Goal: Task Accomplishment & Management: Use online tool/utility

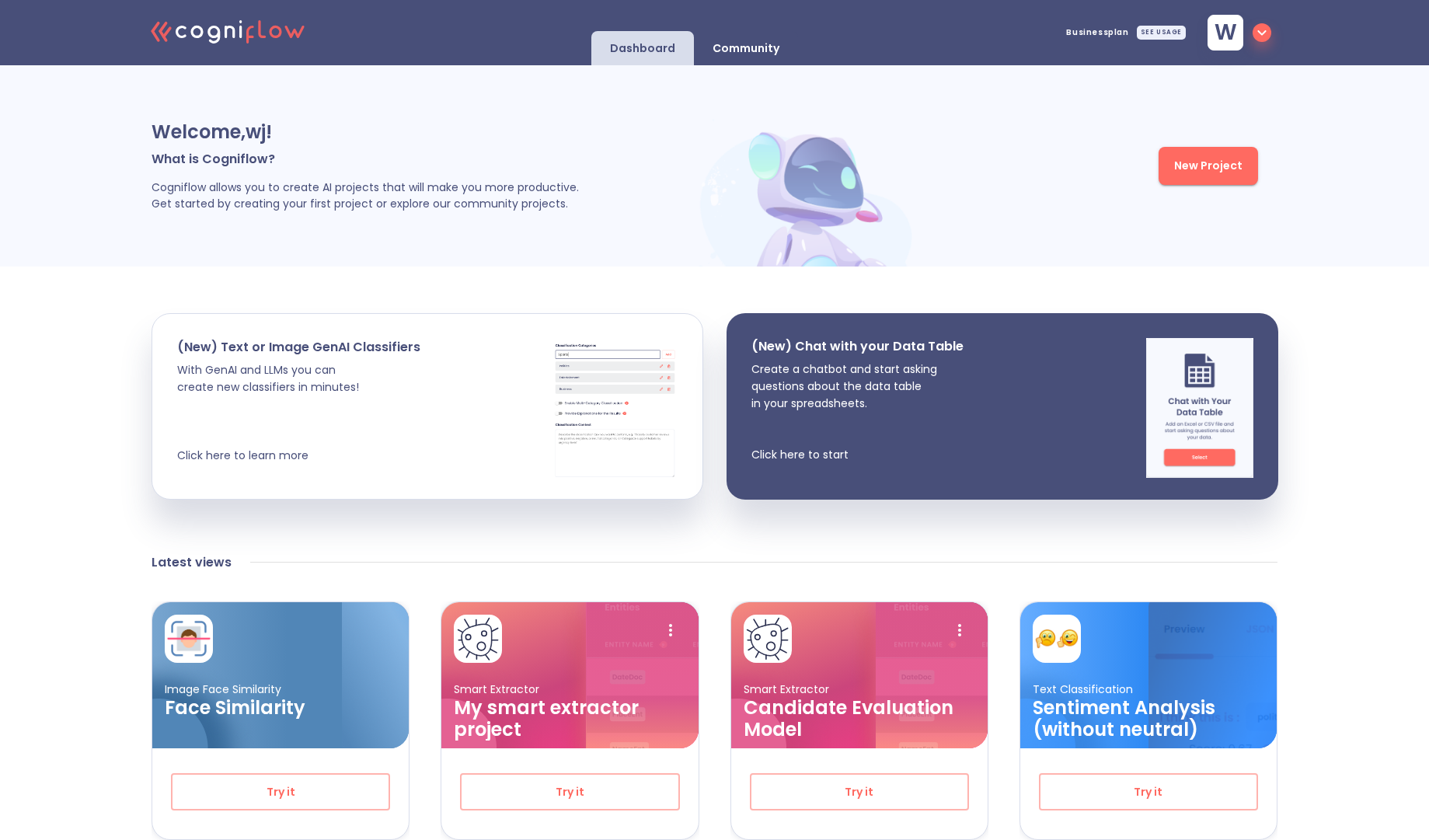
click at [1205, 176] on button "New Project" at bounding box center [1207, 165] width 99 height 38
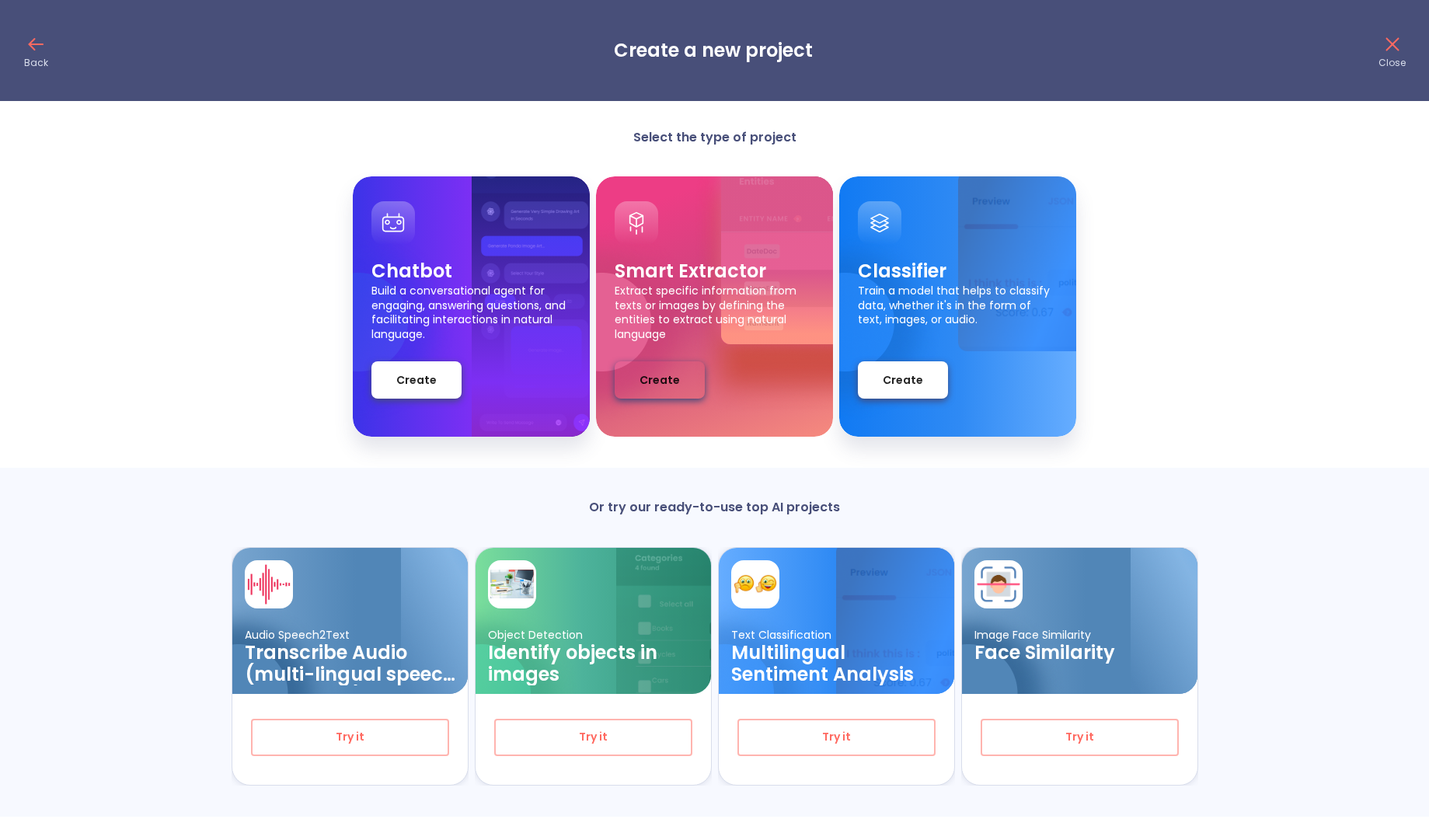
click at [655, 376] on span "Create" at bounding box center [659, 380] width 41 height 20
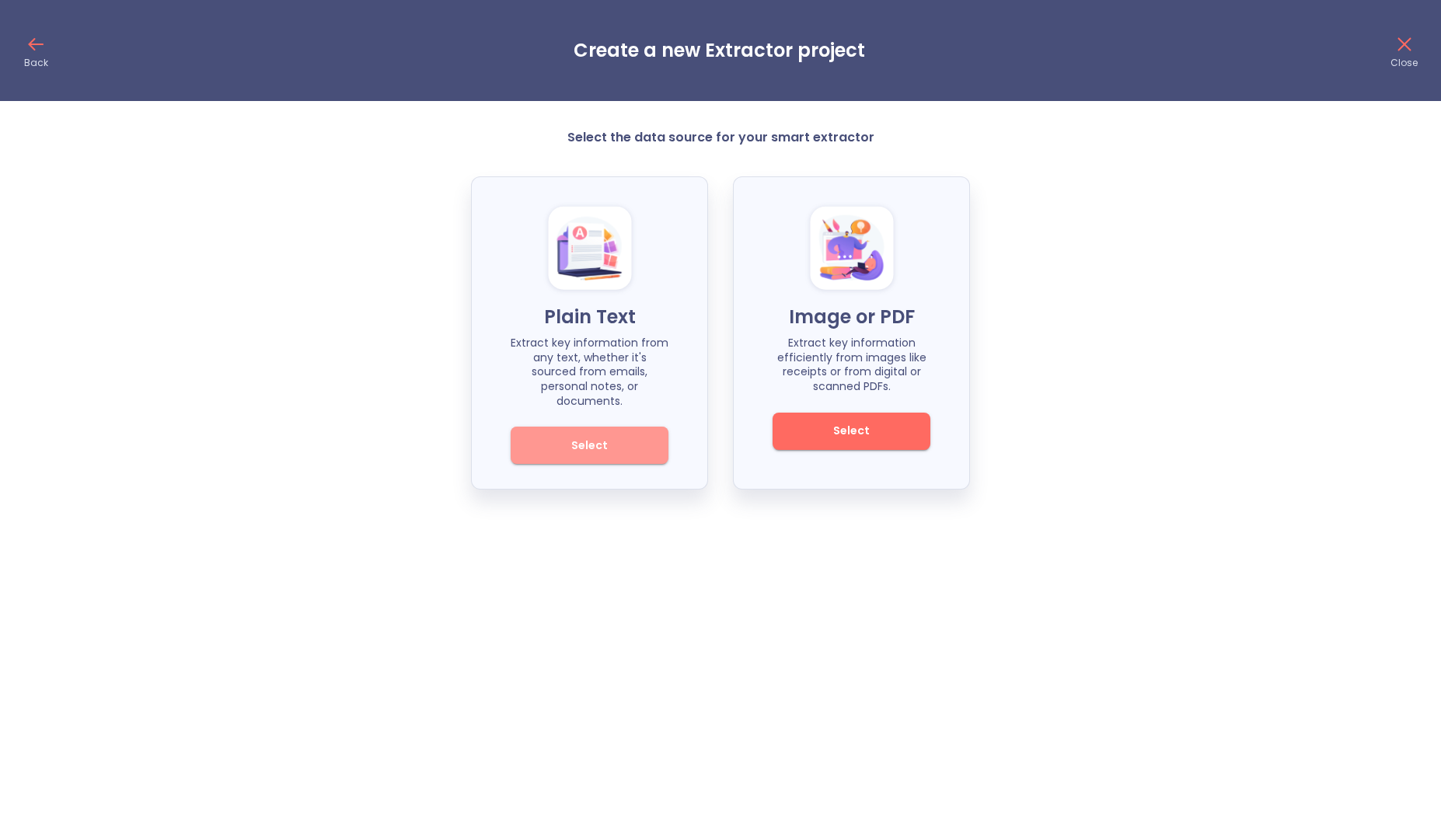
click at [585, 436] on span "Select" at bounding box center [590, 445] width 105 height 20
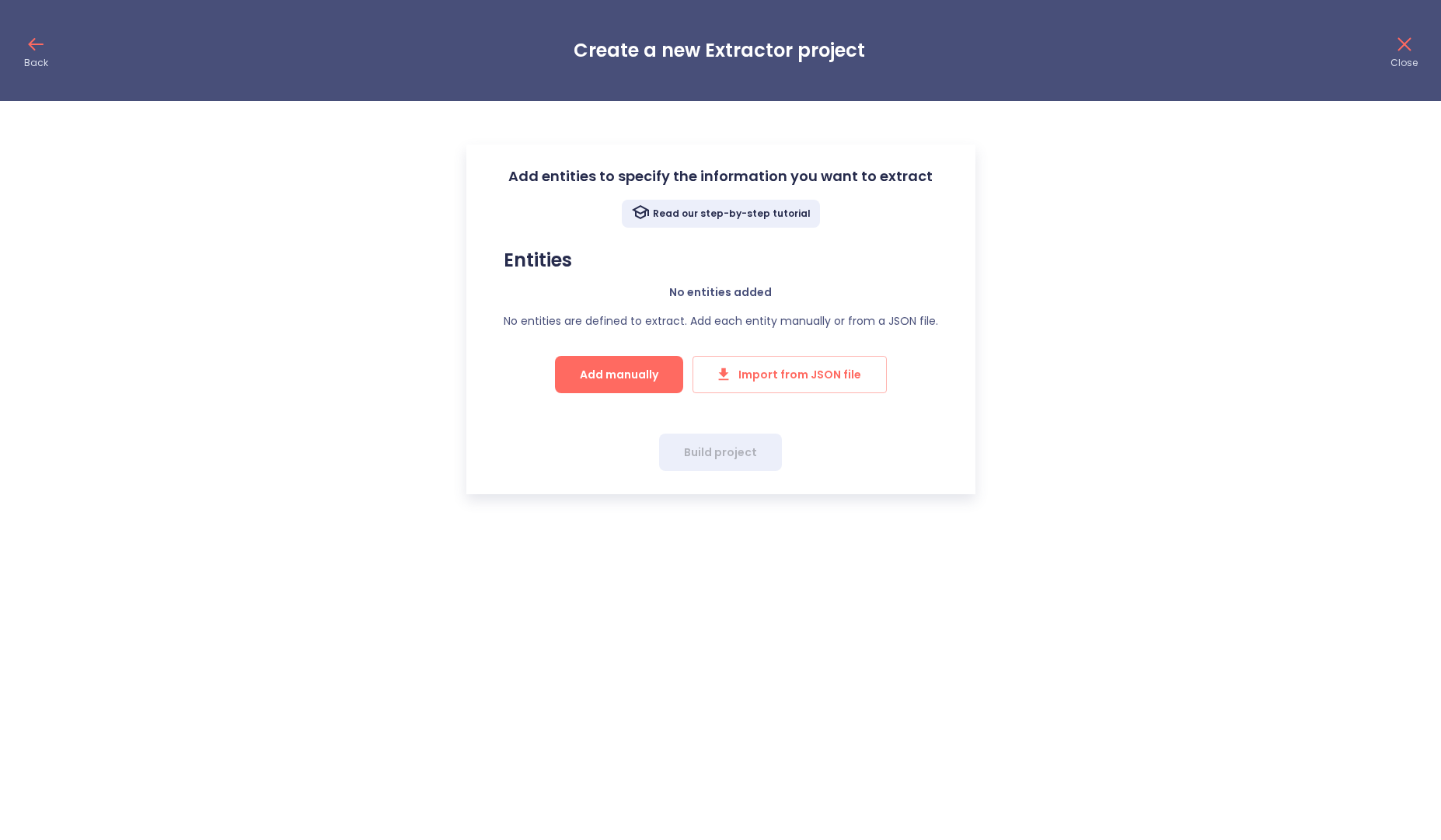
click at [641, 374] on span "Add manually" at bounding box center [619, 375] width 78 height 20
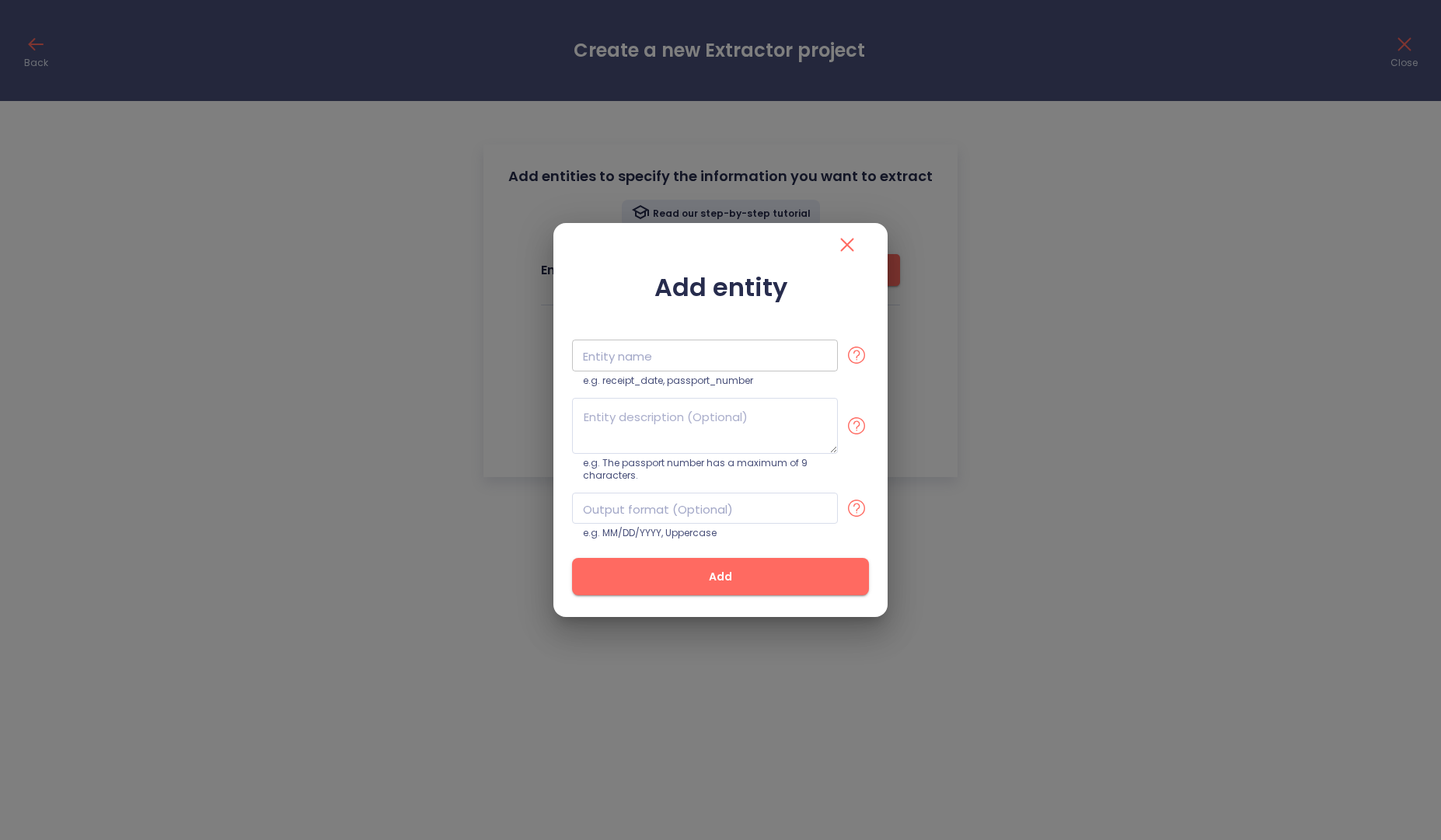
click at [590, 361] on input "text" at bounding box center [705, 355] width 265 height 32
paste input ".cmp-teaser__title"
type input ".cmp-teaser__title"
click at [720, 415] on textarea at bounding box center [705, 426] width 265 height 56
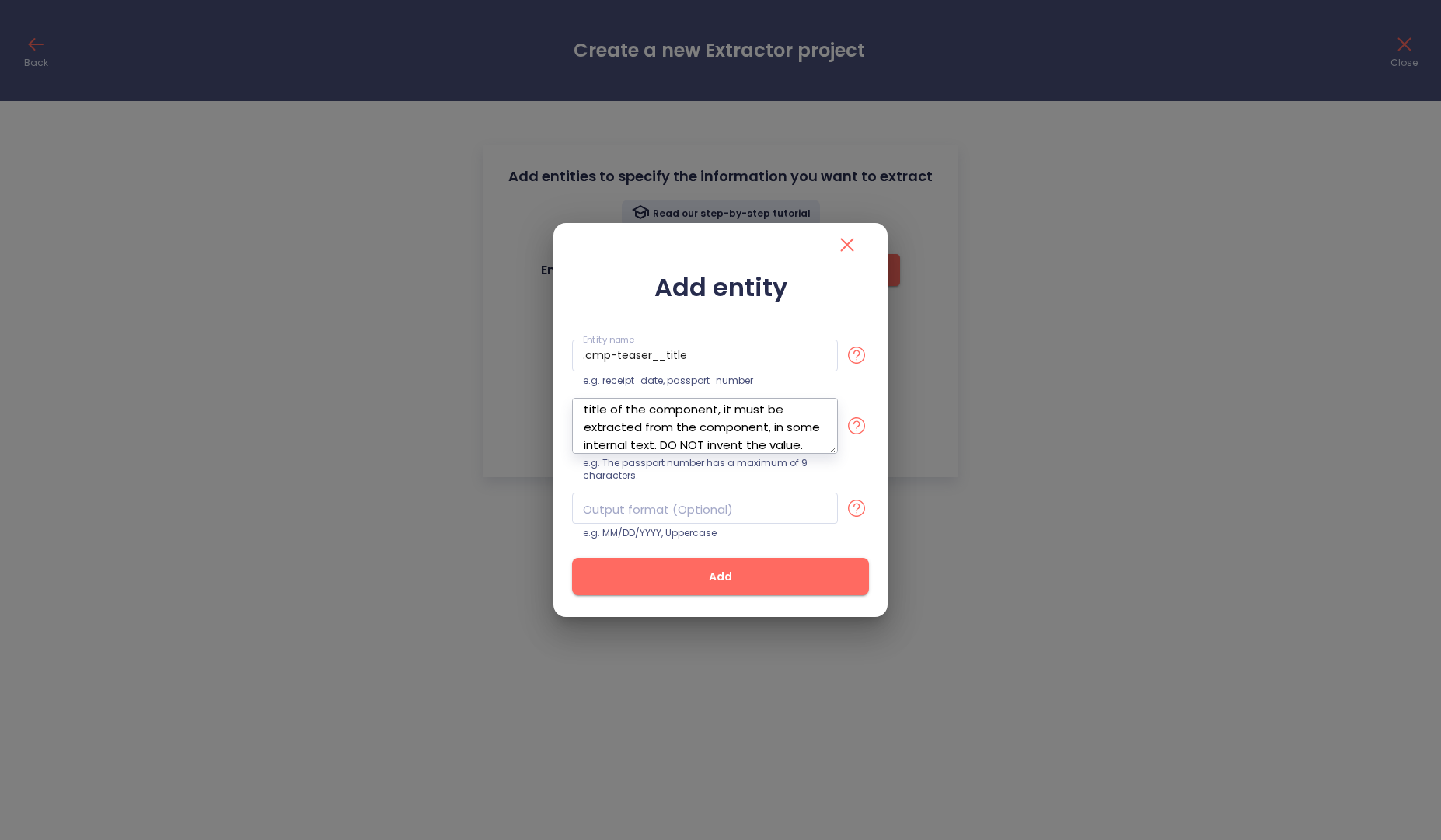
scroll to position [26, 0]
paste textarea "See how we make a difference"
type textarea "title of the component, it must be extracted from the JSON component, in some i…"
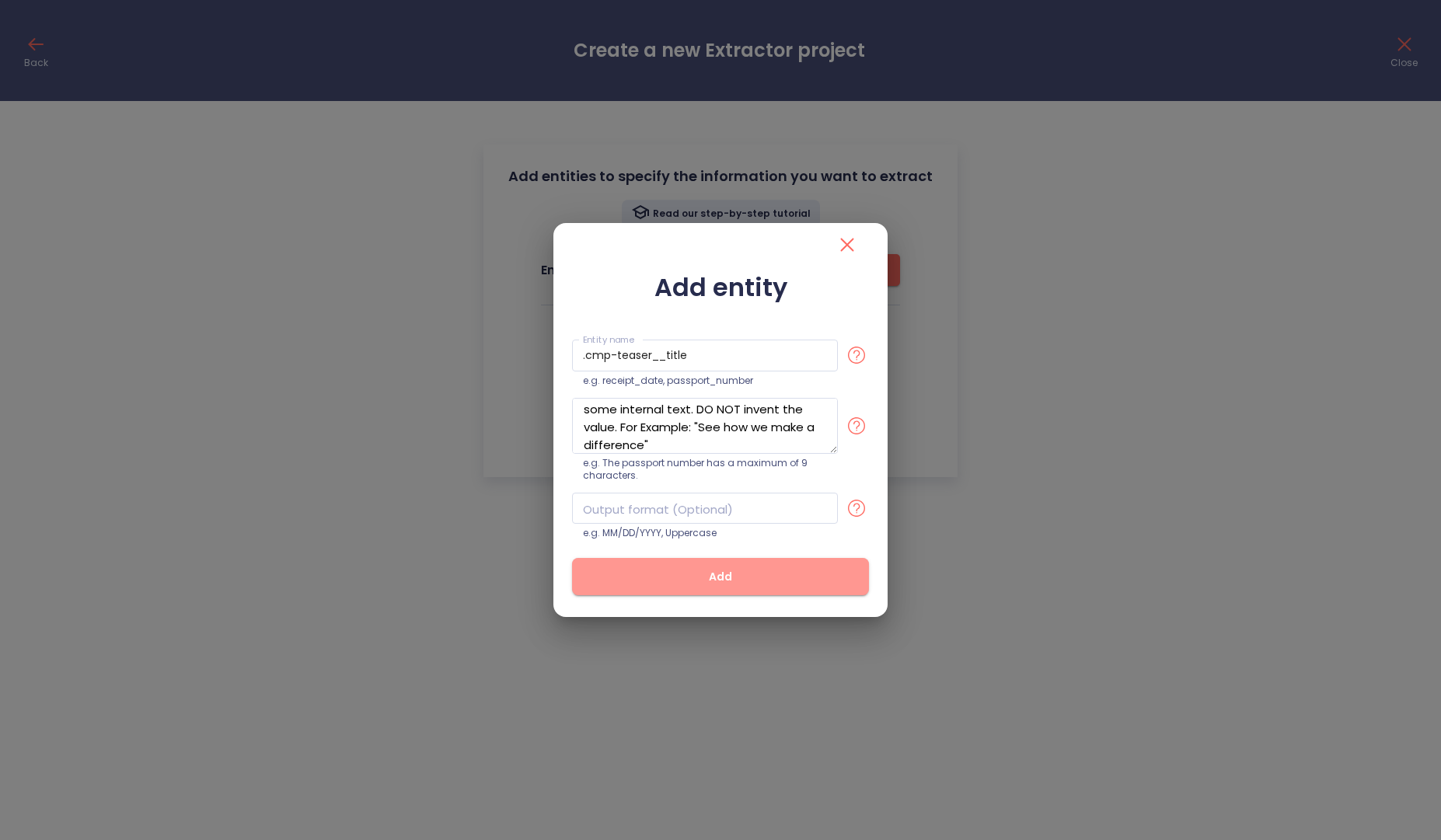
click at [711, 586] on span "Add" at bounding box center [720, 576] width 247 height 20
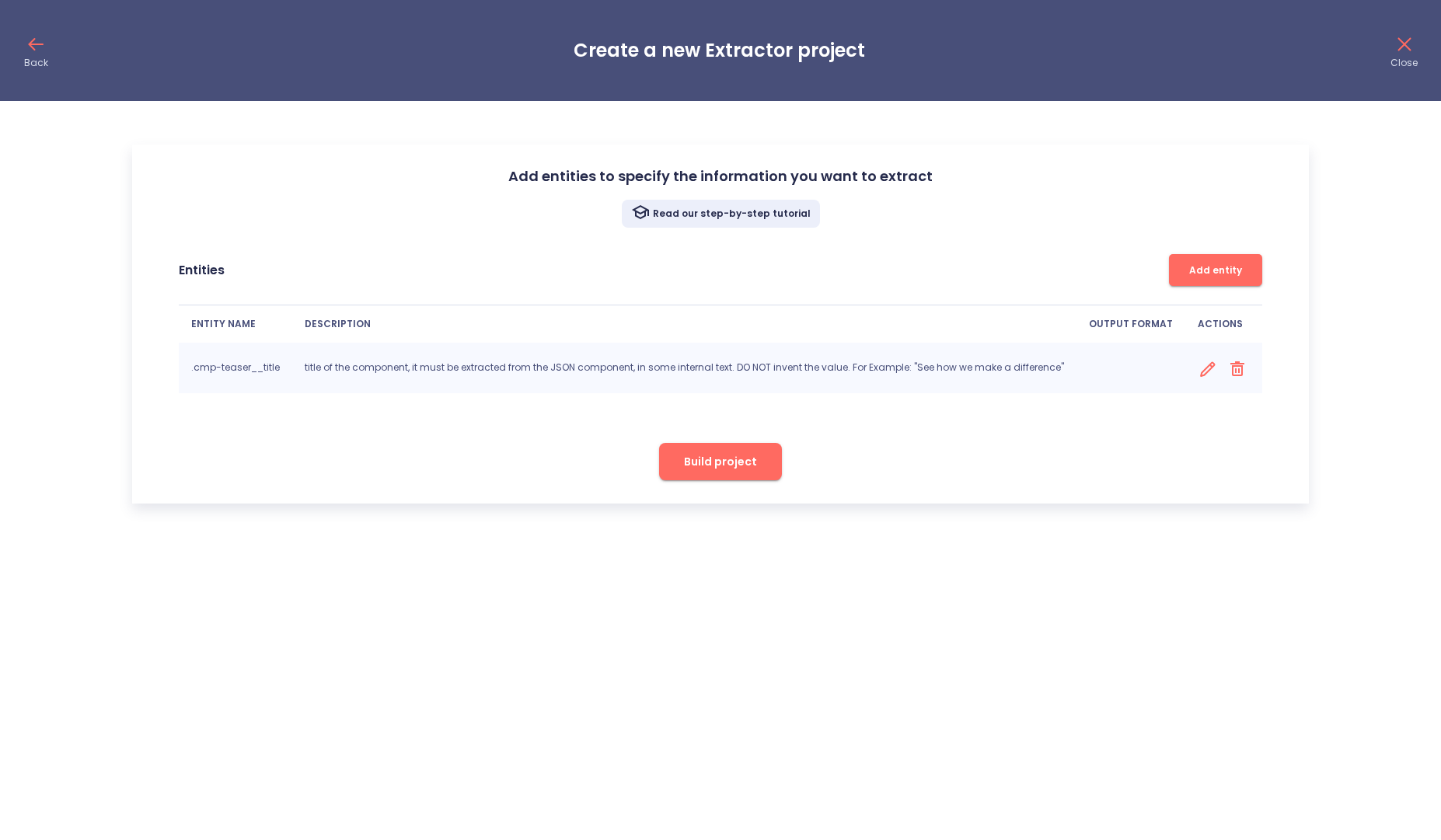
click at [1192, 278] on button "Add entity" at bounding box center [1215, 270] width 93 height 32
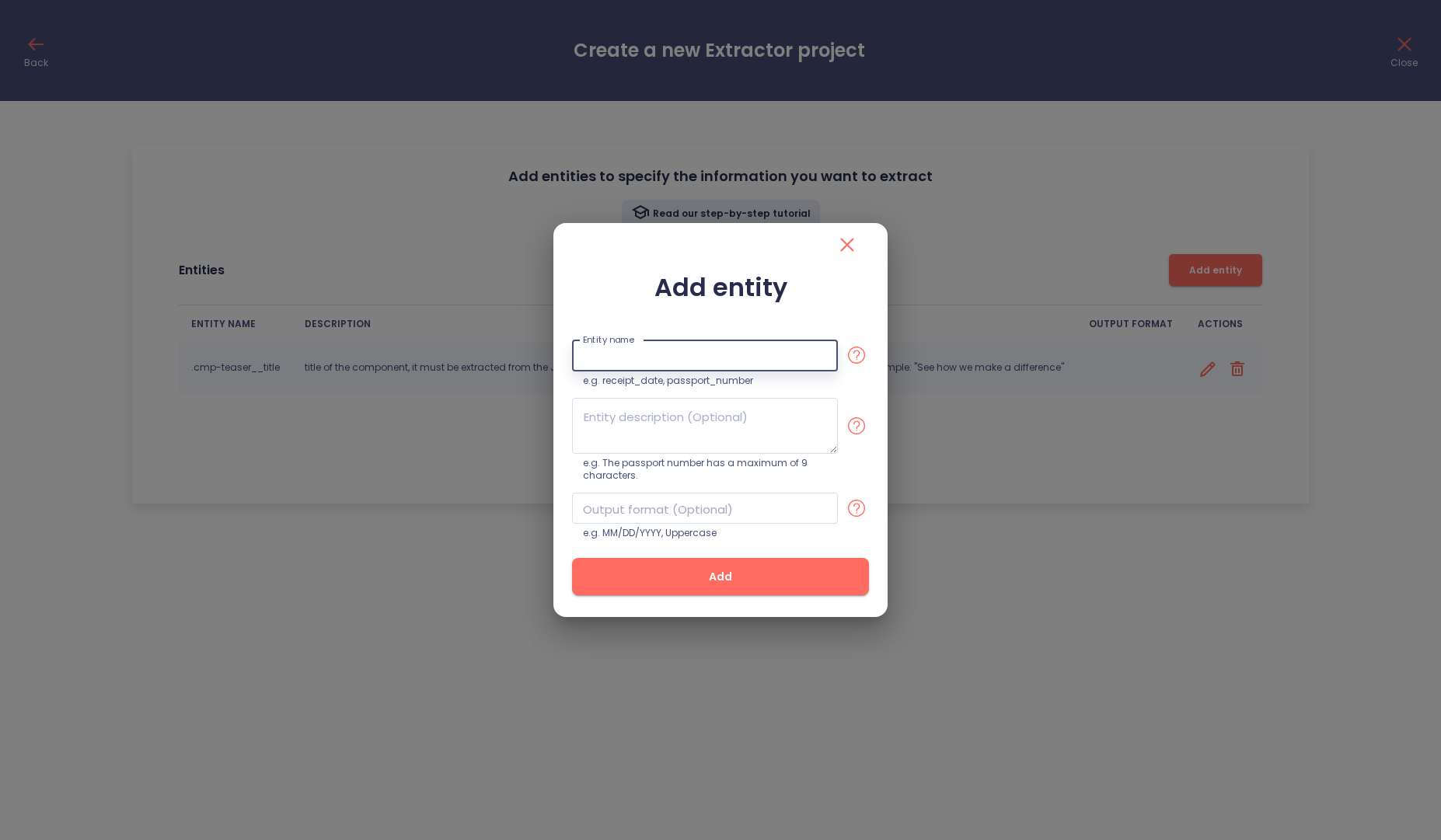
click at [814, 352] on input "text" at bounding box center [705, 355] width 265 height 32
paste input ".cmp-teaser__description"
type input ".cmp-teaser__description"
click at [643, 442] on textarea at bounding box center [705, 426] width 265 height 56
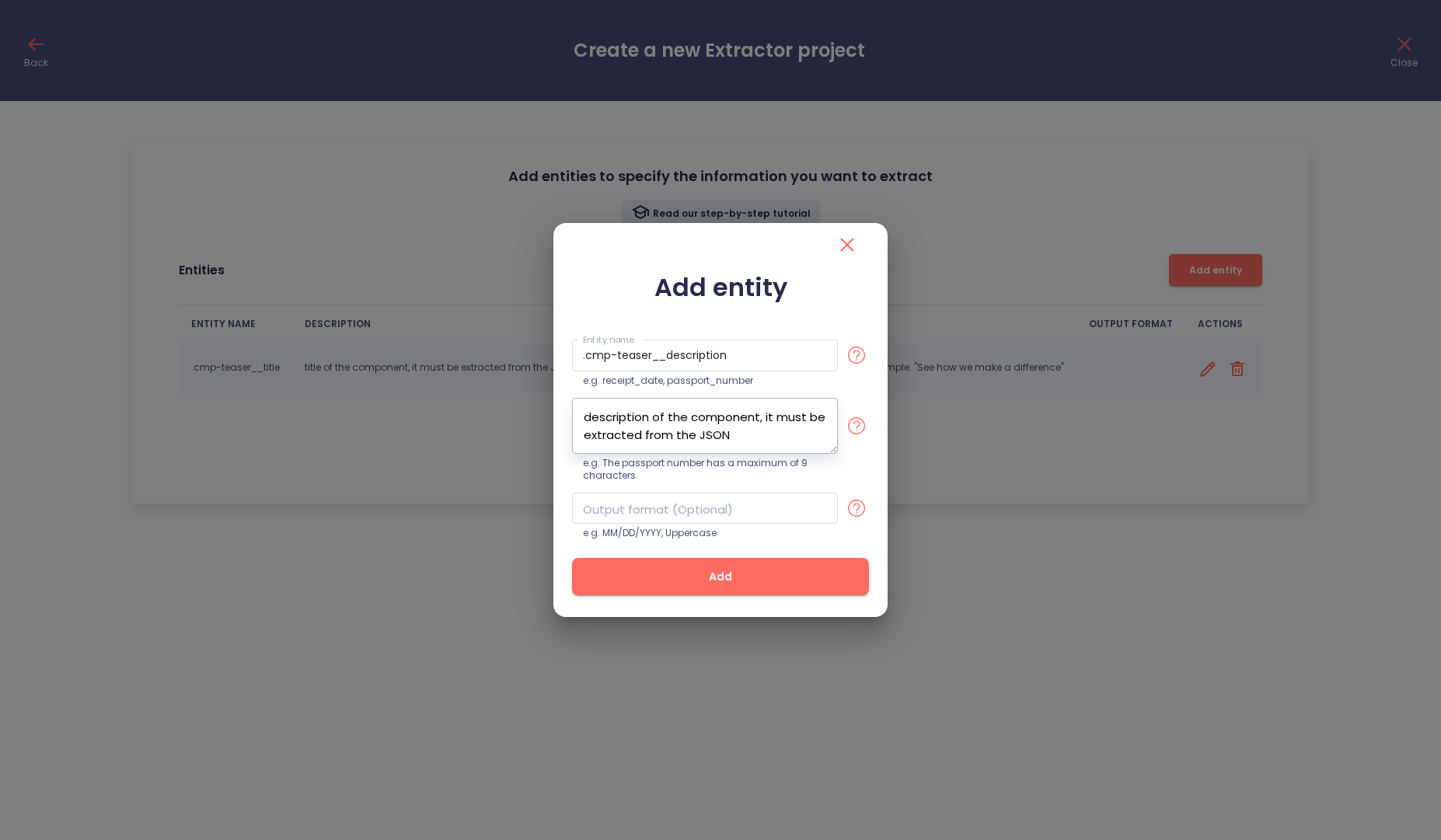
type textarea "description of the component, it must be extracted from the JSON"
click at [673, 565] on button "Add" at bounding box center [720, 576] width 296 height 37
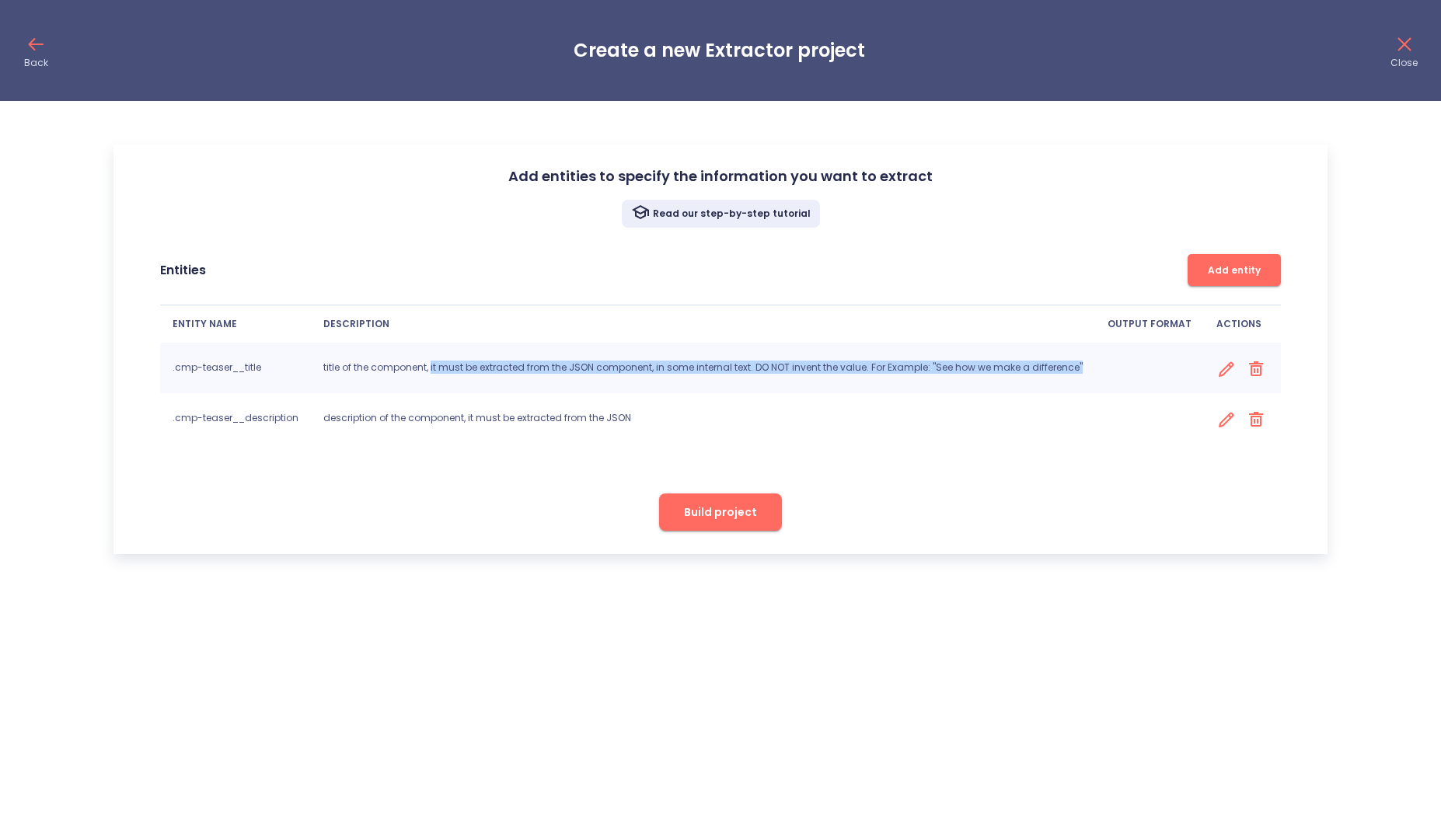
drag, startPoint x: 435, startPoint y: 363, endPoint x: 1095, endPoint y: 372, distance: 660.1
click at [1095, 372] on td "title of the component, it must be extracted from the JSON component, in some i…" at bounding box center [703, 368] width 784 height 51
copy p "it must be extracted from the JSON component, in some internal text. DO NOT inv…"
click at [1224, 421] on icon at bounding box center [1226, 420] width 20 height 20
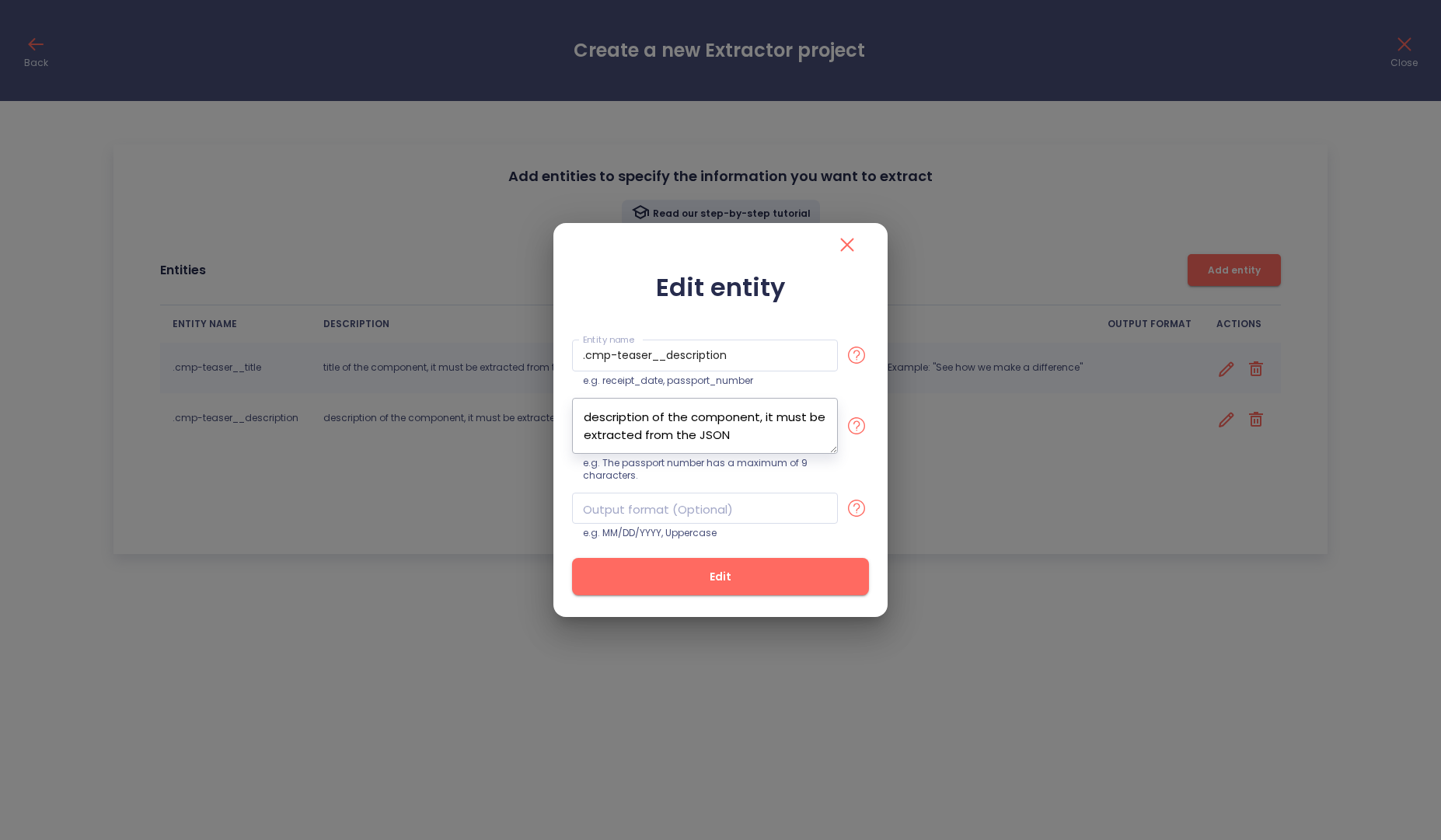
click at [719, 419] on textarea "description of the component, it must be extracted from the JSON" at bounding box center [705, 426] width 265 height 56
paste textarea "it must be extracted from the JSON component, in some internal text. DO NOT inv…"
paste textarea "Get an insider’s look into recent project results."
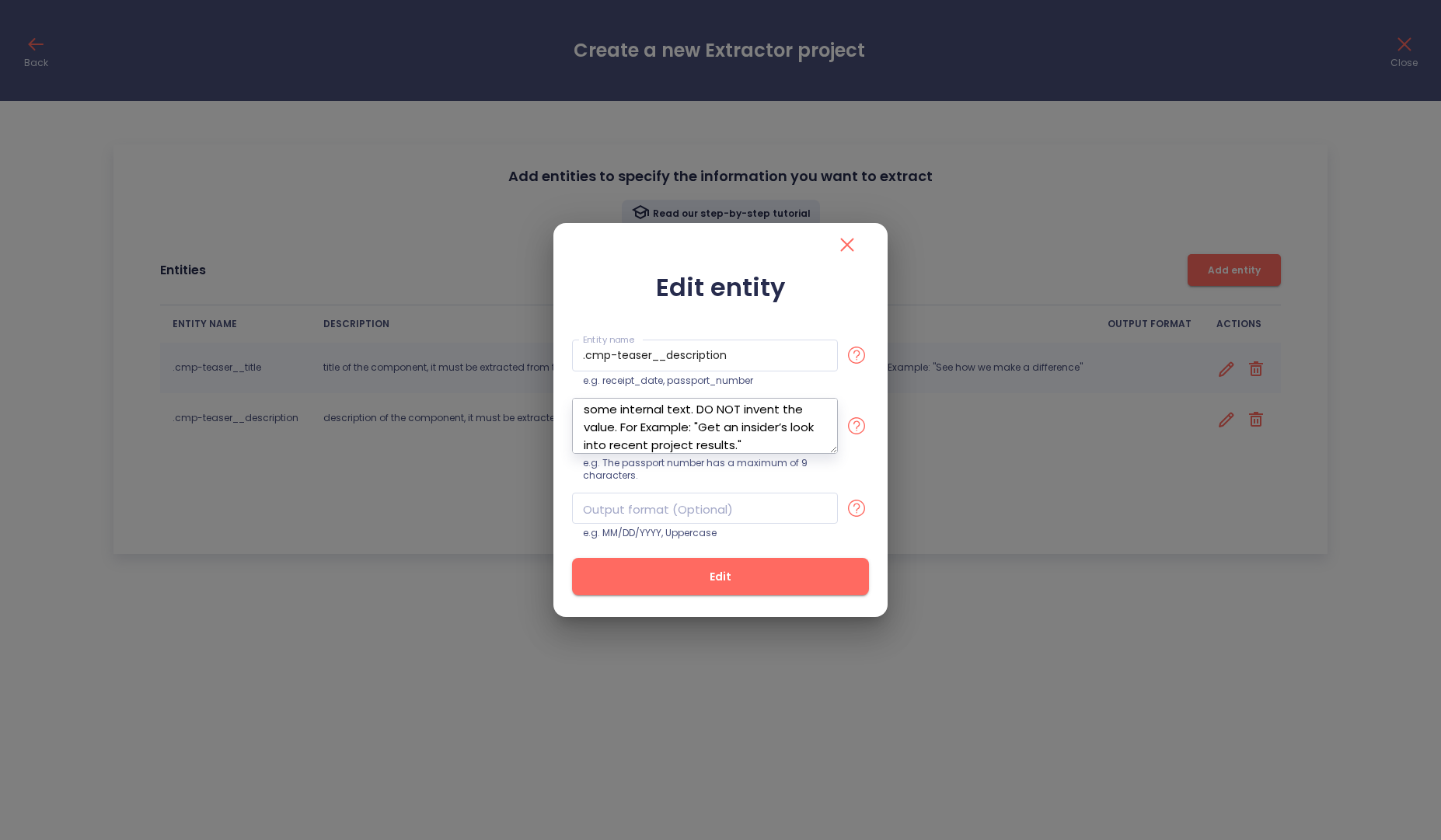
type textarea "description of the component, it must be extracted from the JSON component, in …"
click at [749, 582] on span "Edit" at bounding box center [720, 576] width 247 height 20
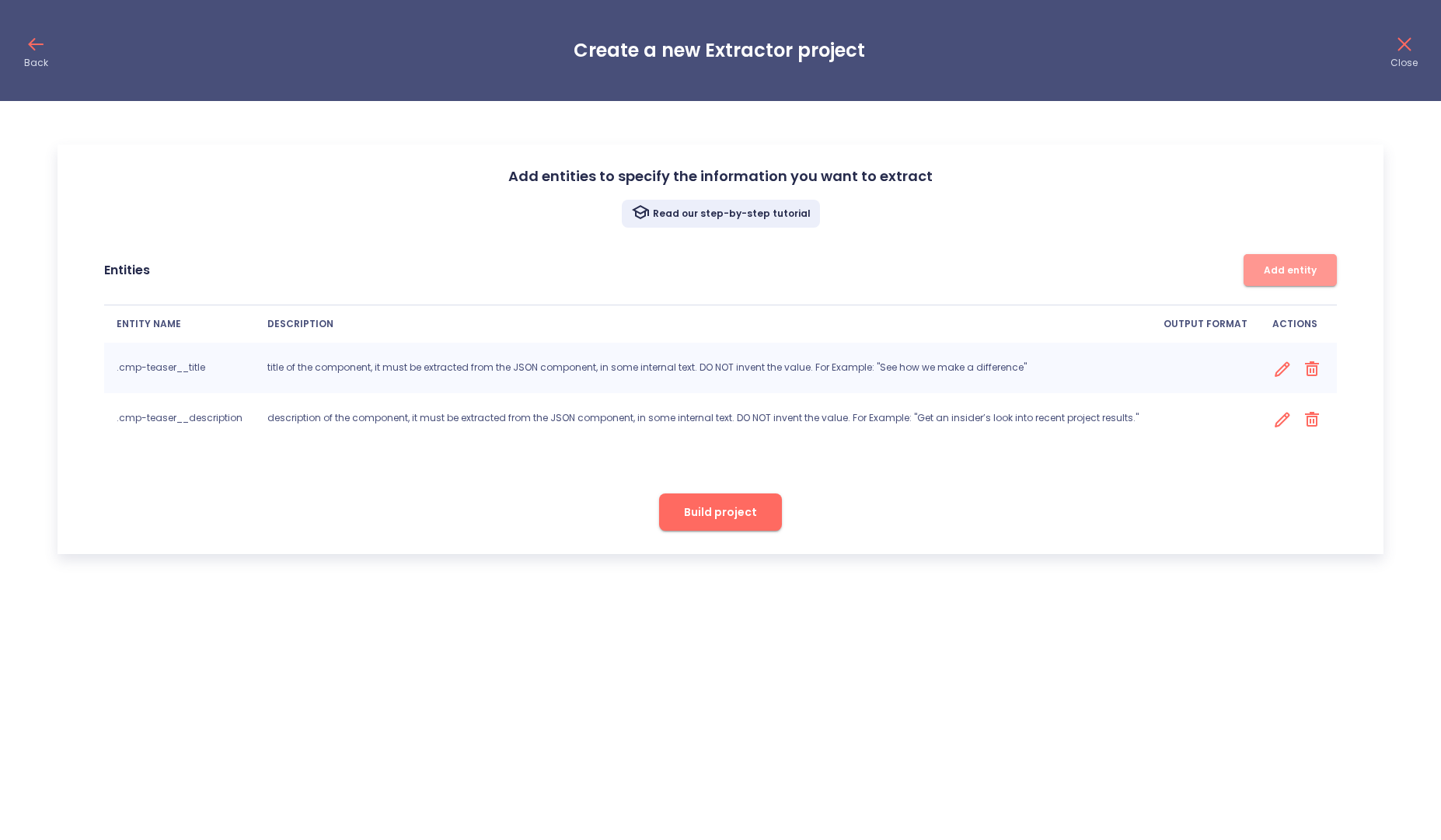
click at [1267, 270] on span "Add entity" at bounding box center [1290, 270] width 78 height 16
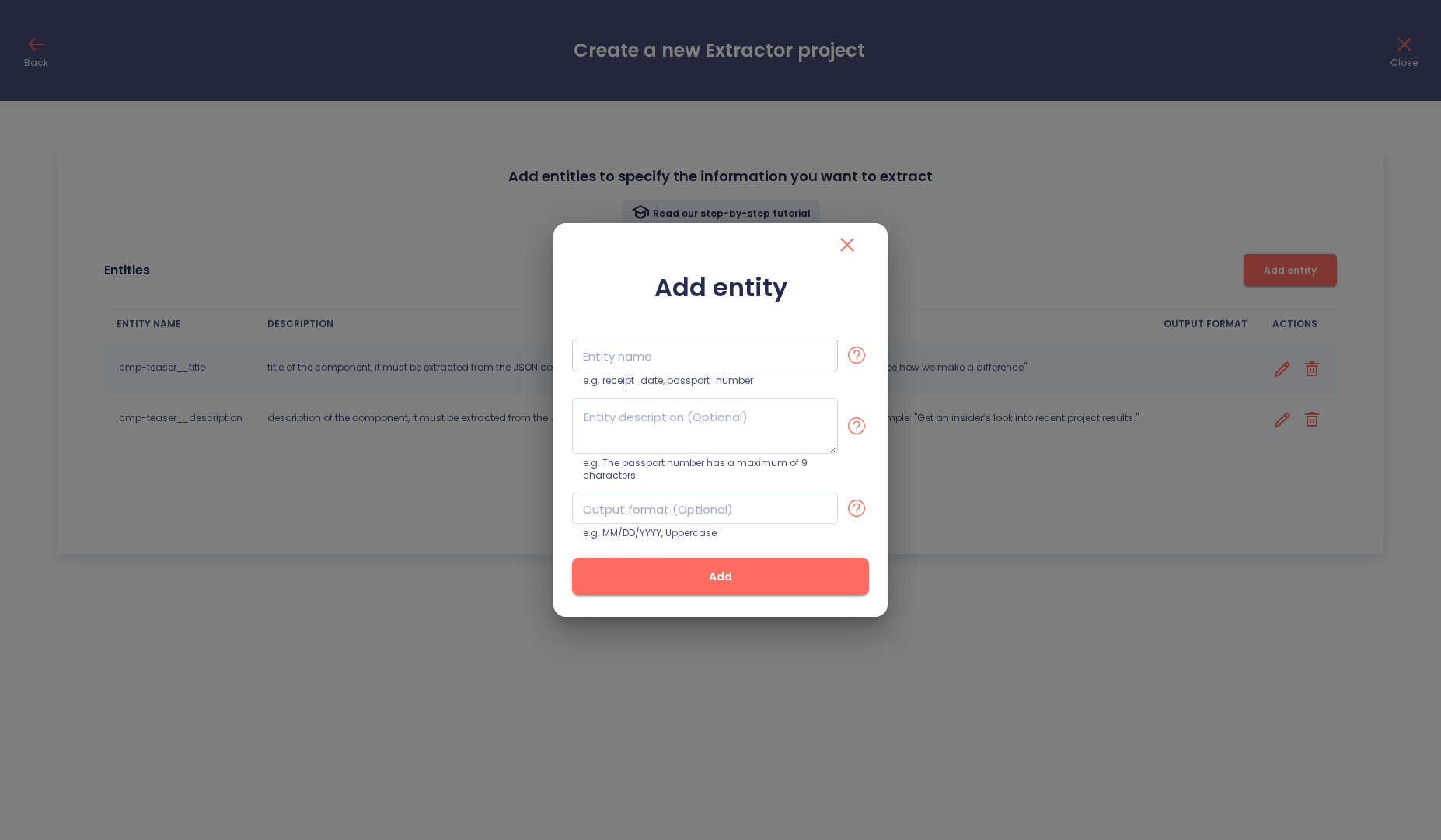
click at [622, 345] on input "text" at bounding box center [705, 355] width 265 height 32
paste input ".cmp-teaser__action-link"
type input ".cmp-teaser__action-link"
click at [815, 584] on span "Add" at bounding box center [720, 576] width 247 height 20
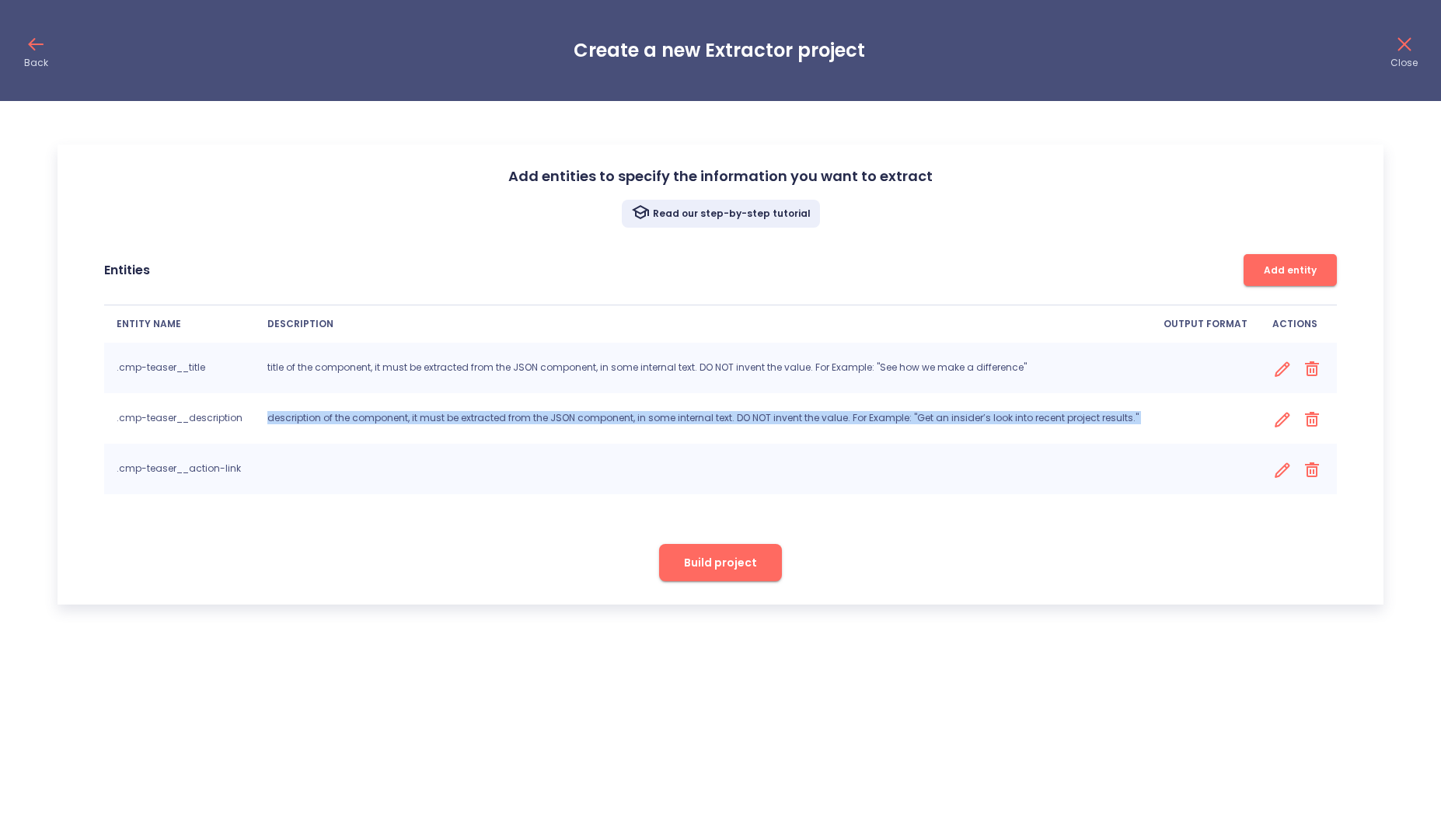
drag, startPoint x: 270, startPoint y: 422, endPoint x: 1151, endPoint y: 422, distance: 881.0
click at [1151, 422] on tr ".cmp-teaser__description description of the component, it must be extracted fro…" at bounding box center [720, 418] width 1232 height 51
copy tr "description of the component, it must be extracted from the JSON component, in …"
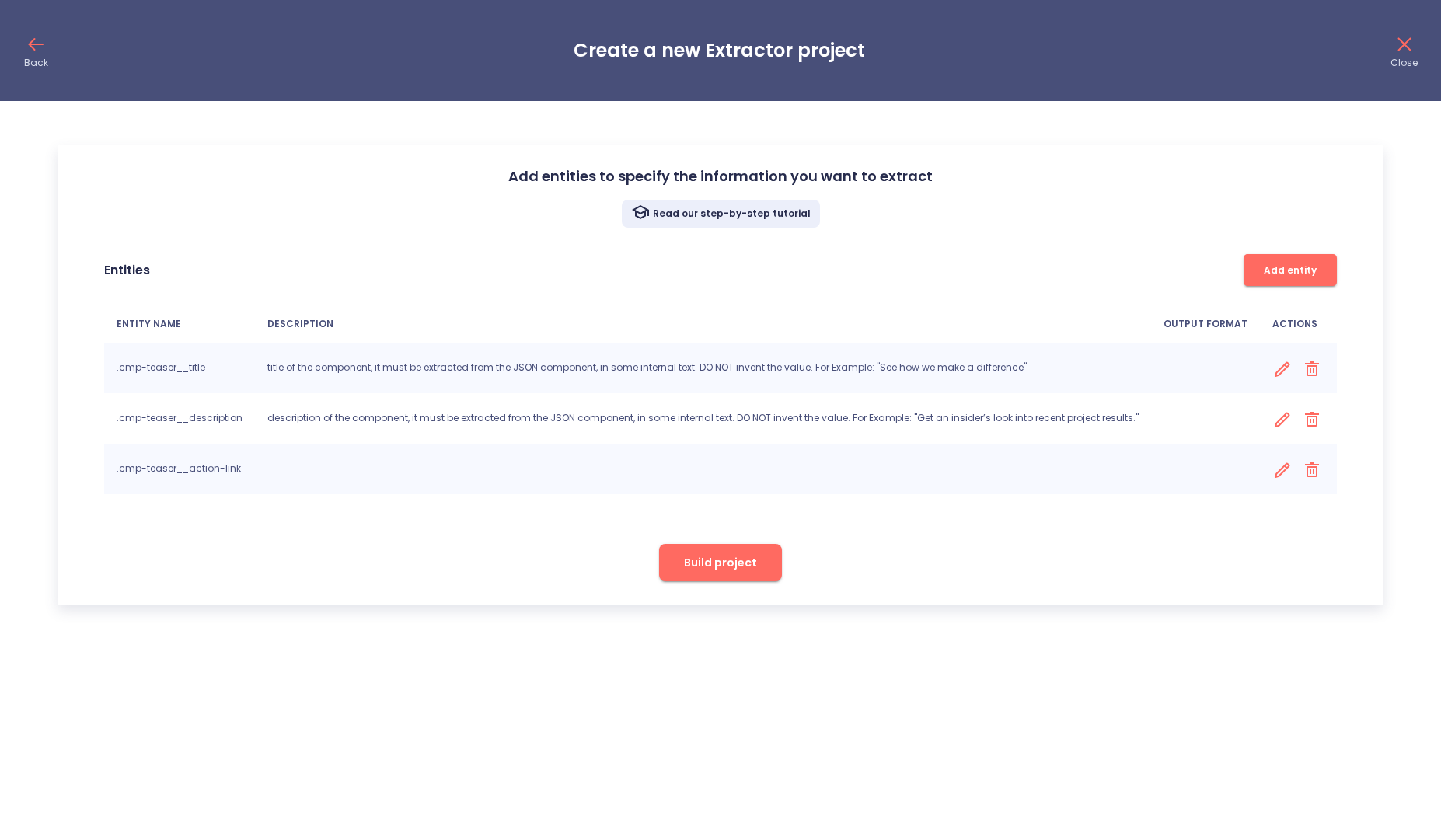
click at [1280, 478] on icon at bounding box center [1282, 470] width 20 height 20
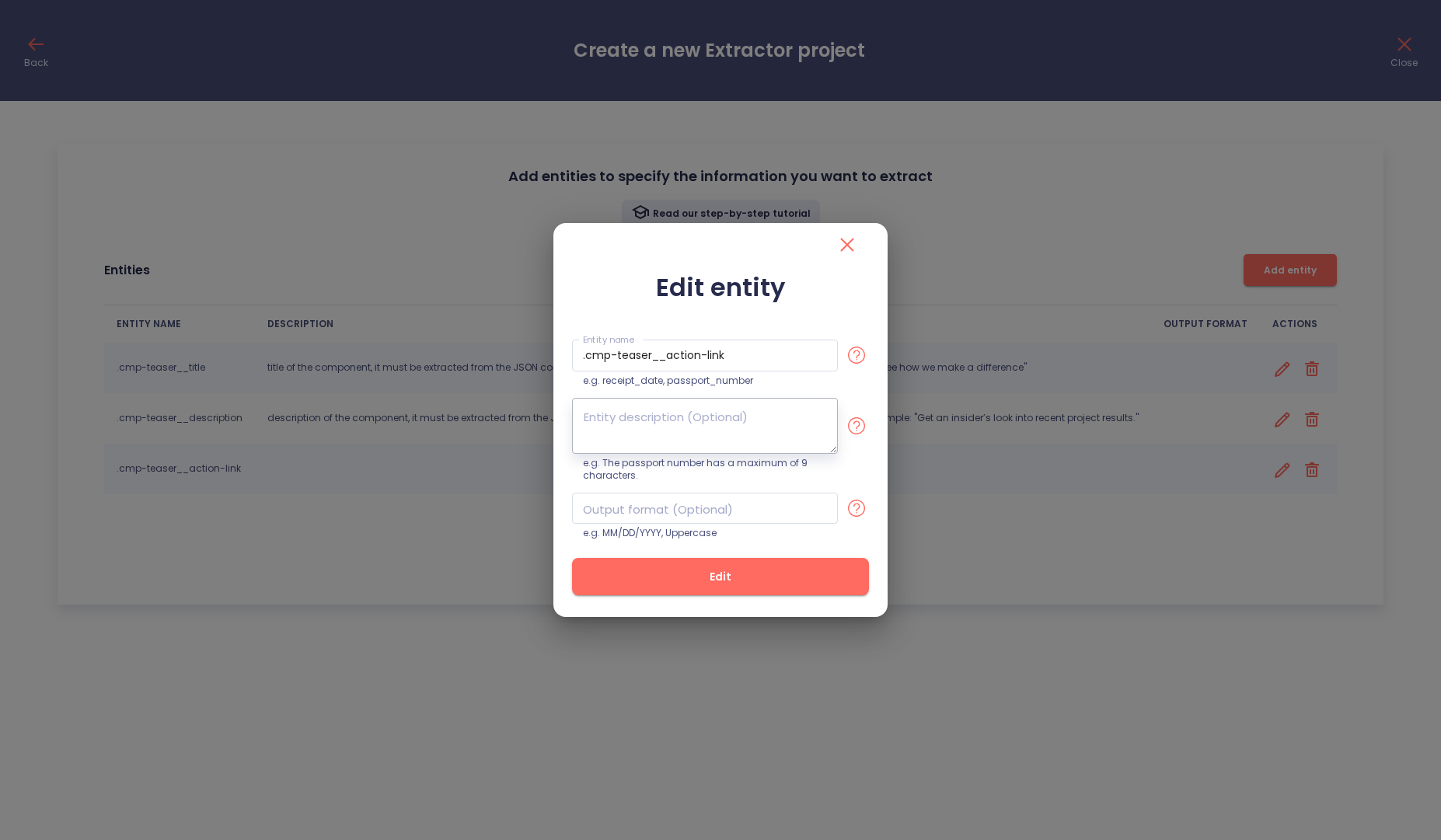
click at [673, 411] on textarea at bounding box center [705, 426] width 265 height 56
paste textarea "description of the component, it must be extracted from the JSON component, in …"
paste textarea "Explore more success stories"
type textarea "text of the action element in the UI, it could be a button, a link, etc. It mus…"
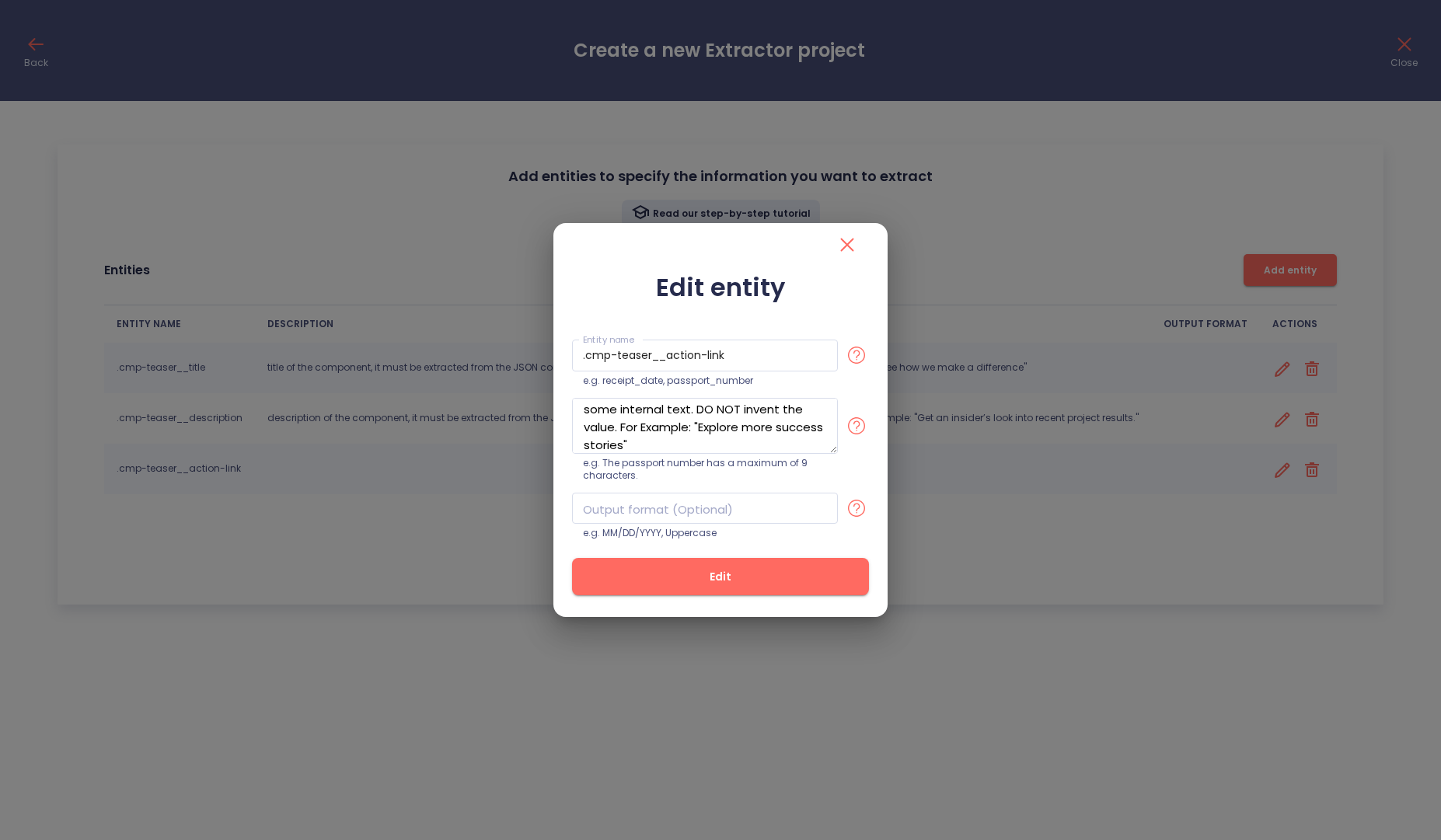
click at [723, 569] on span "Edit" at bounding box center [720, 576] width 247 height 20
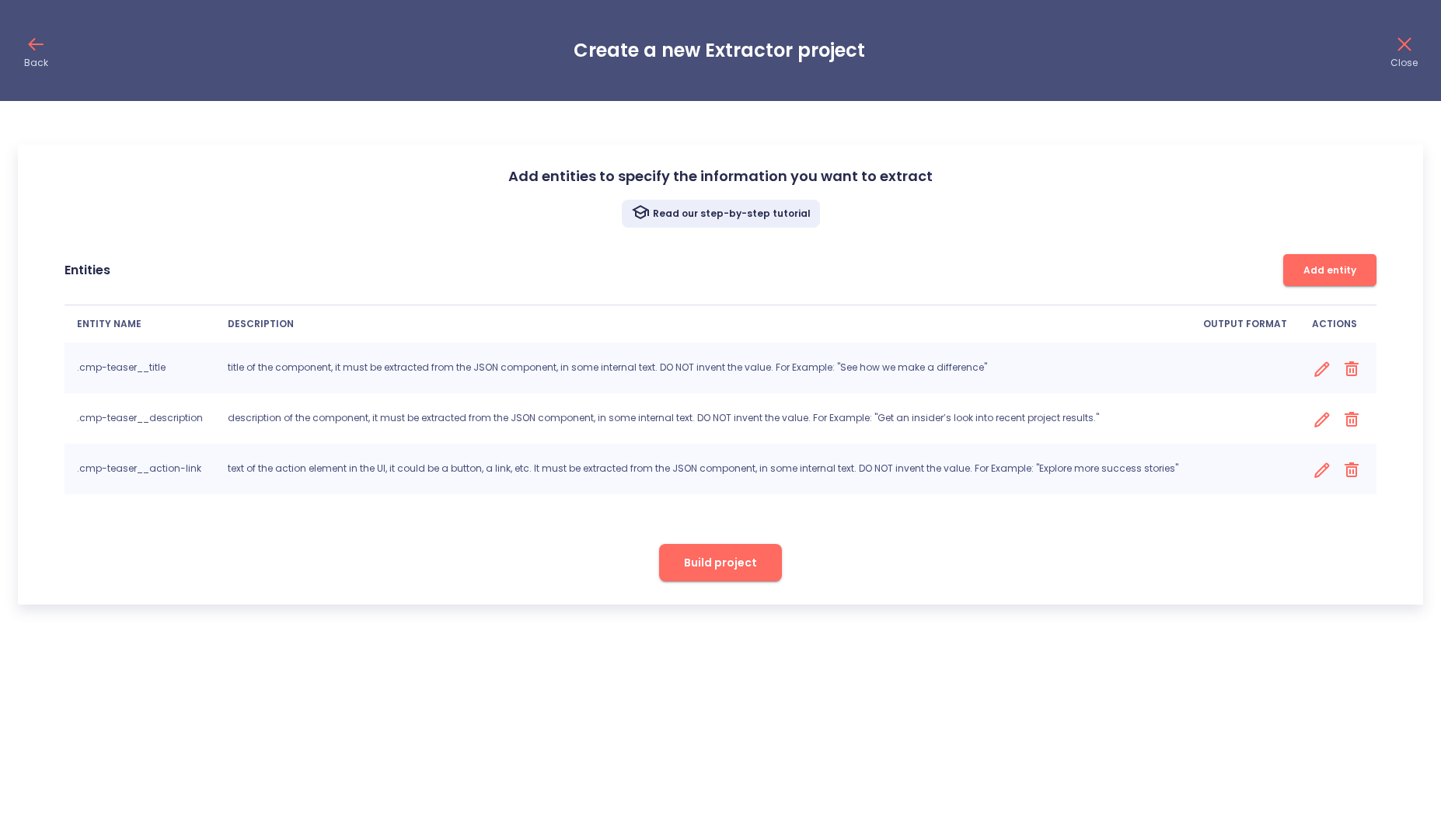
click at [1331, 275] on span "Add entity" at bounding box center [1330, 270] width 78 height 16
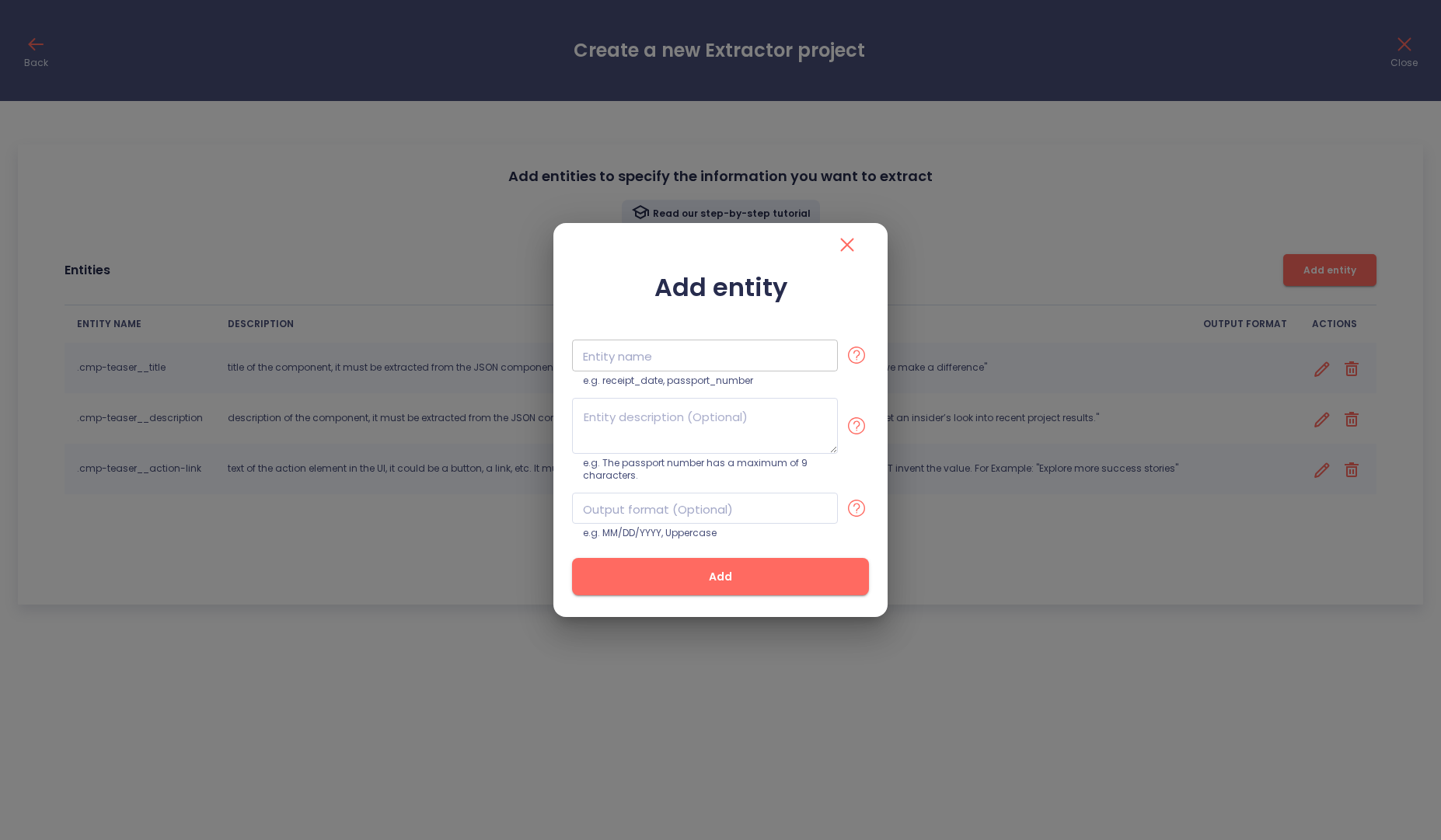
click at [648, 346] on input "text" at bounding box center [705, 355] width 265 height 32
paste input ".cmp-teaser__image"
type input ".cmp-teaser__image"
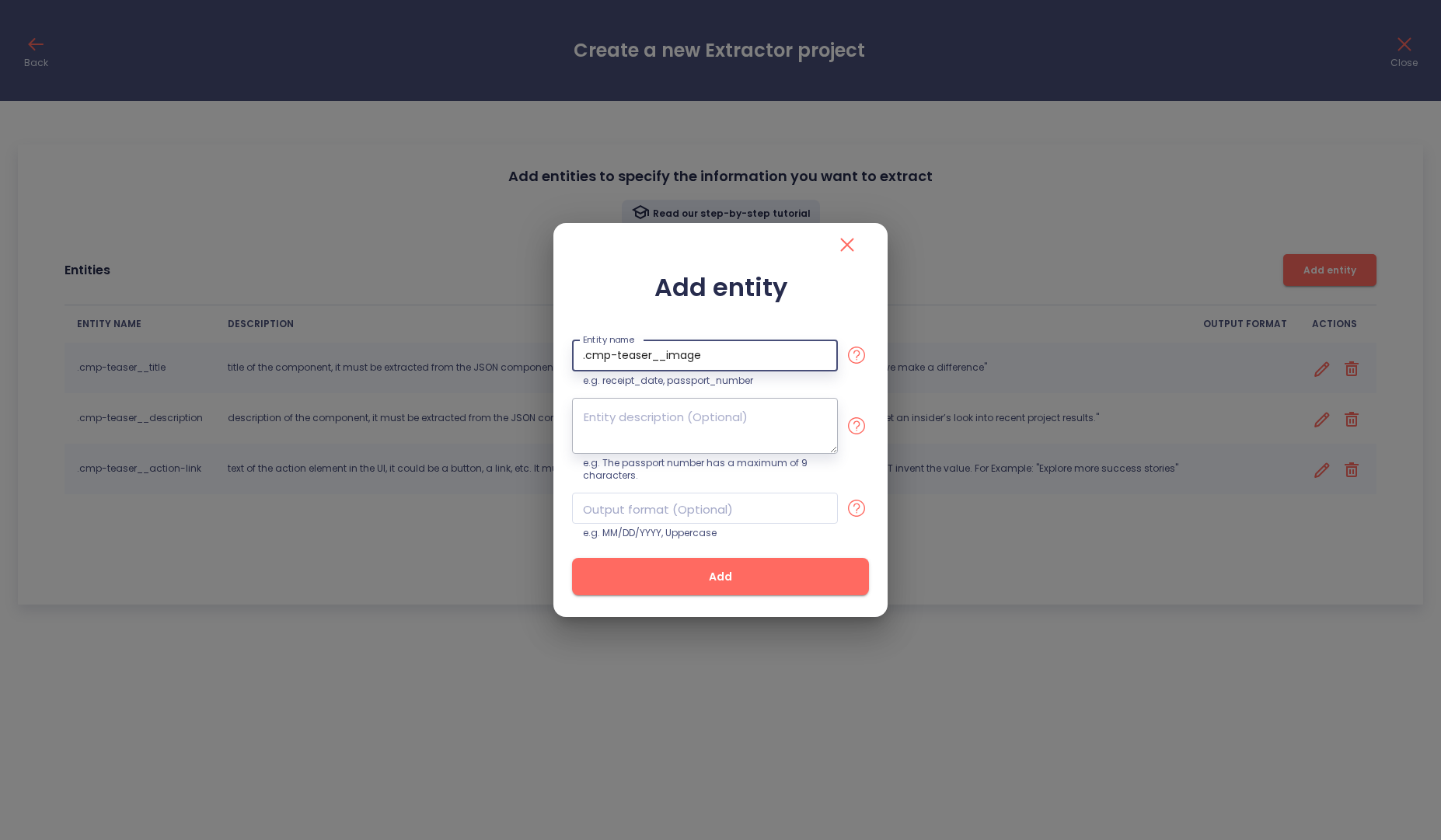
click at [672, 417] on textarea at bounding box center [705, 426] width 265 height 56
click at [714, 562] on button "Add" at bounding box center [720, 576] width 296 height 37
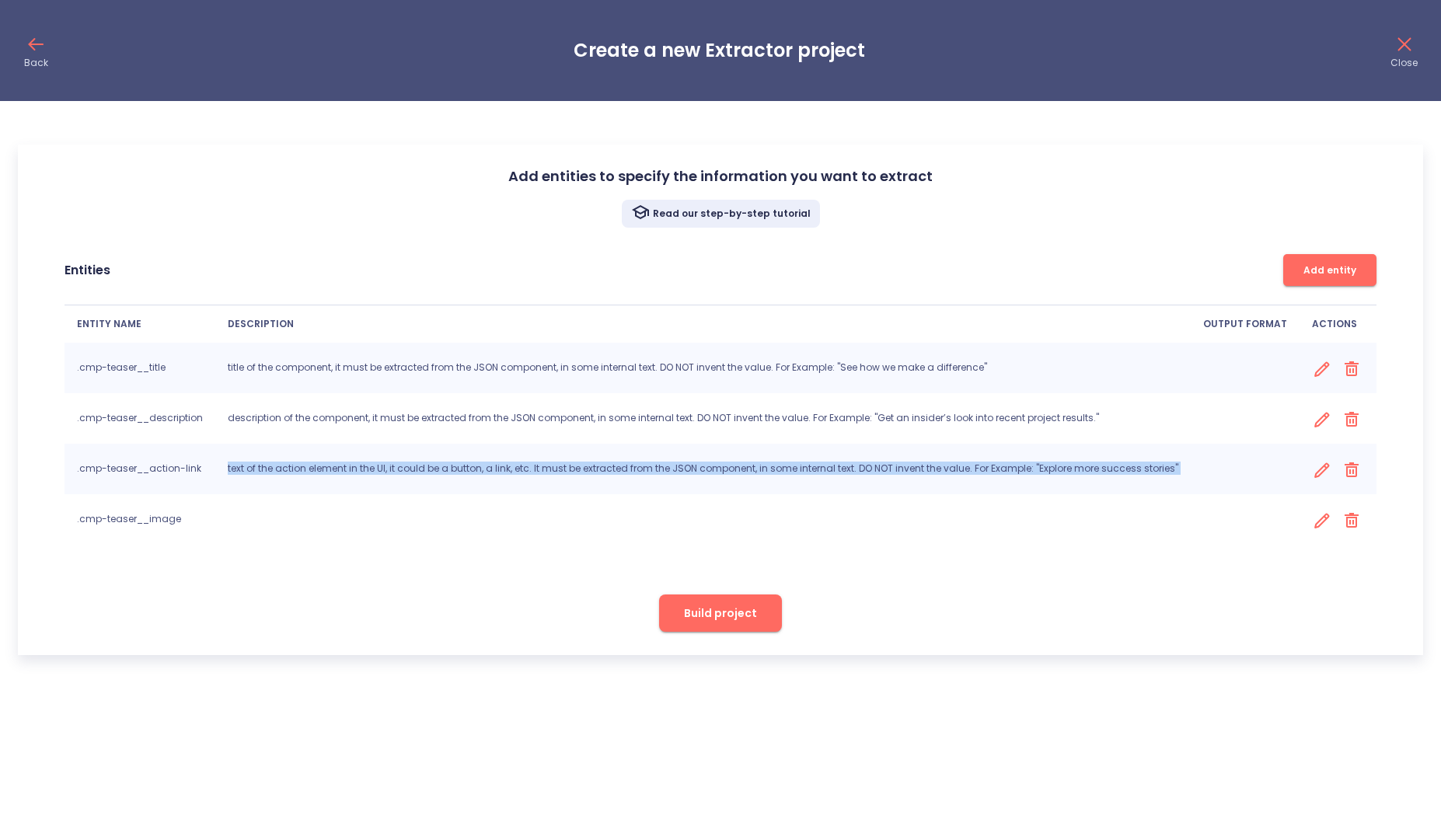
drag, startPoint x: 225, startPoint y: 468, endPoint x: 1214, endPoint y: 463, distance: 989.0
click at [1214, 463] on tr ".cmp-teaser__action-link text of the action element in the UI, it could be a bu…" at bounding box center [720, 469] width 1312 height 51
copy tr "text of the action element in the UI, it could be a button, a link, etc. It mus…"
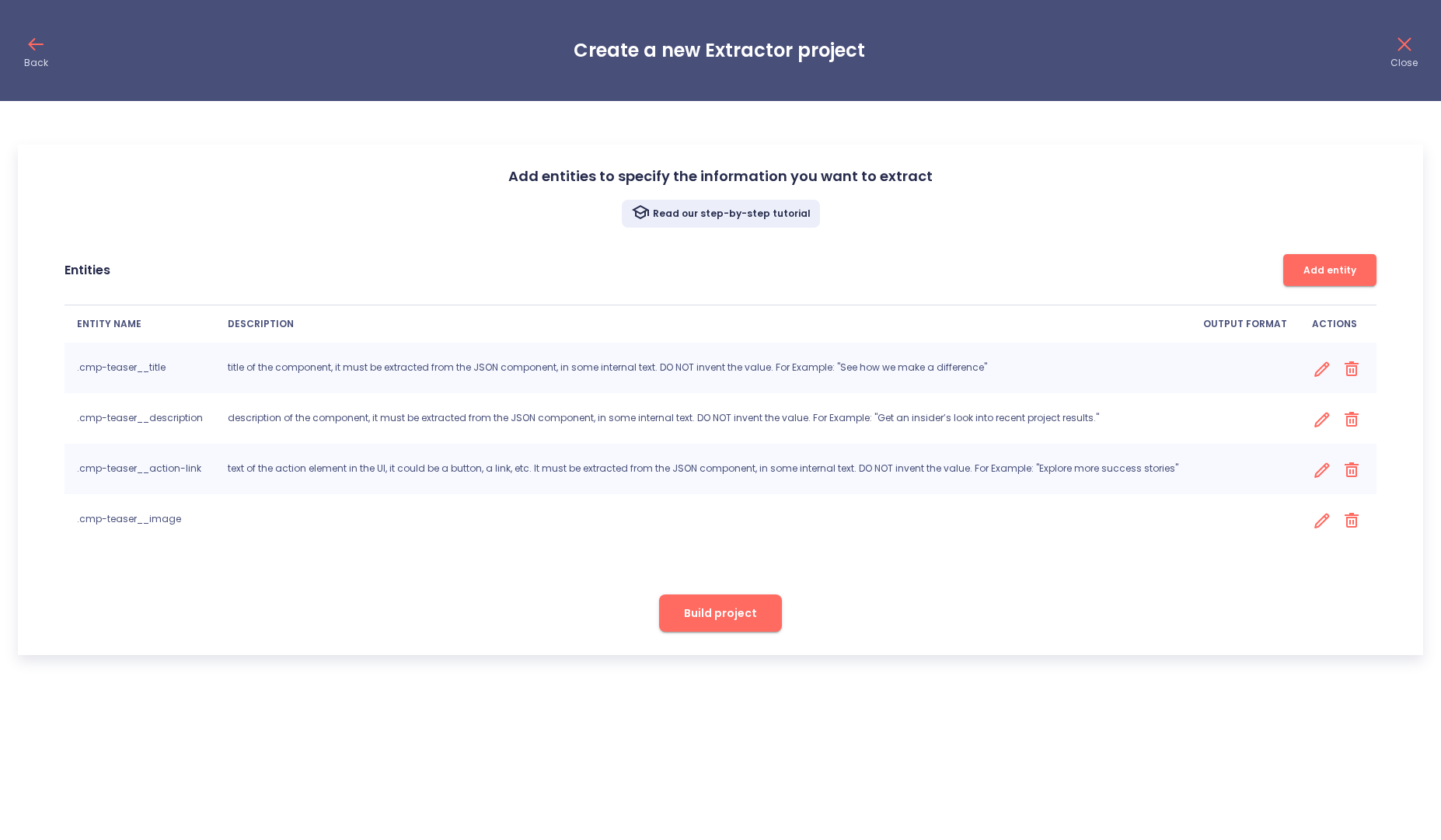
click at [1316, 518] on icon at bounding box center [1321, 520] width 15 height 15
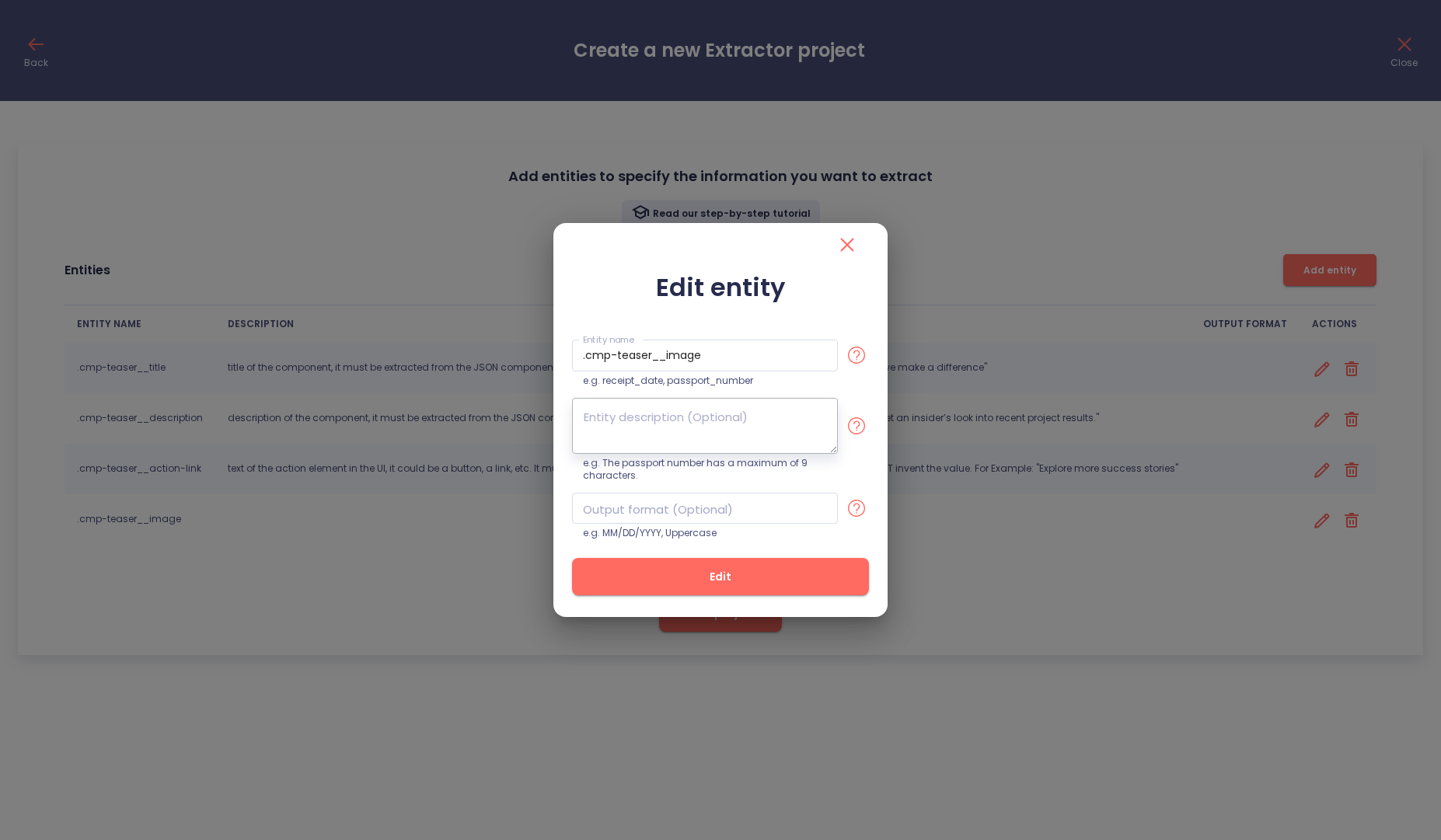
click at [696, 408] on textarea at bounding box center [705, 426] width 265 height 56
paste textarea "text of the action element in the UI, it could be a button, a link, etc. It mus…"
paste textarea "5ca3201907c0a6a122fd3b2026065ee13541b019"
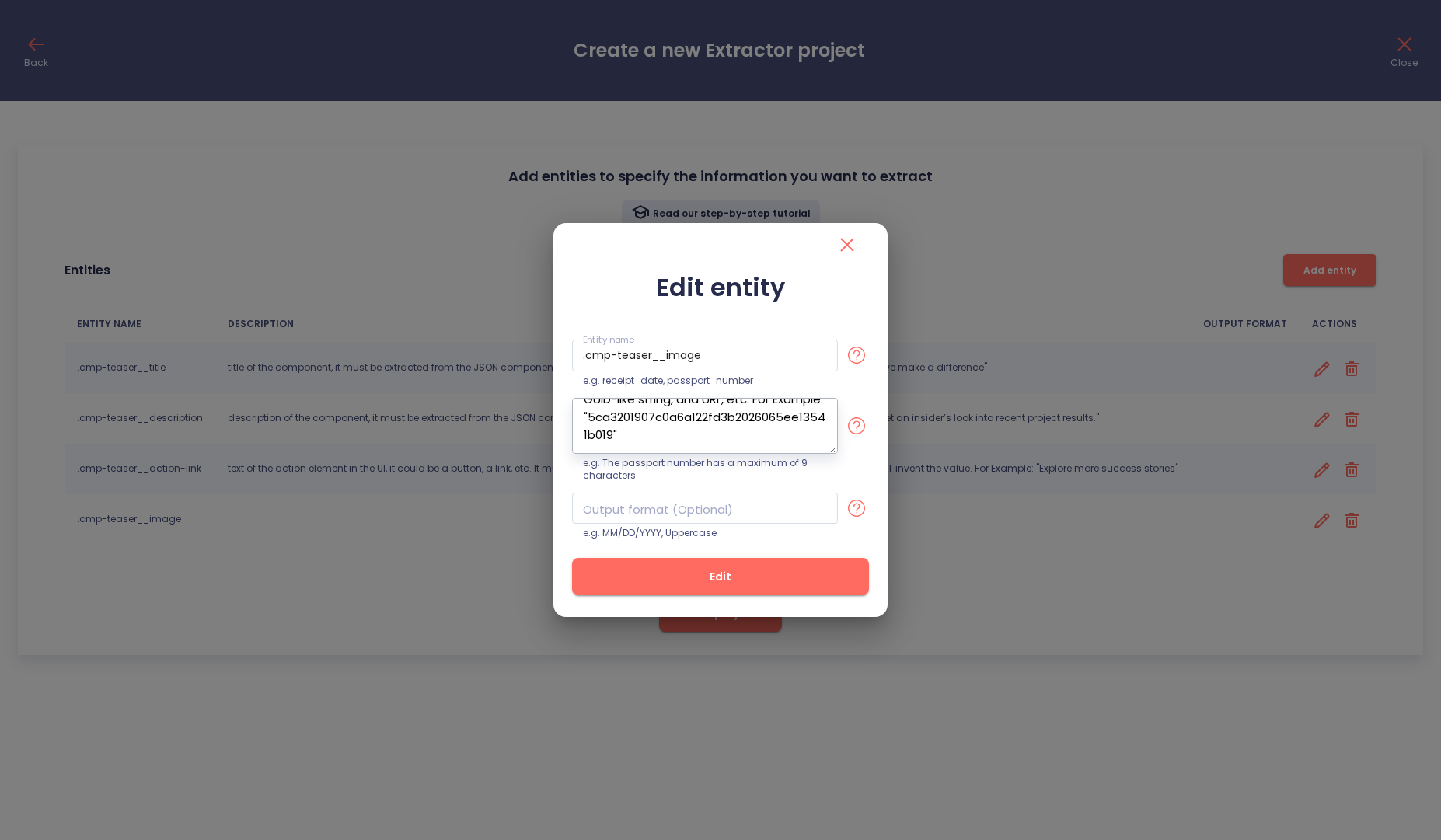
type textarea "Identifier of the component. It could be GUID-like string, and URL, etc. For Ex…"
click at [747, 563] on button "Edit" at bounding box center [720, 576] width 296 height 37
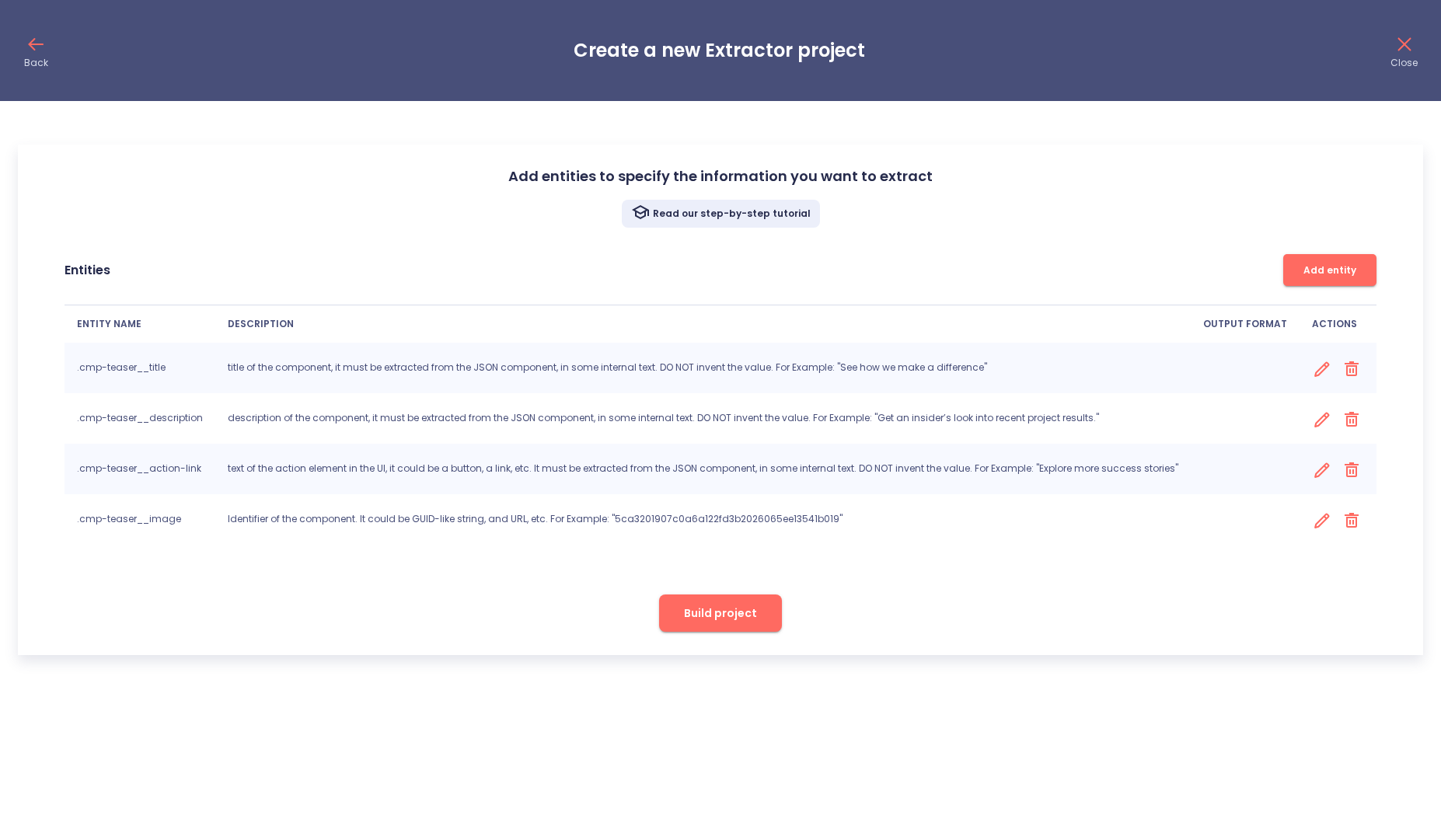
click at [745, 613] on span "Build project" at bounding box center [720, 613] width 73 height 20
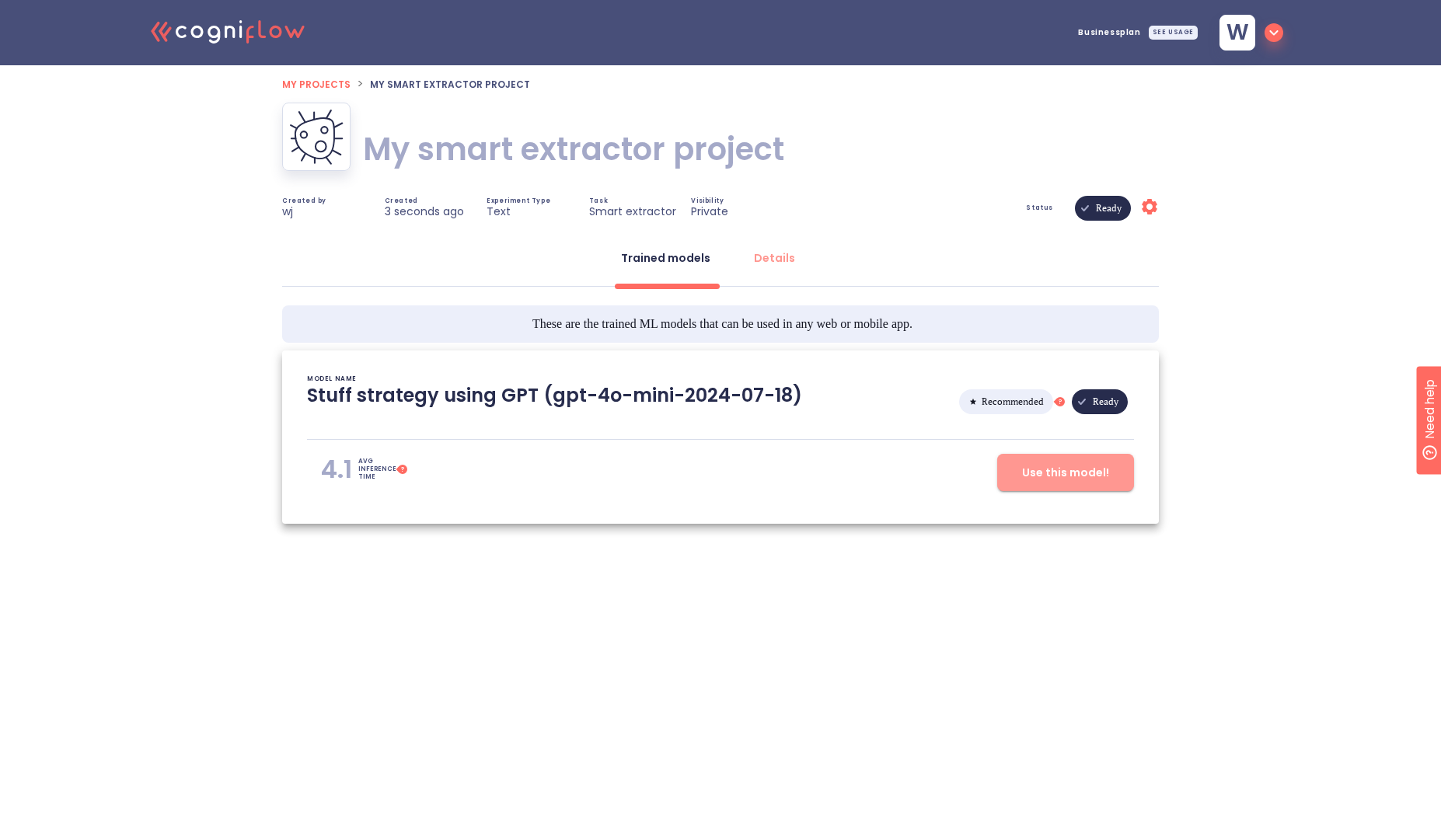
click at [1095, 479] on span "Use this model!" at bounding box center [1065, 472] width 87 height 20
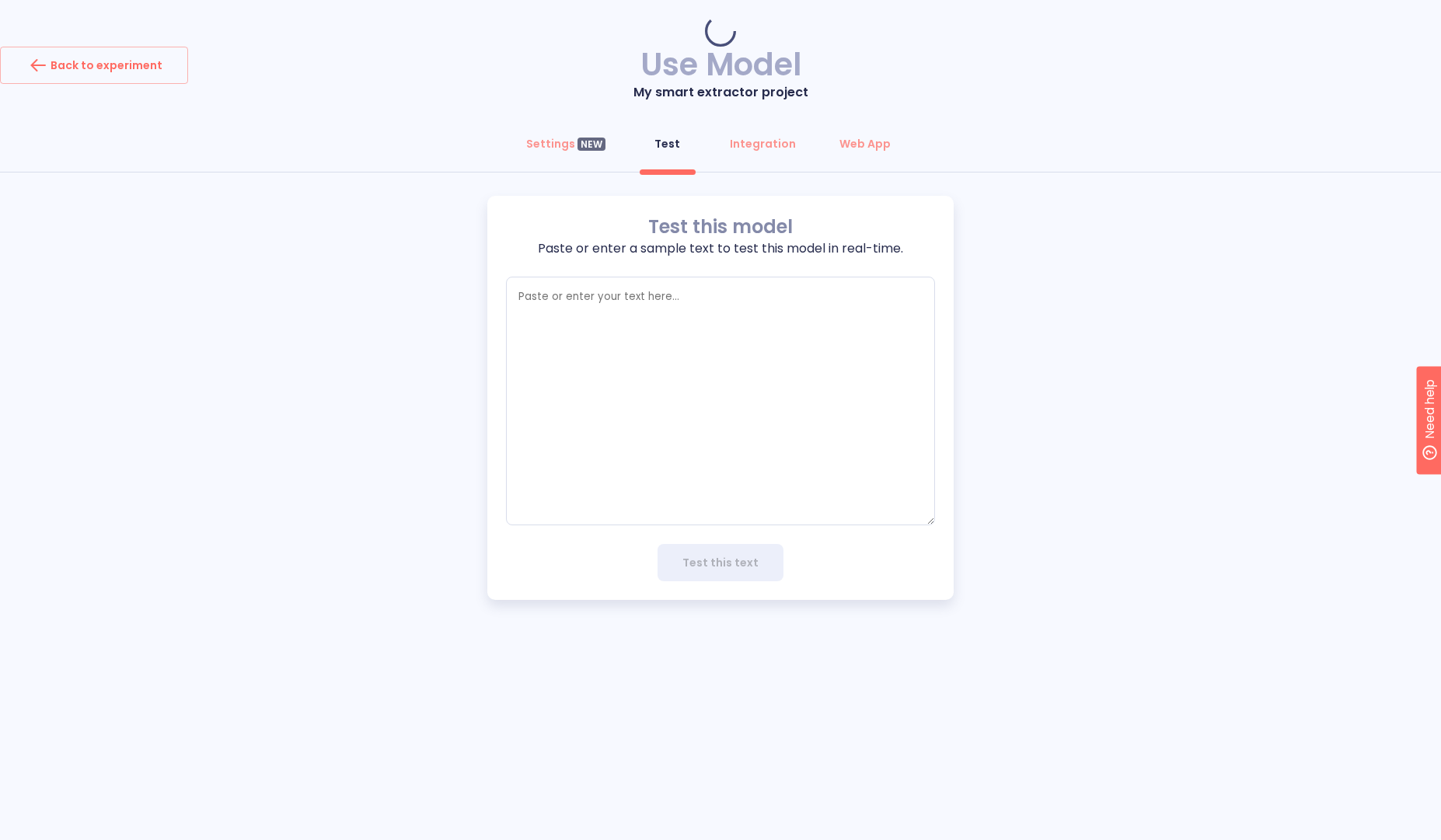
type textarea "x"
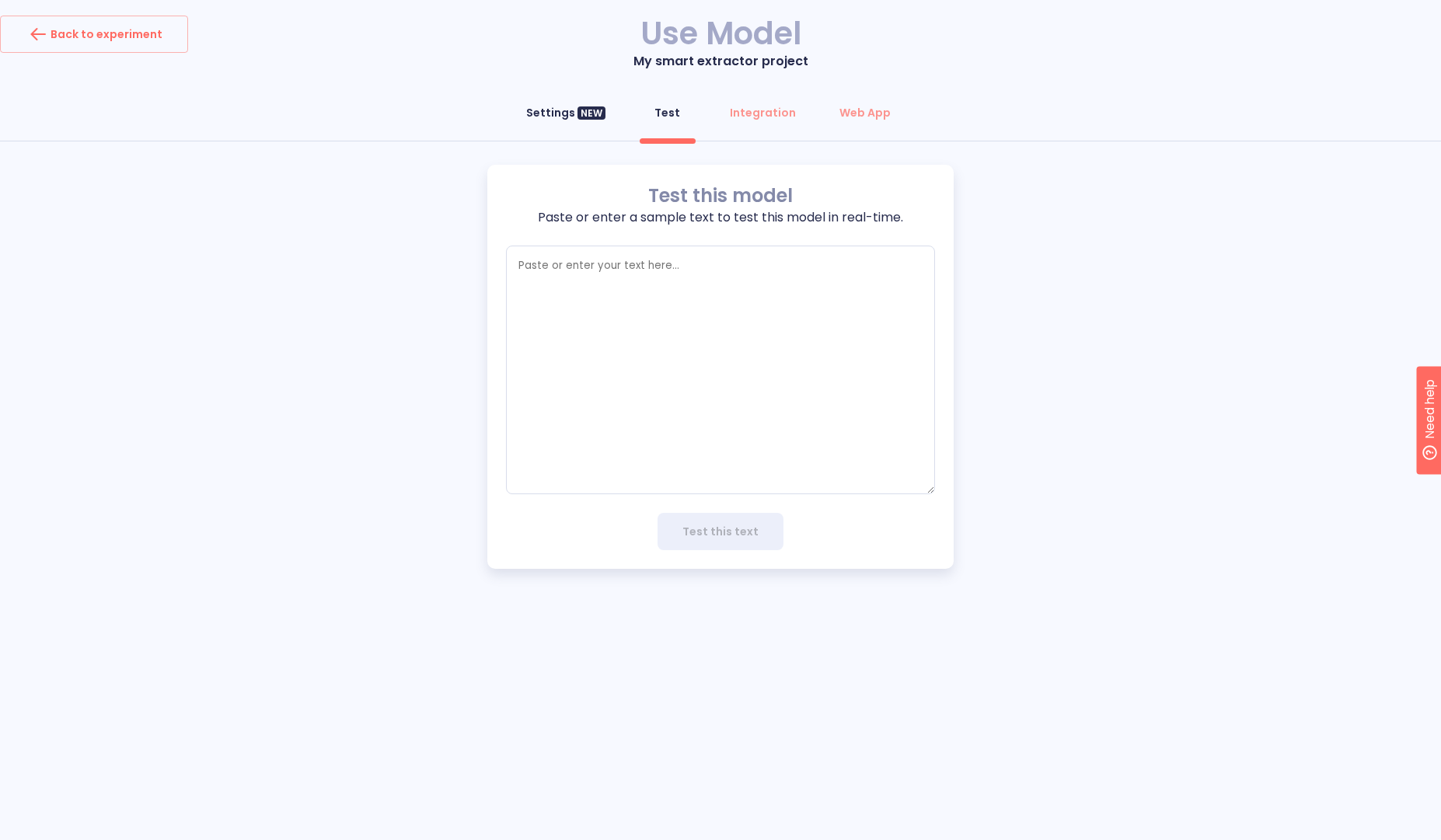
click at [545, 107] on div "Settings NEW" at bounding box center [565, 113] width 79 height 16
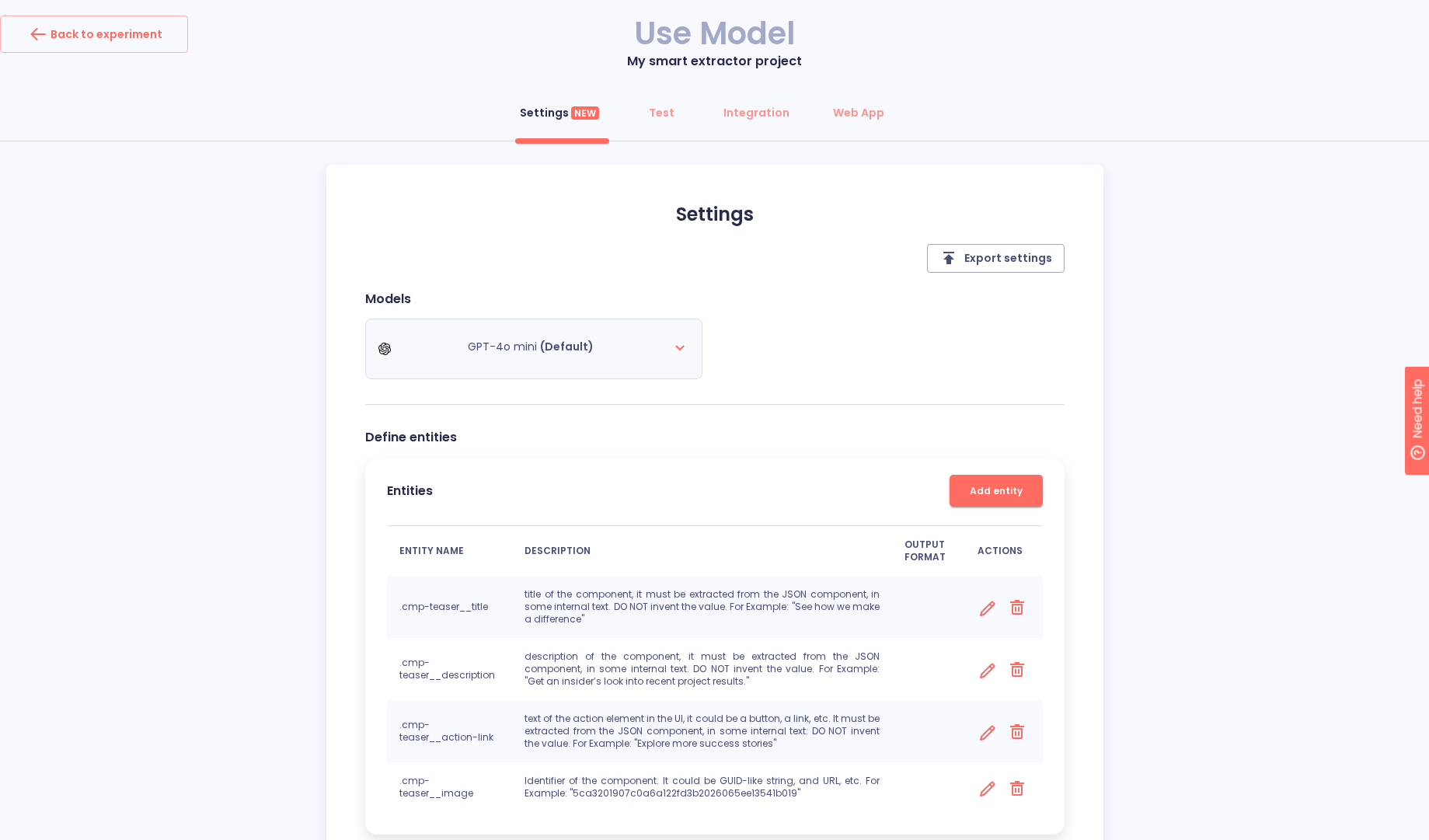
click at [585, 357] on div "GPT-4o mini (Default)" at bounding box center [531, 349] width 126 height 20
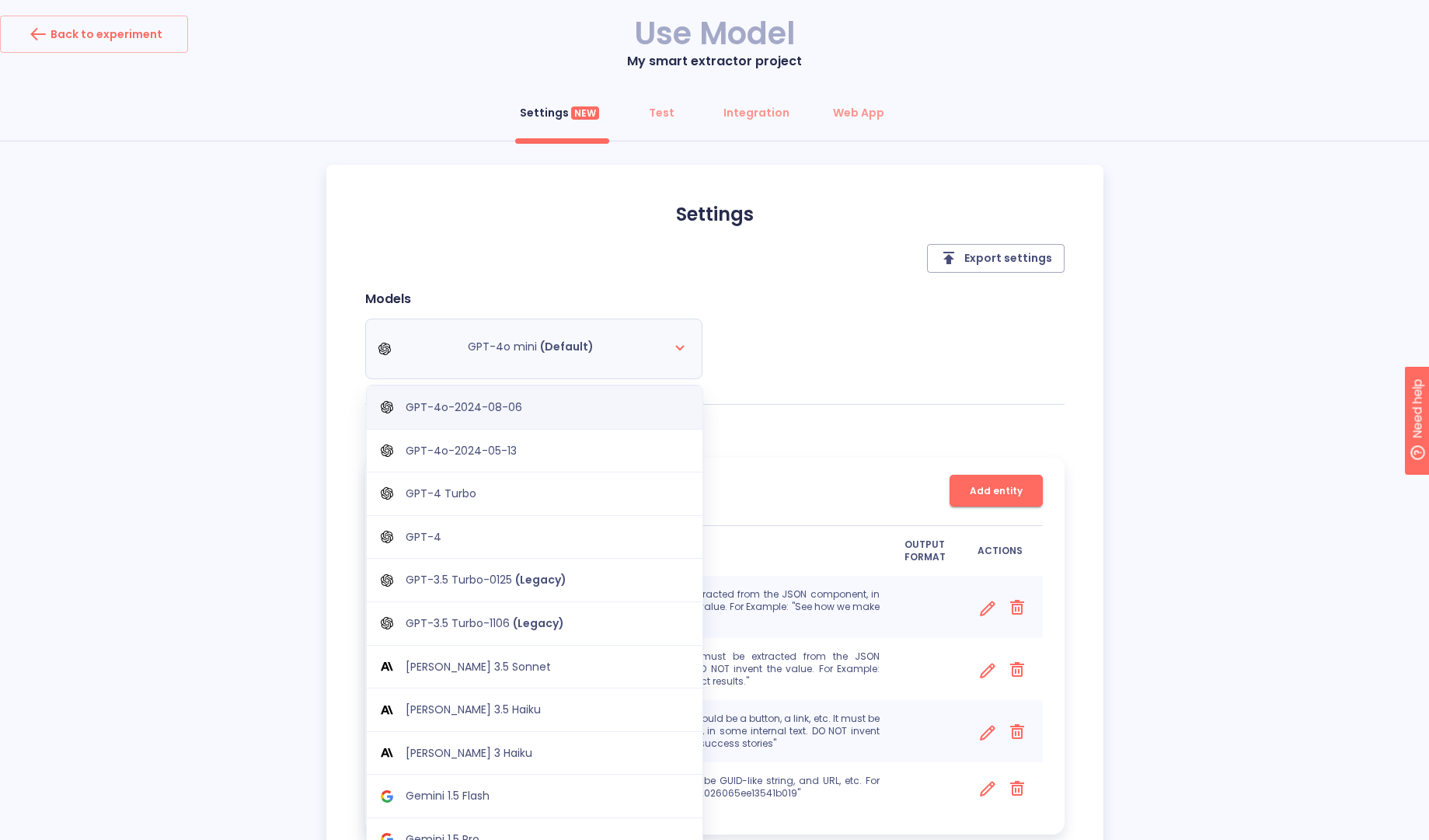
click at [478, 405] on p "GPT-4o-2024-08-06" at bounding box center [464, 407] width 116 height 15
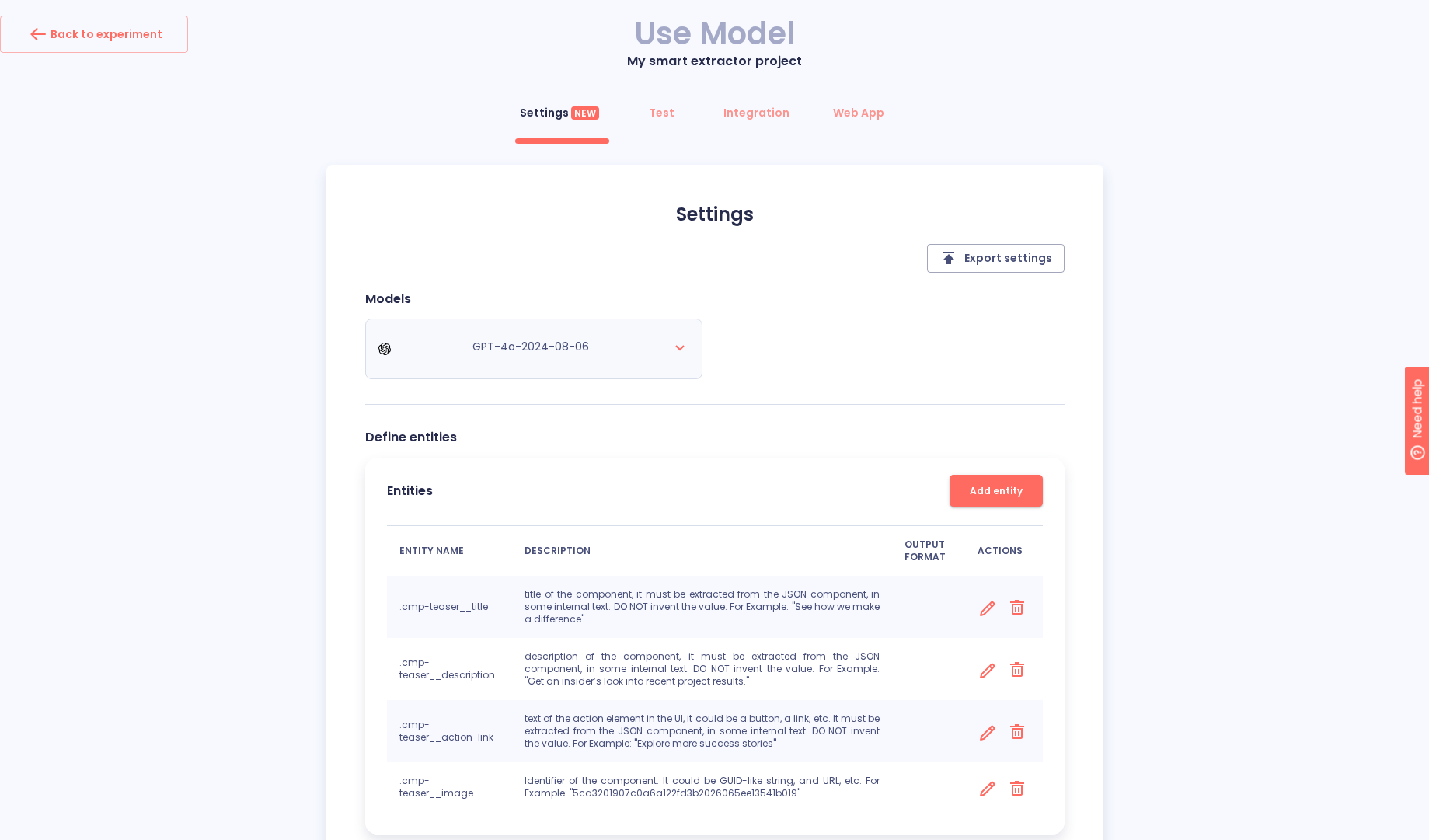
click at [249, 441] on div "Settings NEW Test Integration Web App Settings Export settings Models GPT-4o-20…" at bounding box center [714, 514] width 1429 height 842
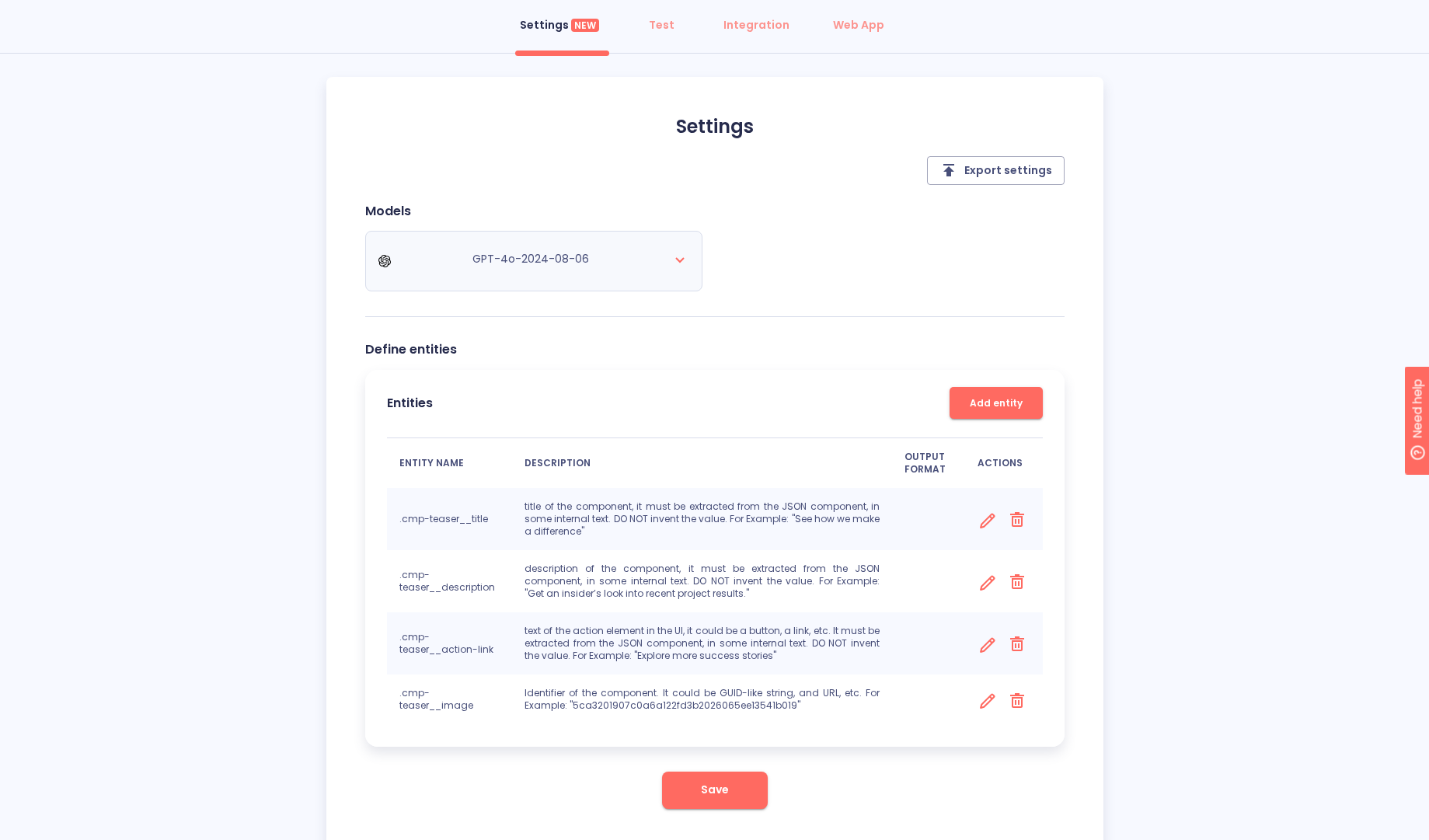
scroll to position [134, 0]
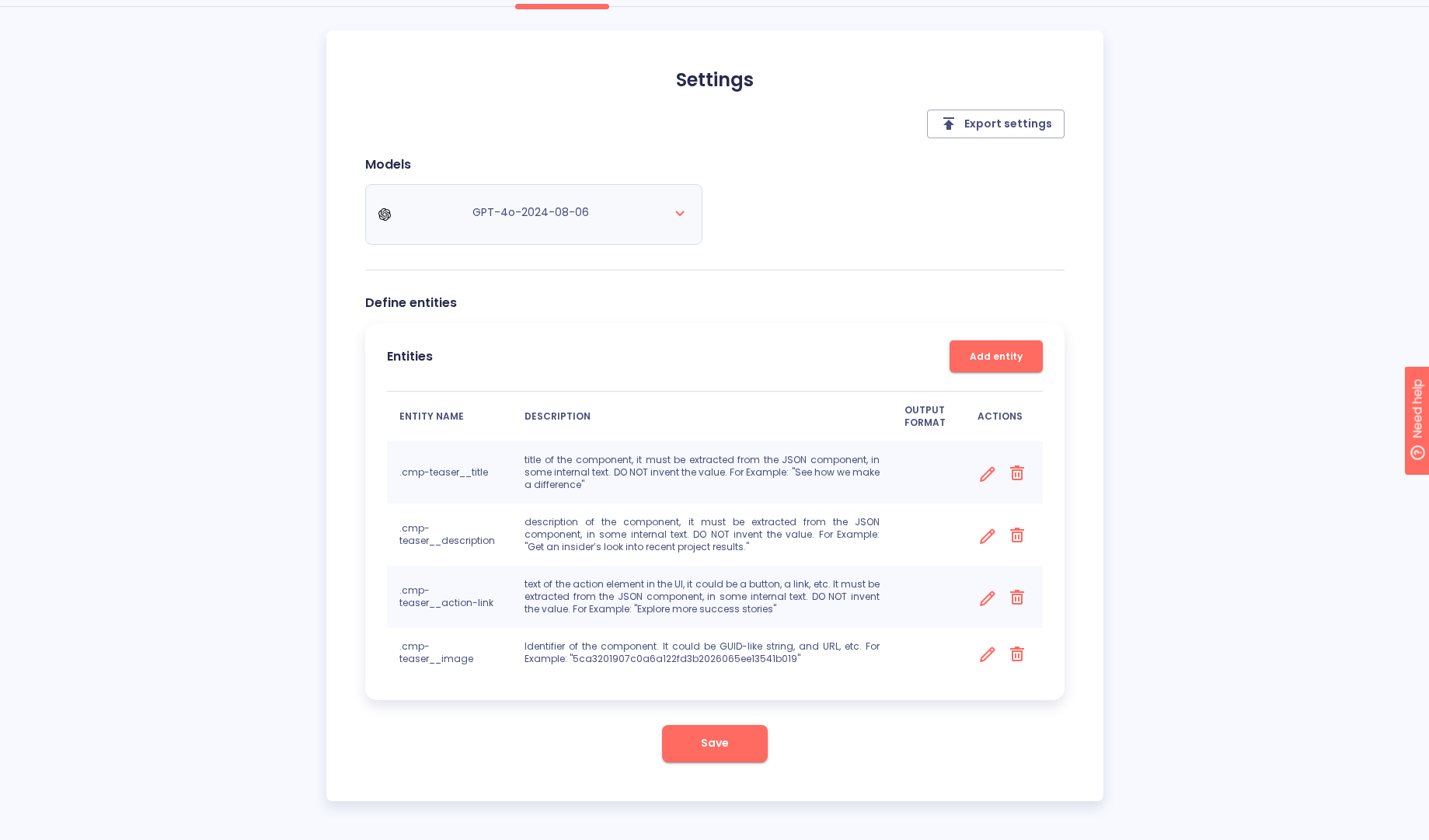
click at [690, 748] on button "Save" at bounding box center [714, 743] width 106 height 37
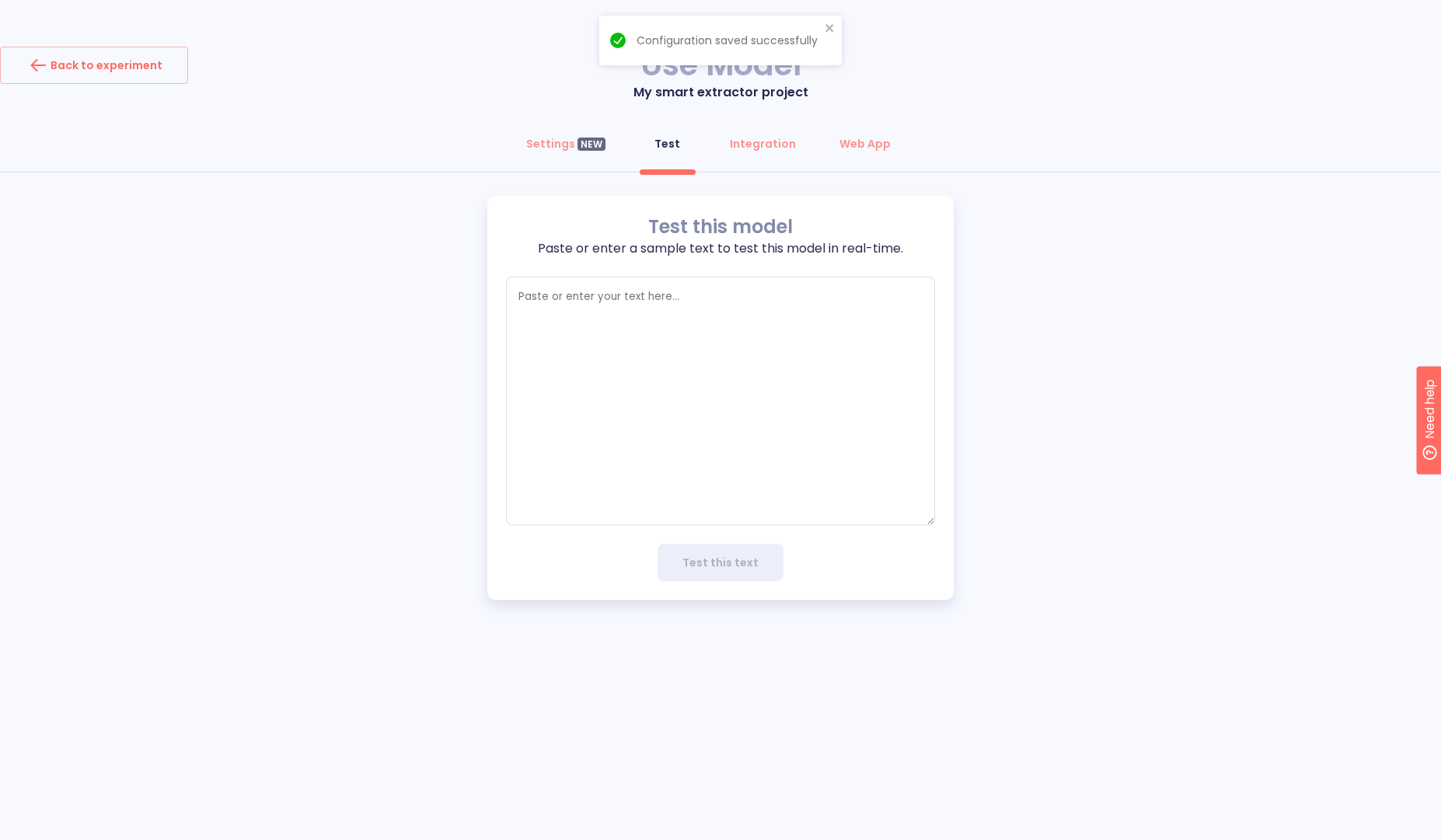
type textarea "x"
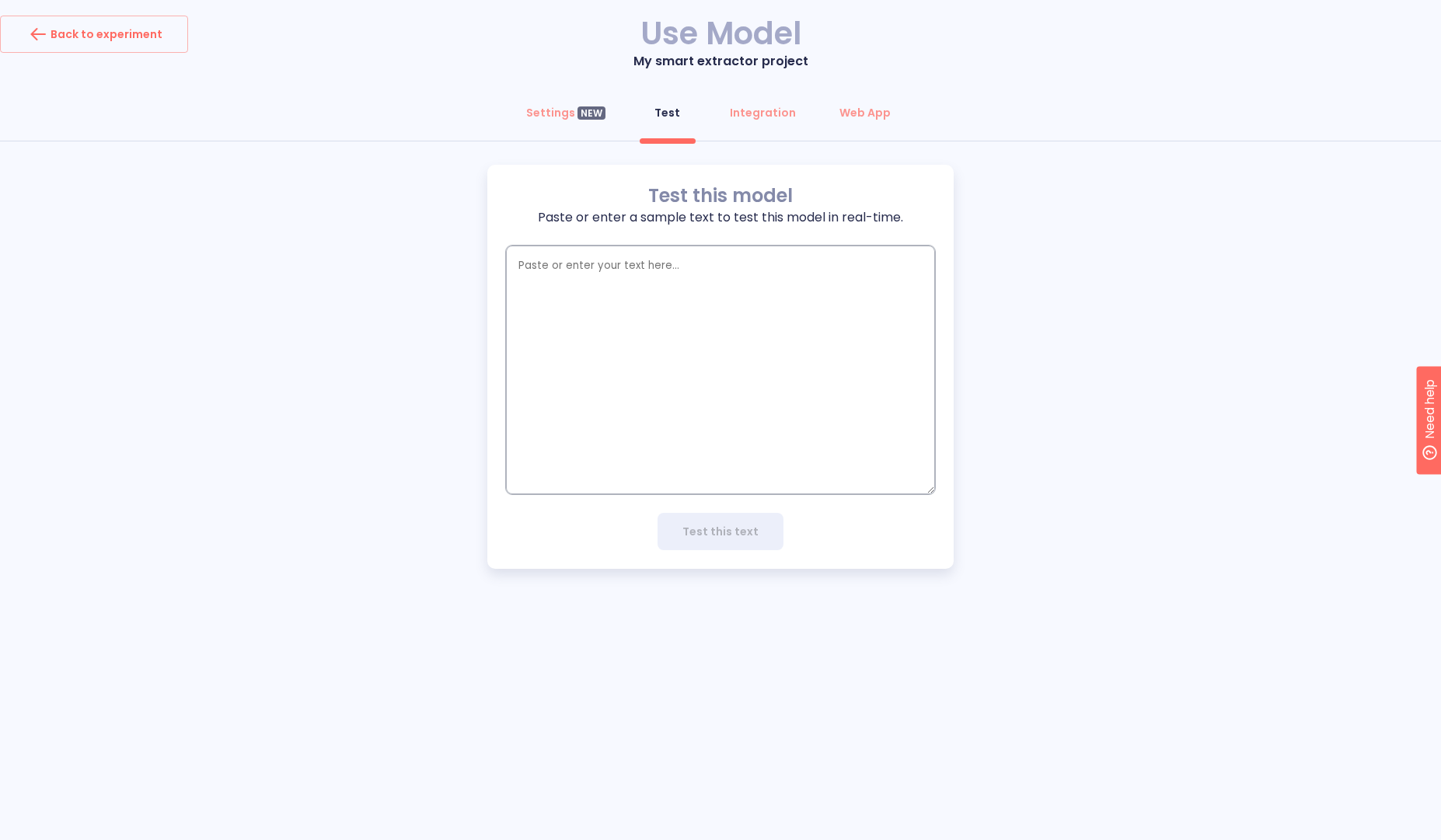
click at [677, 339] on textarea "empty textarea" at bounding box center [720, 370] width 429 height 249
paste textarea "{ "id": "1:353", "name": "arc-content-switcher", "type": "FRAME", "scrollBehavi…"
type textarea "{ "id": "1:353", "name": "arc-content-switcher", "type": "FRAME", "scrollBehavi…"
type textarea "x"
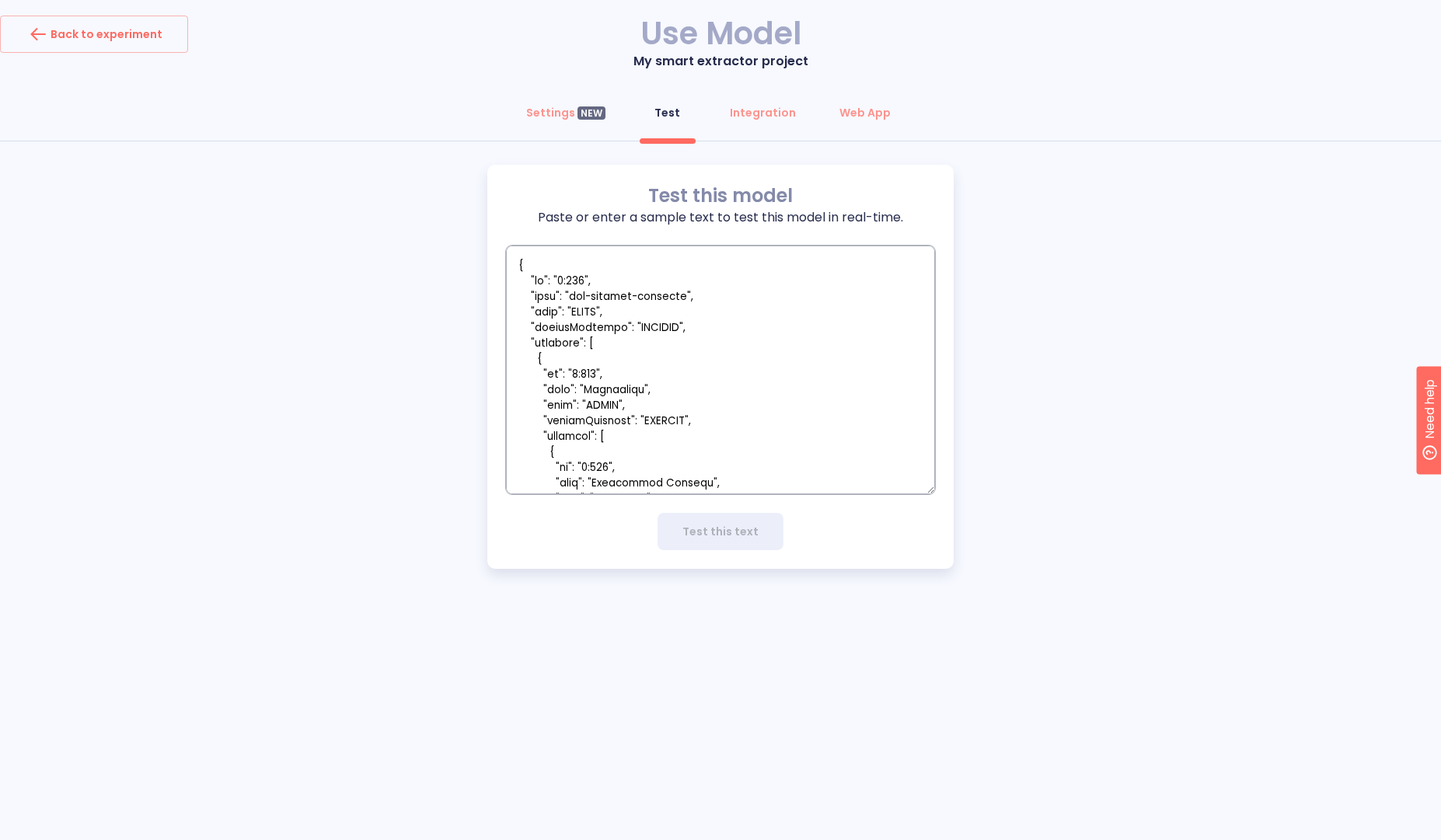
scroll to position [14526, 0]
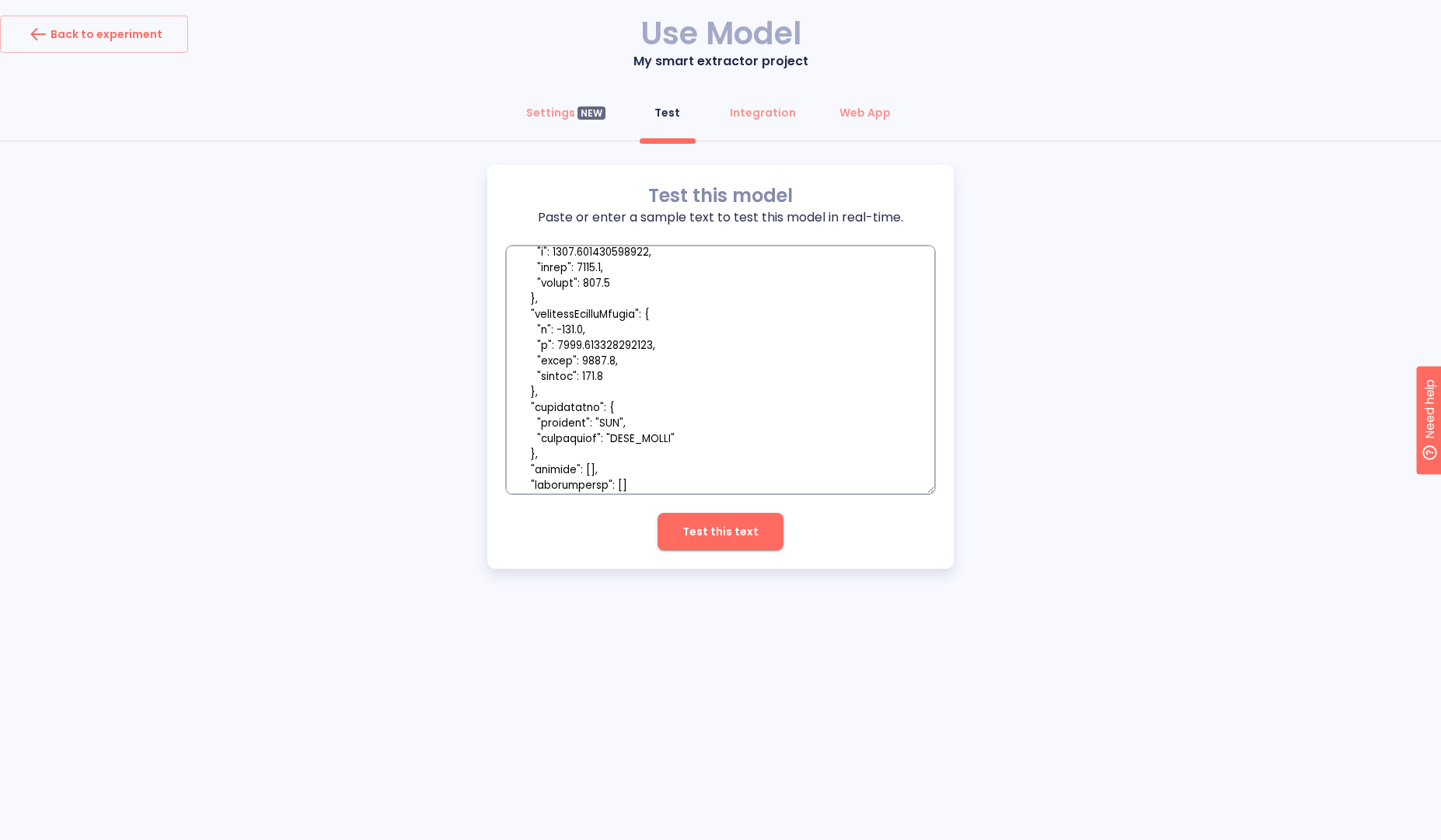
type textarea "{ "id": "1:353", "name": "arc-content-switcher", "type": "FRAME", "scrollBehavi…"
type textarea "x"
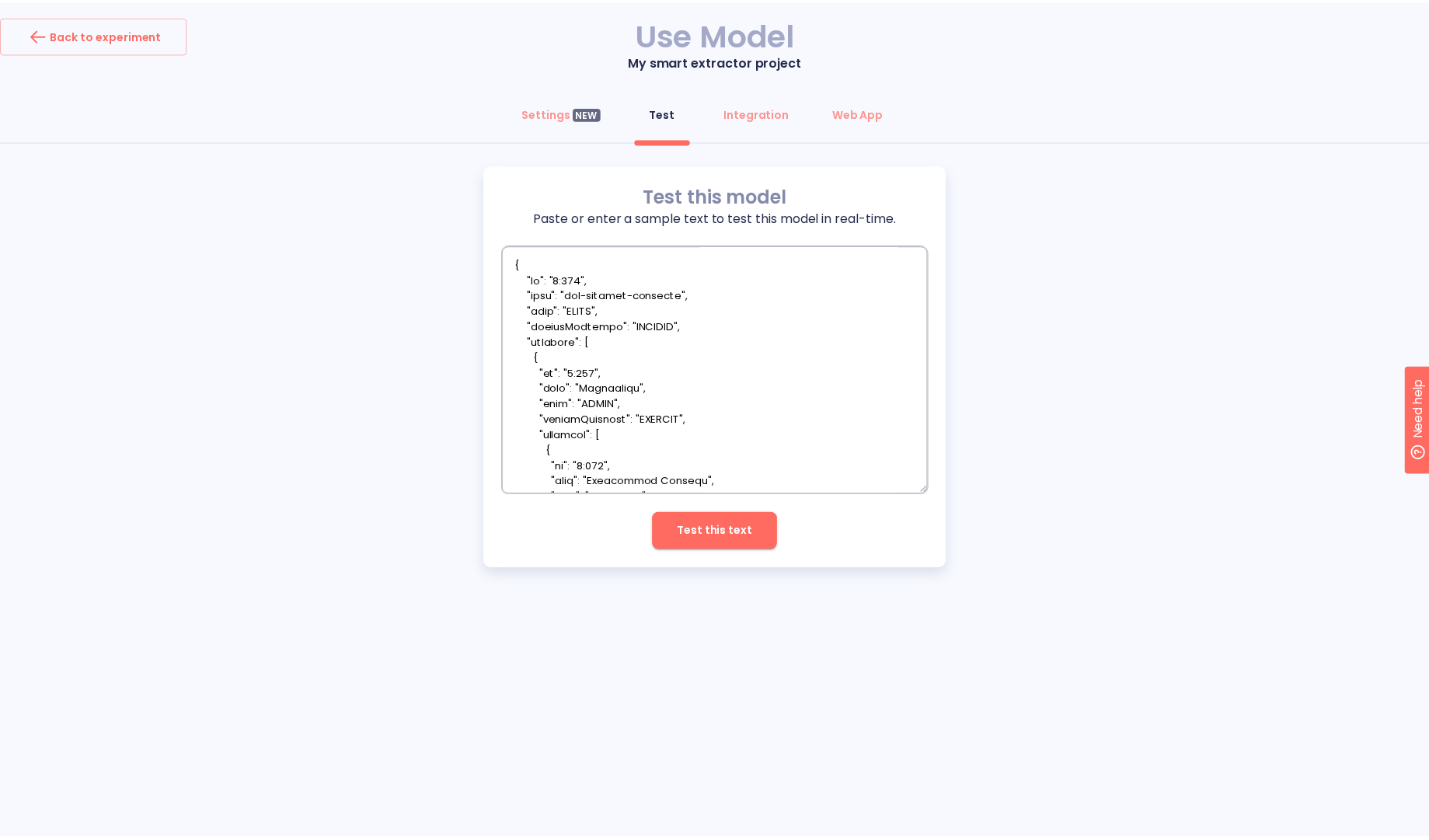
scroll to position [0, 0]
type textarea "{ "id": "1:353", "name": "arc-content-switcher", "type": "FRAME", "scrollBehavi…"
click at [714, 525] on span "Test this text" at bounding box center [721, 532] width 76 height 20
type textarea "x"
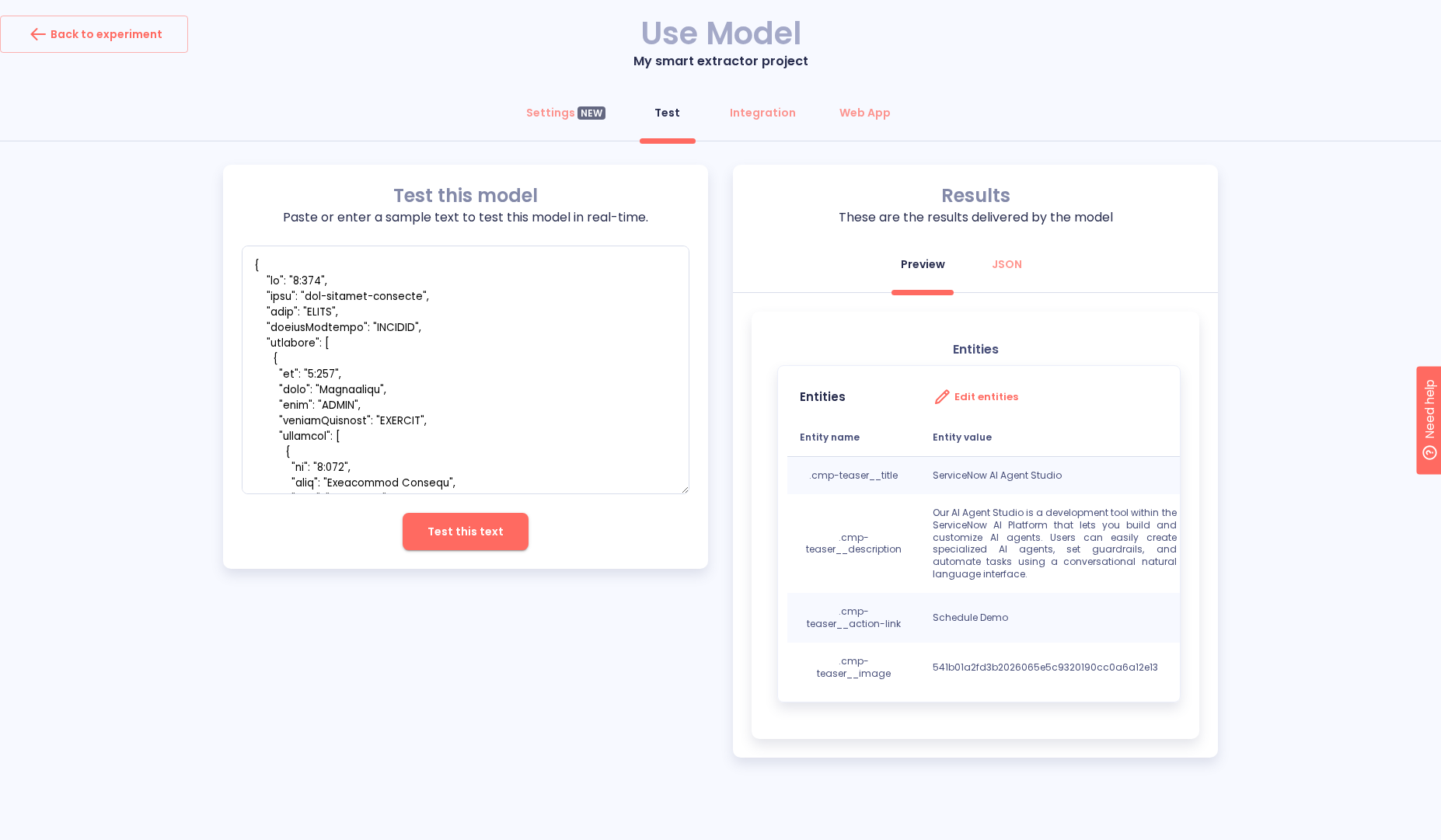
click at [1390, 303] on div "Test this model Paste or enter a sample text to test this model in real-time. x…" at bounding box center [720, 461] width 1441 height 593
click at [234, 594] on div "Test this model Paste or enter a sample text to test this model in real-time. x…" at bounding box center [720, 461] width 995 height 593
click at [454, 79] on div "Back to experiment Use Model My smart extractor project Settings NEW Test Integ…" at bounding box center [720, 398] width 1441 height 765
click at [974, 99] on div "Settings NEW Test Integration Web App" at bounding box center [720, 117] width 1441 height 47
click at [851, 115] on div "Web App" at bounding box center [865, 113] width 52 height 16
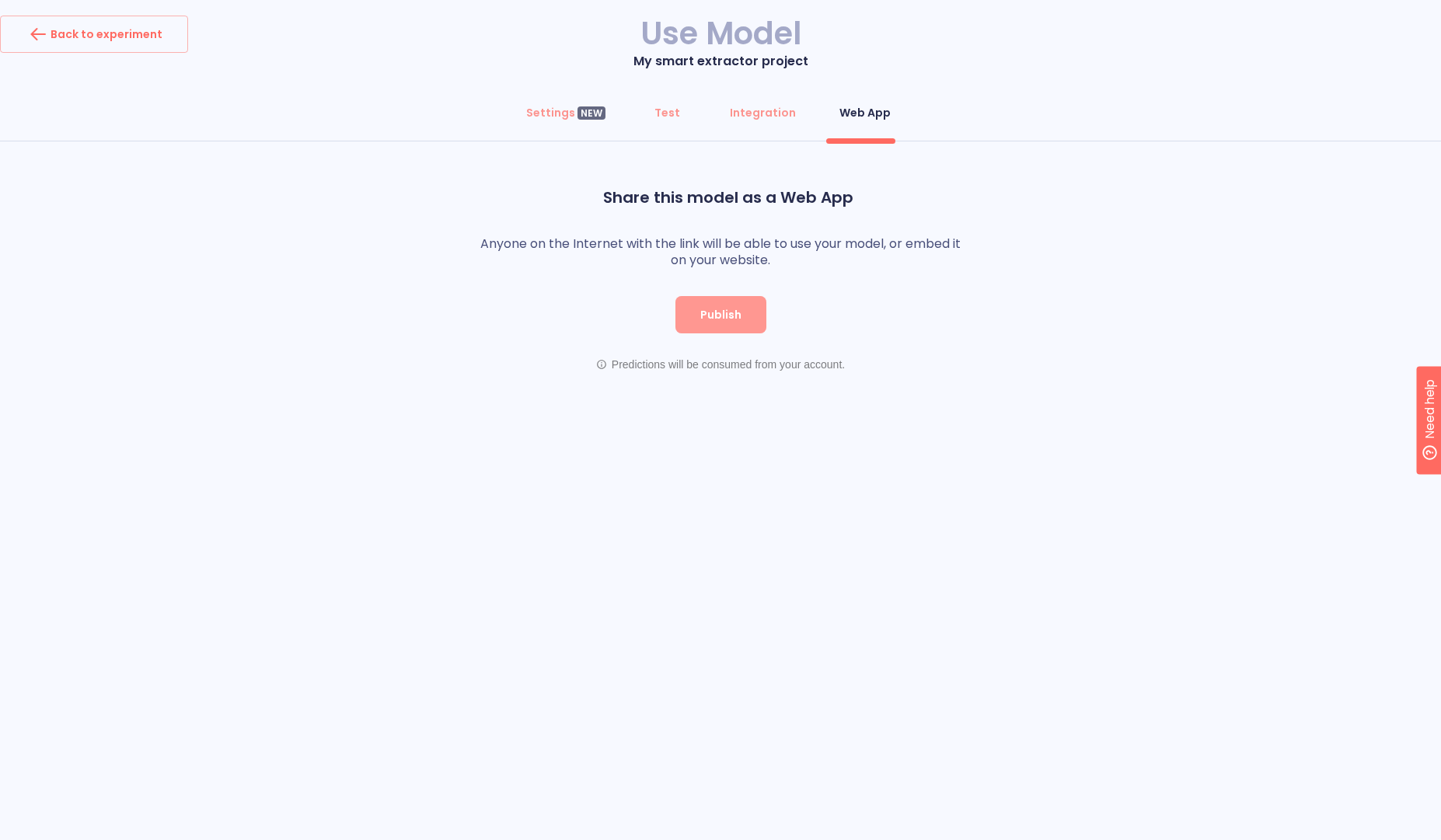
click at [742, 326] on button "Publish" at bounding box center [721, 314] width 91 height 37
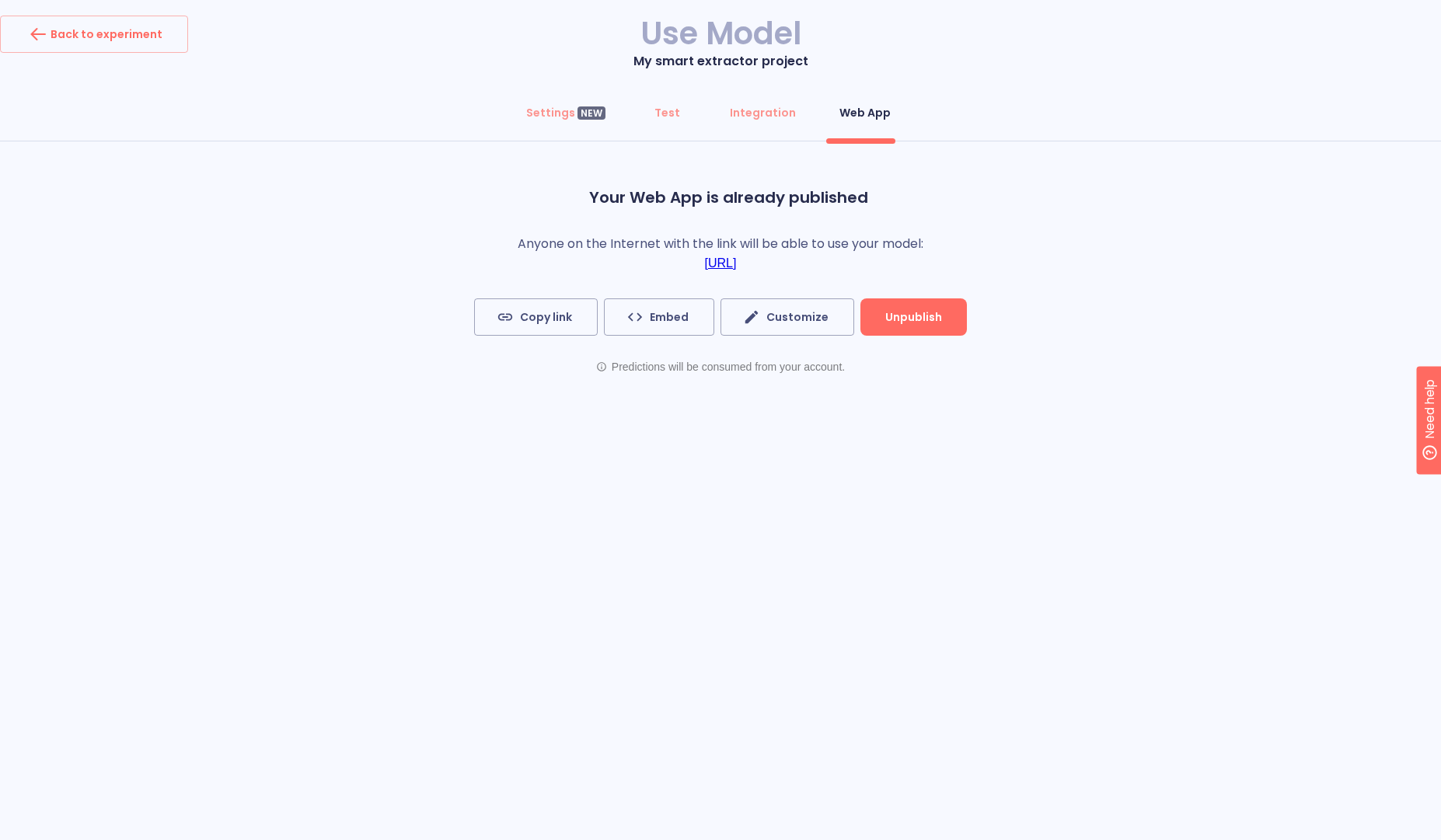
click at [737, 263] on link "https://app.cogniflow.ai/app/d231c363-5067-4f74-8c7a-9266cd5ec50f" at bounding box center [720, 264] width 32 height 14
click at [556, 105] on div "Settings NEW" at bounding box center [565, 113] width 79 height 16
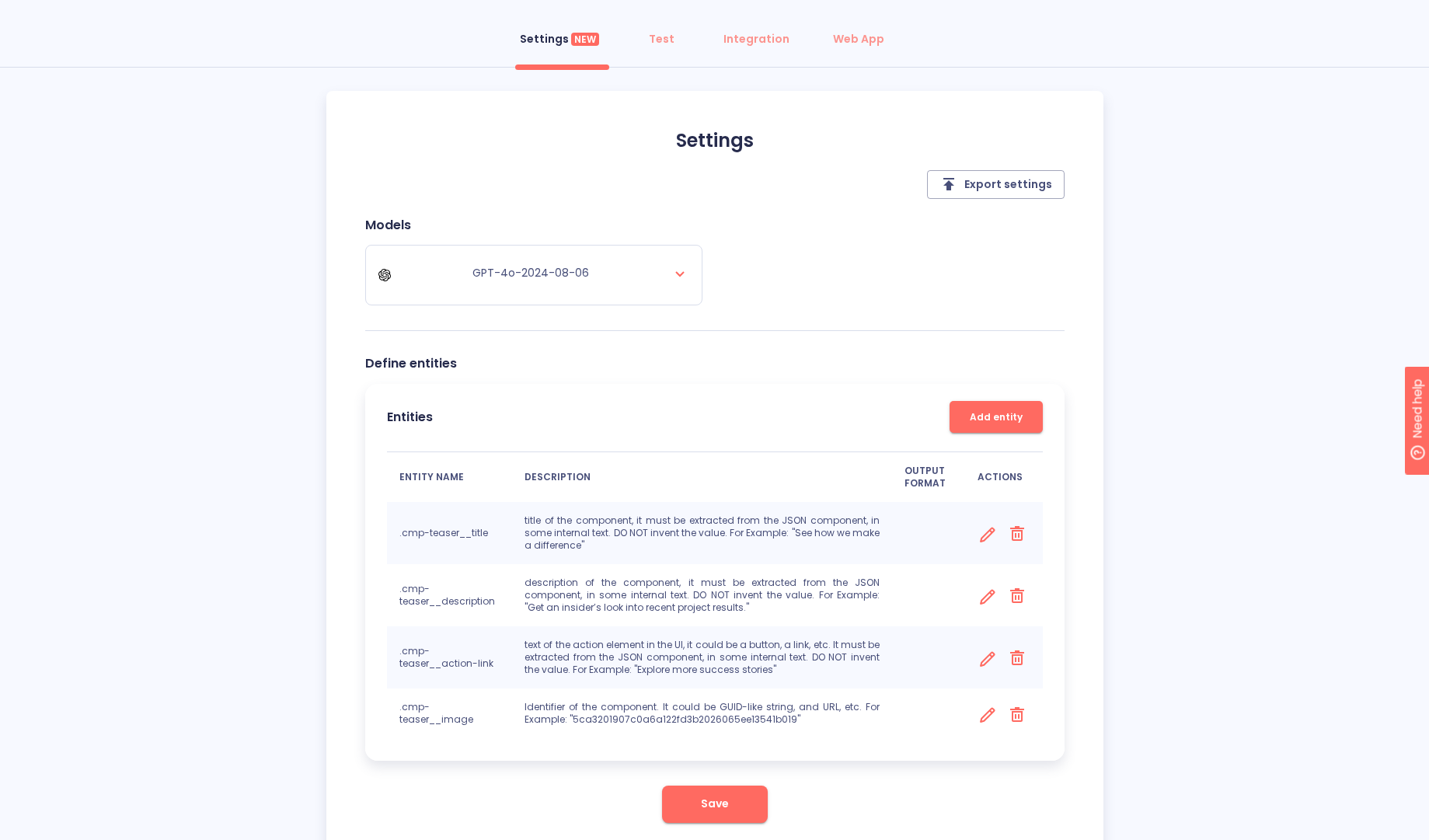
scroll to position [134, 0]
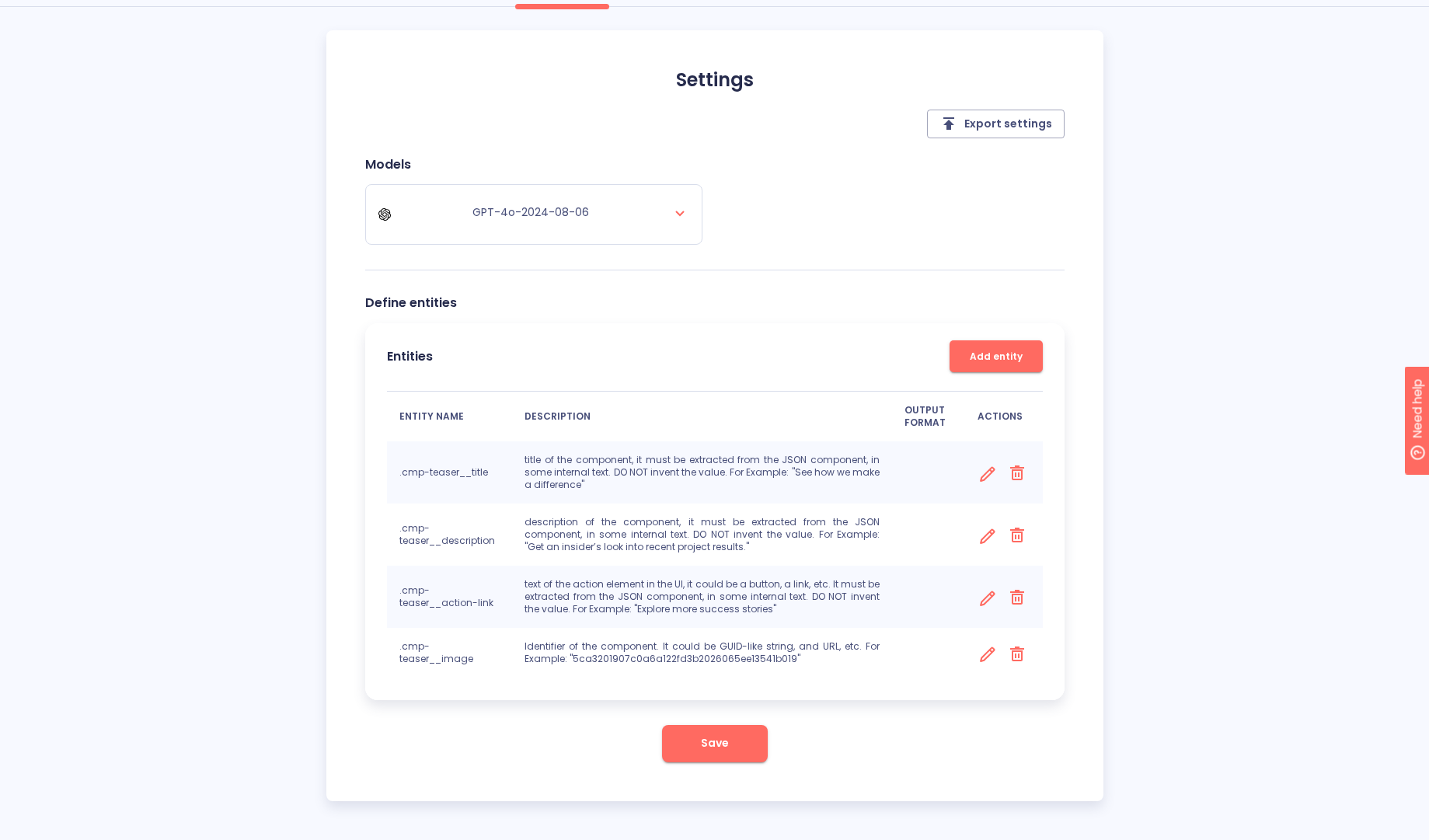
click at [58, 447] on div "Settings NEW Test Integration Web App Settings Export settings Models GPT-4o-20…" at bounding box center [714, 380] width 1429 height 842
click at [64, 444] on div "Settings NEW Test Integration Web App Settings Export settings Models GPT-4o-20…" at bounding box center [714, 380] width 1429 height 842
click at [1016, 131] on span "Export settings" at bounding box center [995, 124] width 113 height 20
click at [1280, 221] on div "Settings NEW Test Integration Web App Settings Export settings Models GPT-4o-20…" at bounding box center [714, 380] width 1429 height 842
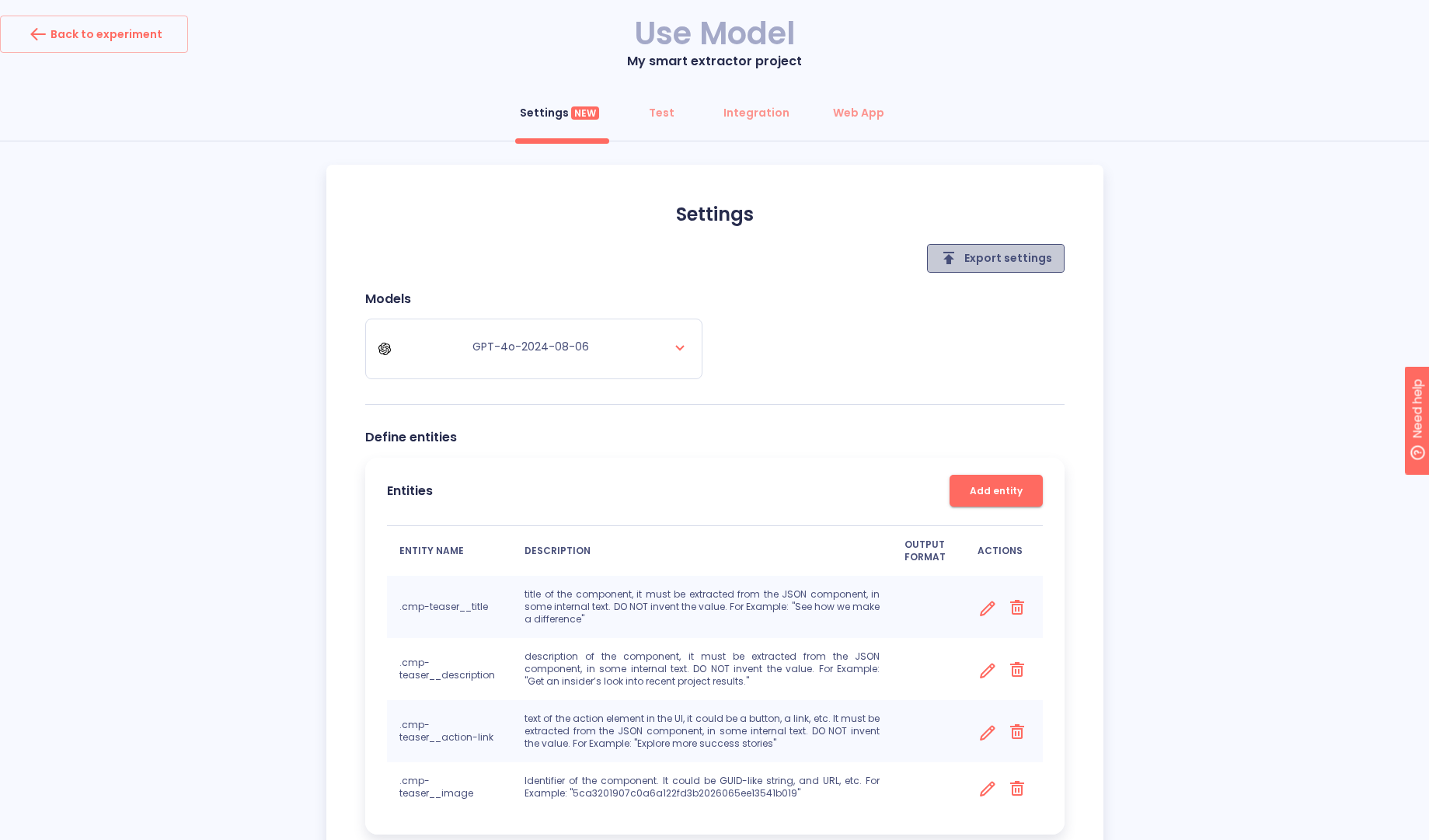
click at [1013, 250] on span "Export settings" at bounding box center [995, 258] width 113 height 20
click at [1195, 343] on div "Settings NEW Test Integration Web App Settings Export settings Models GPT-4o-20…" at bounding box center [714, 514] width 1429 height 842
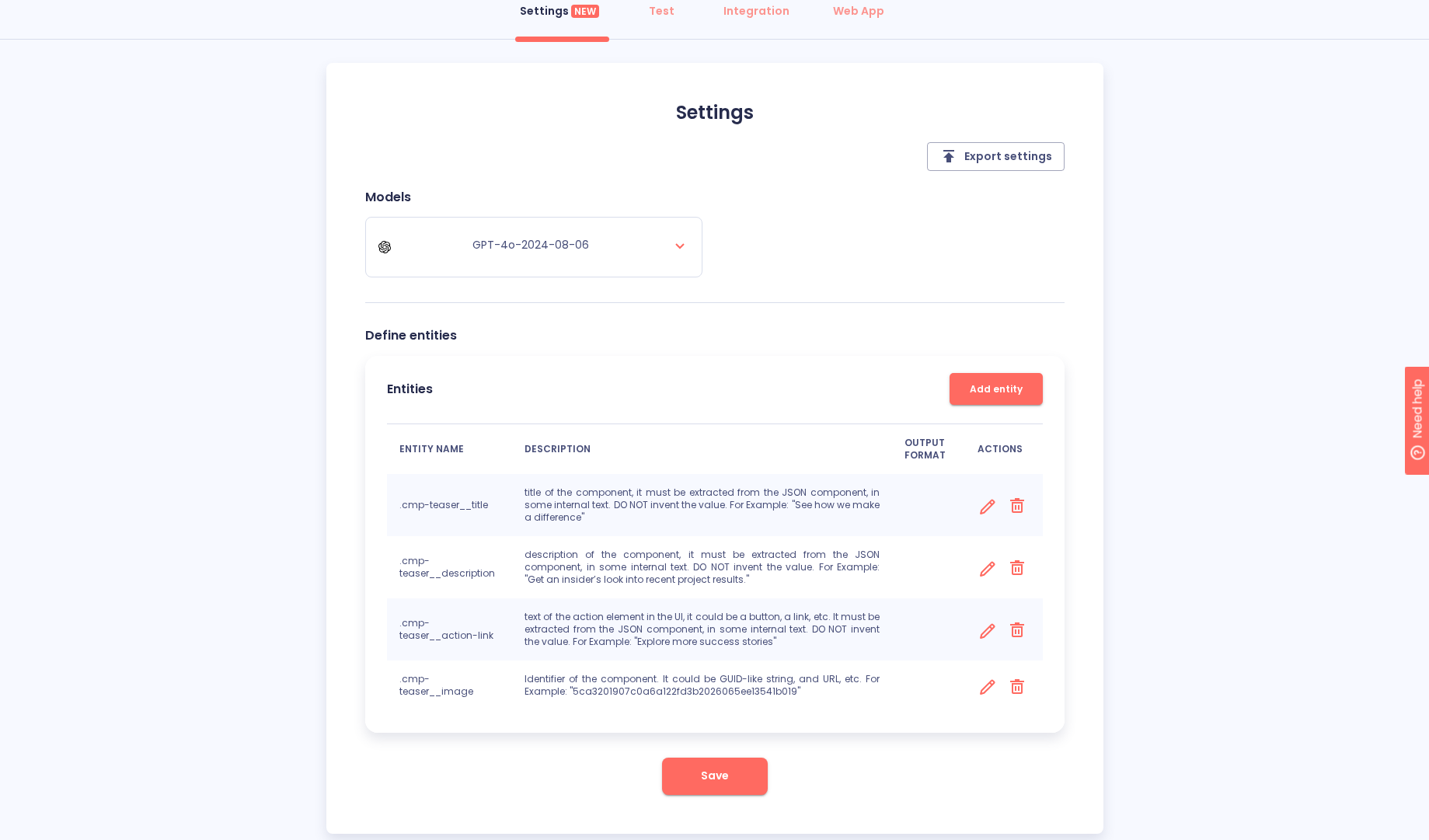
scroll to position [134, 0]
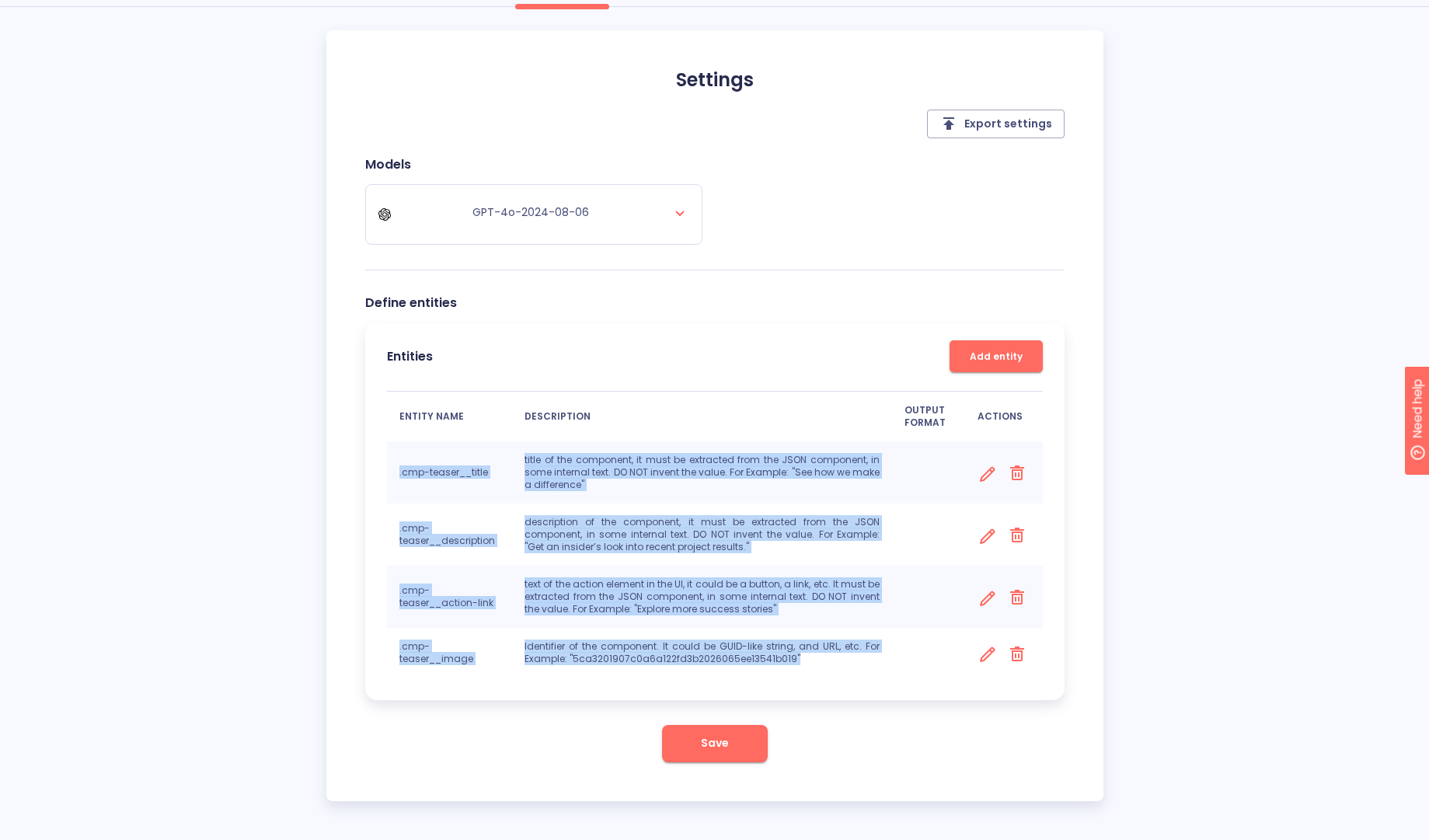
drag, startPoint x: 827, startPoint y: 669, endPoint x: 390, endPoint y: 464, distance: 482.7
click at [390, 464] on tbody ".cmp-teaser__title title of the component, it must be extracted from the JSON c…" at bounding box center [714, 559] width 656 height 237
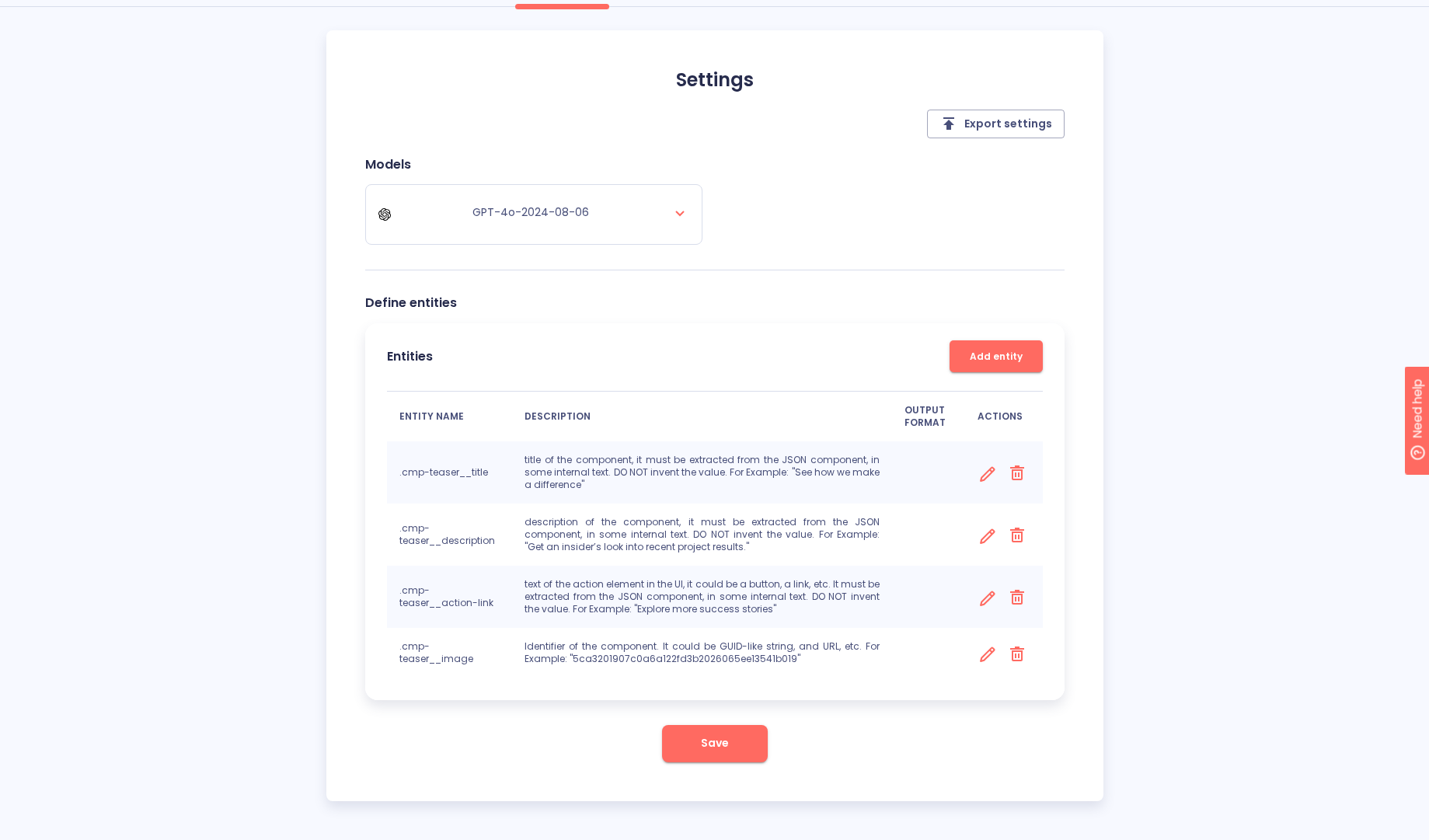
click at [257, 386] on div "Settings NEW Test Integration Web App Settings Export settings Models GPT-4o-20…" at bounding box center [714, 380] width 1429 height 842
click at [147, 401] on div "Settings NEW Test Integration Web App Settings Export settings Models GPT-4o-20…" at bounding box center [714, 380] width 1429 height 842
click at [999, 124] on span "Export settings" at bounding box center [995, 124] width 113 height 20
drag, startPoint x: 165, startPoint y: 156, endPoint x: 9, endPoint y: 91, distance: 169.0
click at [162, 154] on div "Settings NEW Test Integration Web App Settings Export settings Models GPT-4o-20…" at bounding box center [714, 380] width 1429 height 842
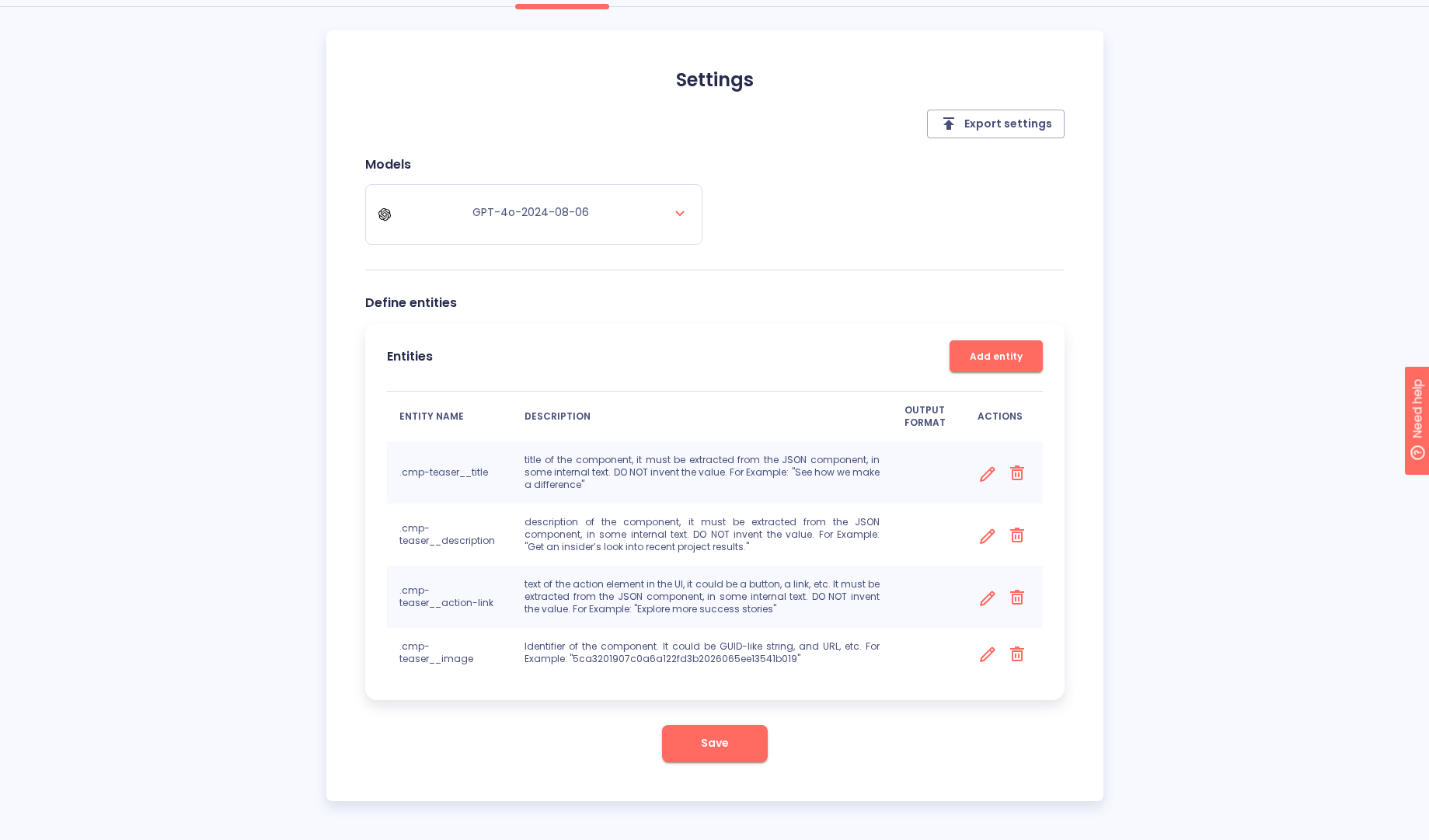
click at [140, 154] on div "Settings NEW Test Integration Web App Settings Export settings Models GPT-4o-20…" at bounding box center [714, 380] width 1429 height 842
click at [1295, 234] on div "Settings NEW Test Integration Web App Settings Export settings Models GPT-4o-20…" at bounding box center [714, 380] width 1429 height 842
click at [1230, 485] on div "Settings NEW Test Integration Web App Settings Export settings Models GPT-4o-20…" at bounding box center [714, 380] width 1429 height 842
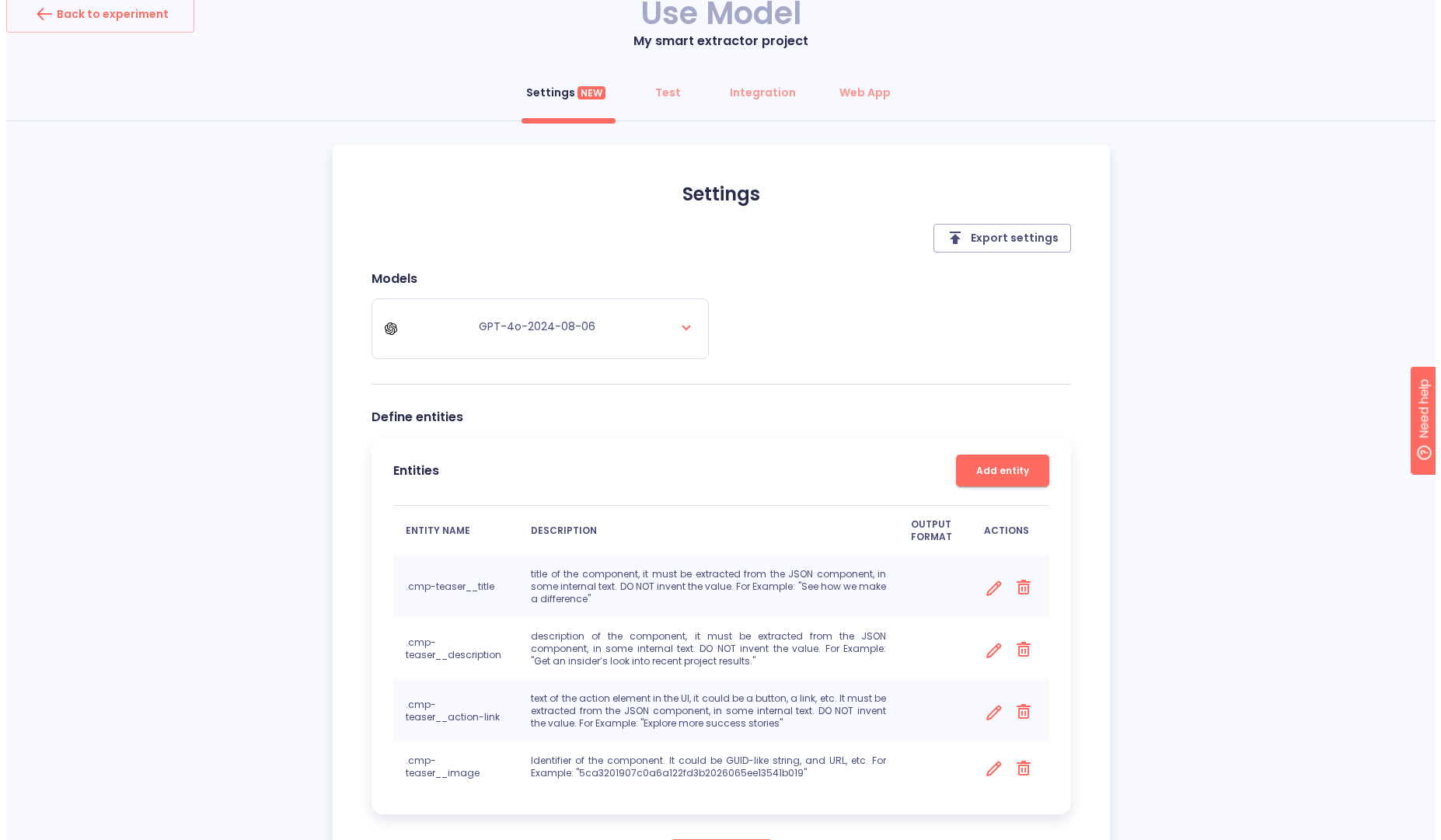
scroll to position [0, 0]
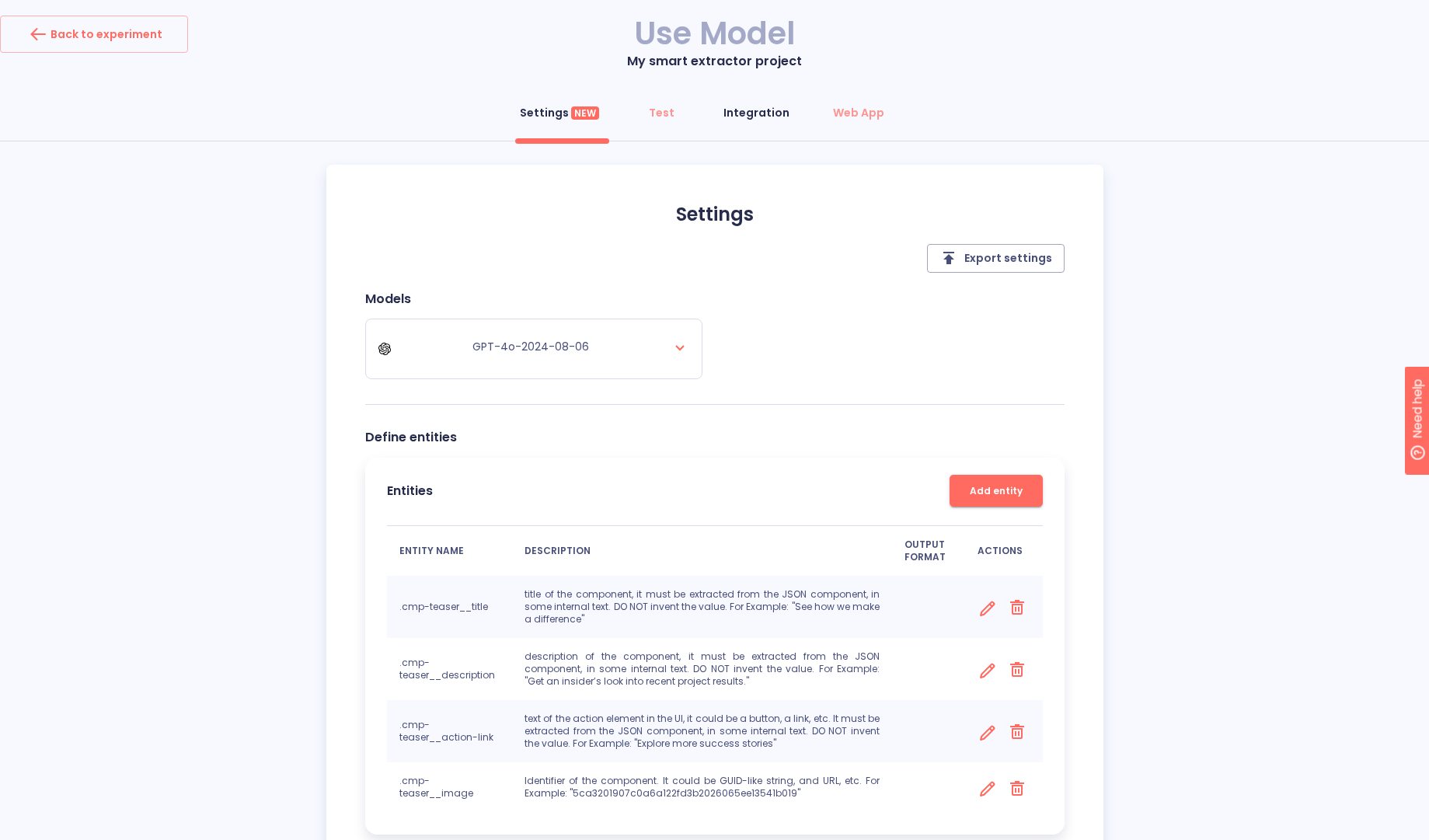
click at [742, 123] on button "Integration" at bounding box center [757, 112] width 84 height 37
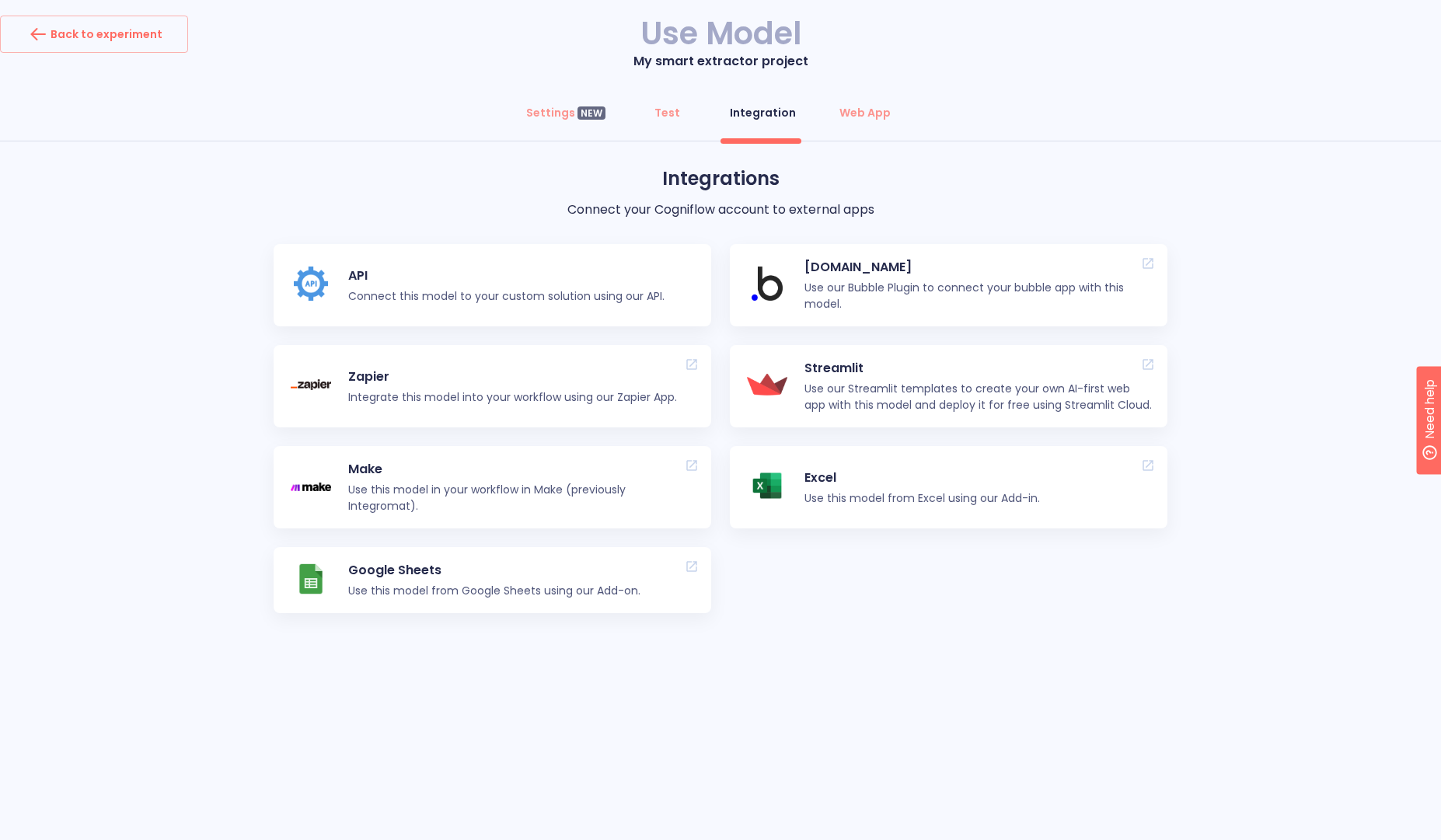
click at [403, 290] on p "Connect this model to your custom solution using our API." at bounding box center [506, 296] width 316 height 16
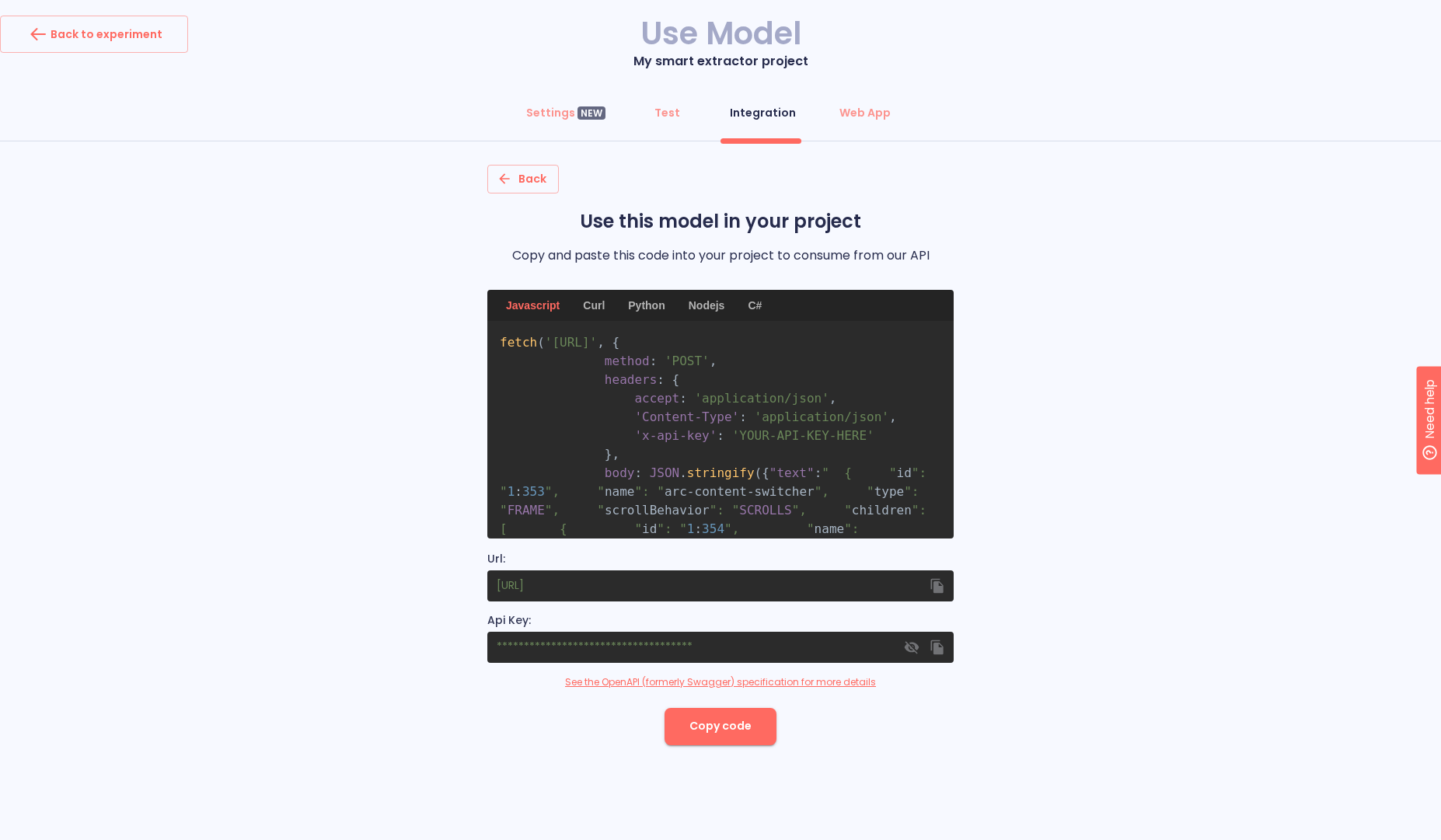
click at [701, 304] on div "Nodejs" at bounding box center [707, 305] width 55 height 31
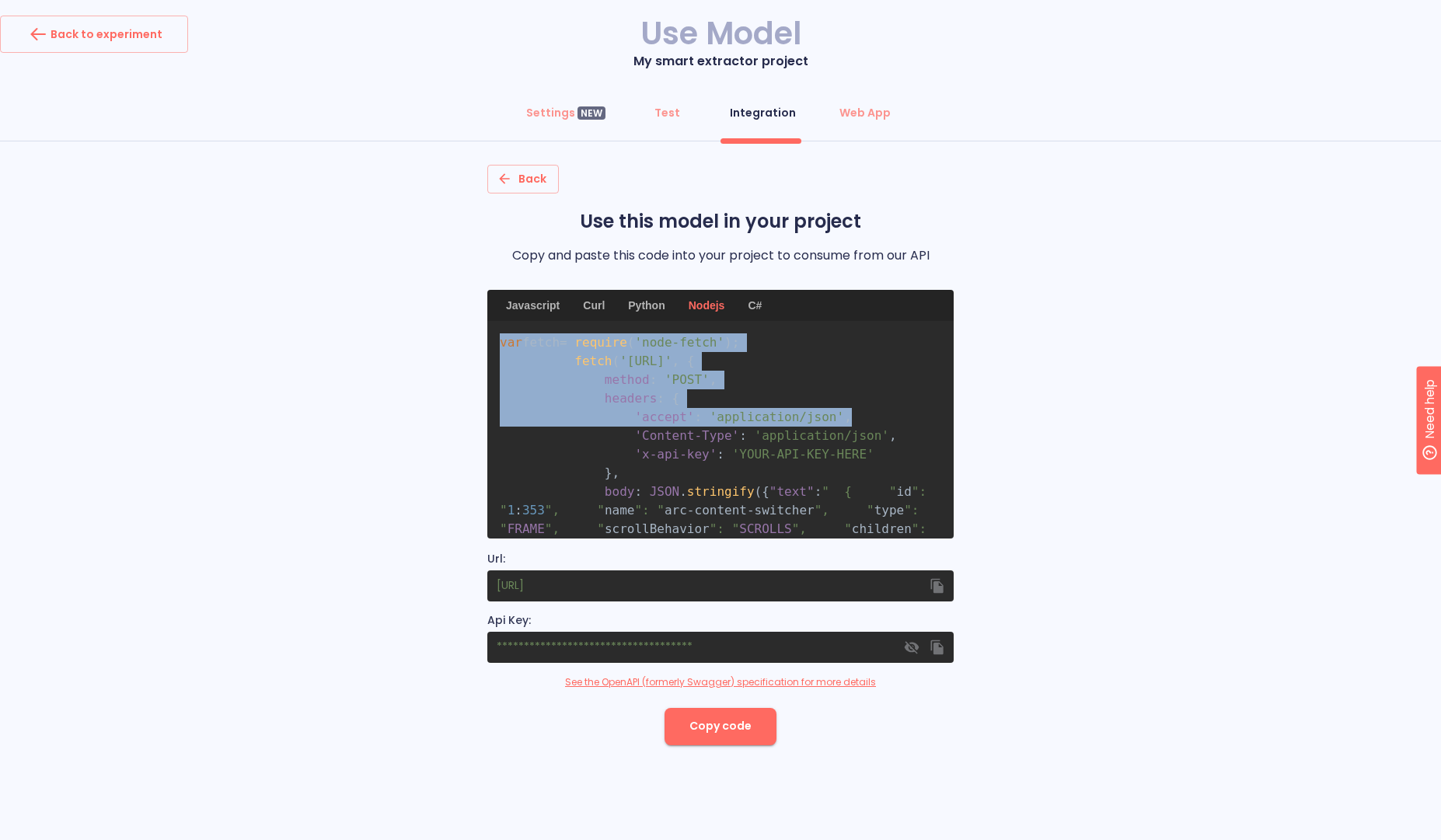
drag, startPoint x: 502, startPoint y: 343, endPoint x: 898, endPoint y: 455, distance: 411.5
click at [898, 455] on pre "var fetch = require ( 'node-fetch' ) ; fetch ( 'https://predict.cogniflow.ai/te…" at bounding box center [720, 429] width 466 height 217
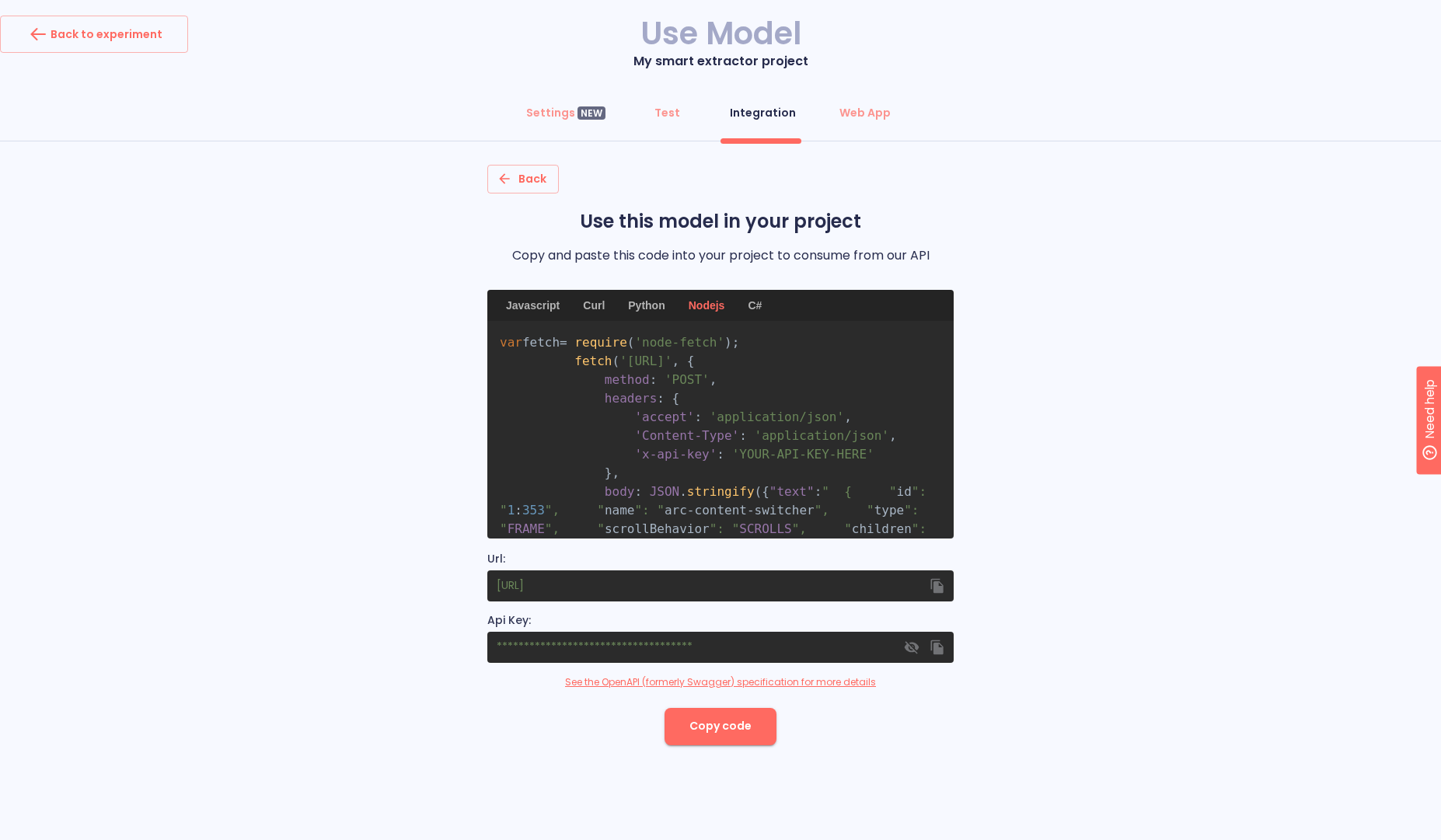
click at [764, 462] on span "'YOUR-API-KEY-HERE'" at bounding box center [802, 454] width 142 height 15
drag, startPoint x: 741, startPoint y: 491, endPoint x: 870, endPoint y: 486, distance: 129.1
click at [870, 462] on span "'YOUR-API-KEY-HERE'" at bounding box center [802, 454] width 142 height 15
drag, startPoint x: 969, startPoint y: 491, endPoint x: 952, endPoint y: 450, distance: 44.4
click at [969, 490] on div "Back Use this model in your project Copy and paste this code into your project …" at bounding box center [720, 454] width 1441 height 580
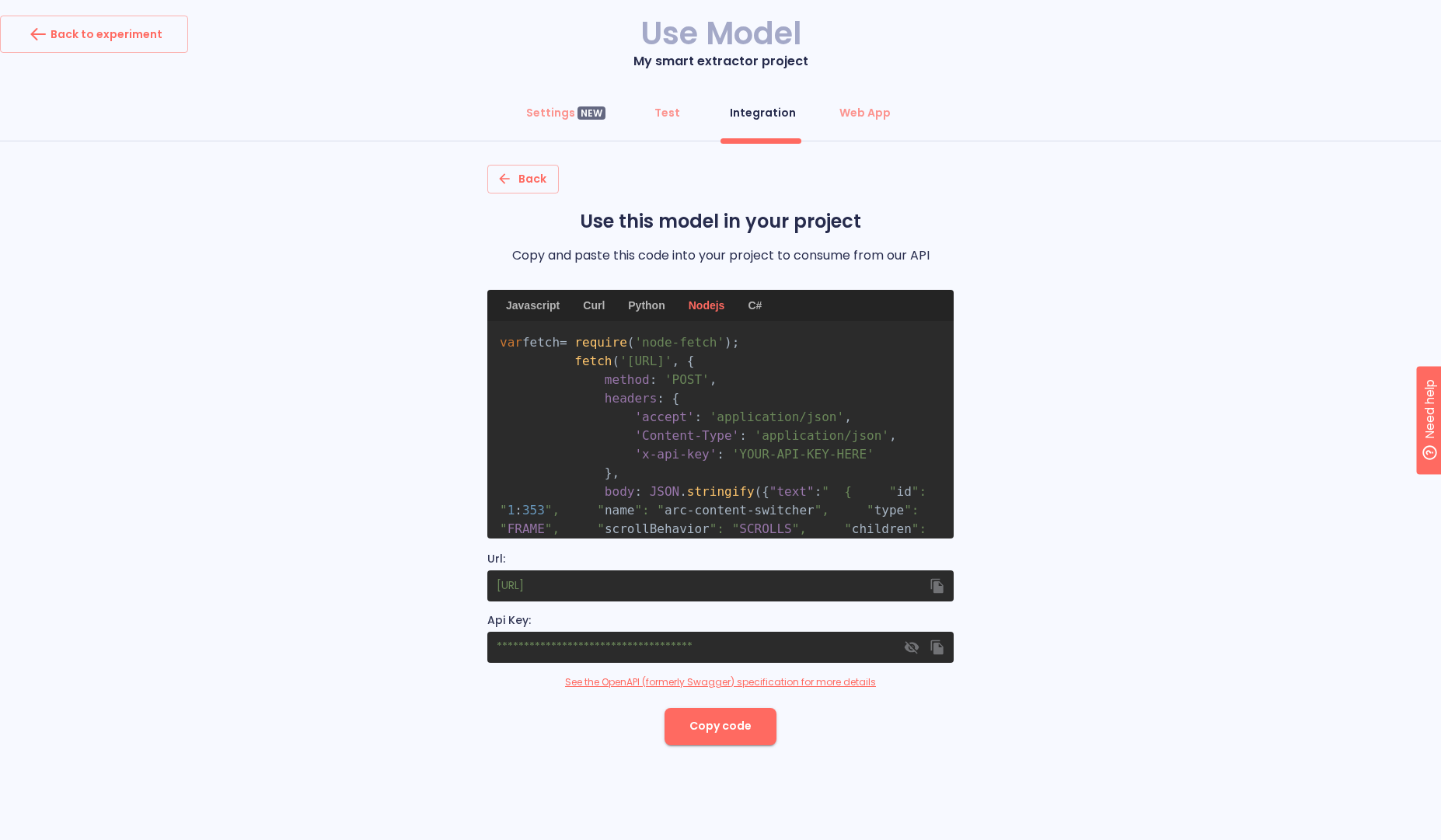
click at [267, 495] on div "Back Use this model in your project Copy and paste this code into your project …" at bounding box center [720, 454] width 1441 height 580
click at [1077, 393] on div "Back Use this model in your project Copy and paste this code into your project …" at bounding box center [720, 454] width 1441 height 580
click at [344, 466] on div "Back Use this model in your project Copy and paste this code into your project …" at bounding box center [720, 454] width 1441 height 580
click at [167, 350] on div "Back Use this model in your project Copy and paste this code into your project …" at bounding box center [720, 454] width 1441 height 580
click at [159, 225] on div "Back Use this model in your project Copy and paste this code into your project …" at bounding box center [720, 454] width 1441 height 580
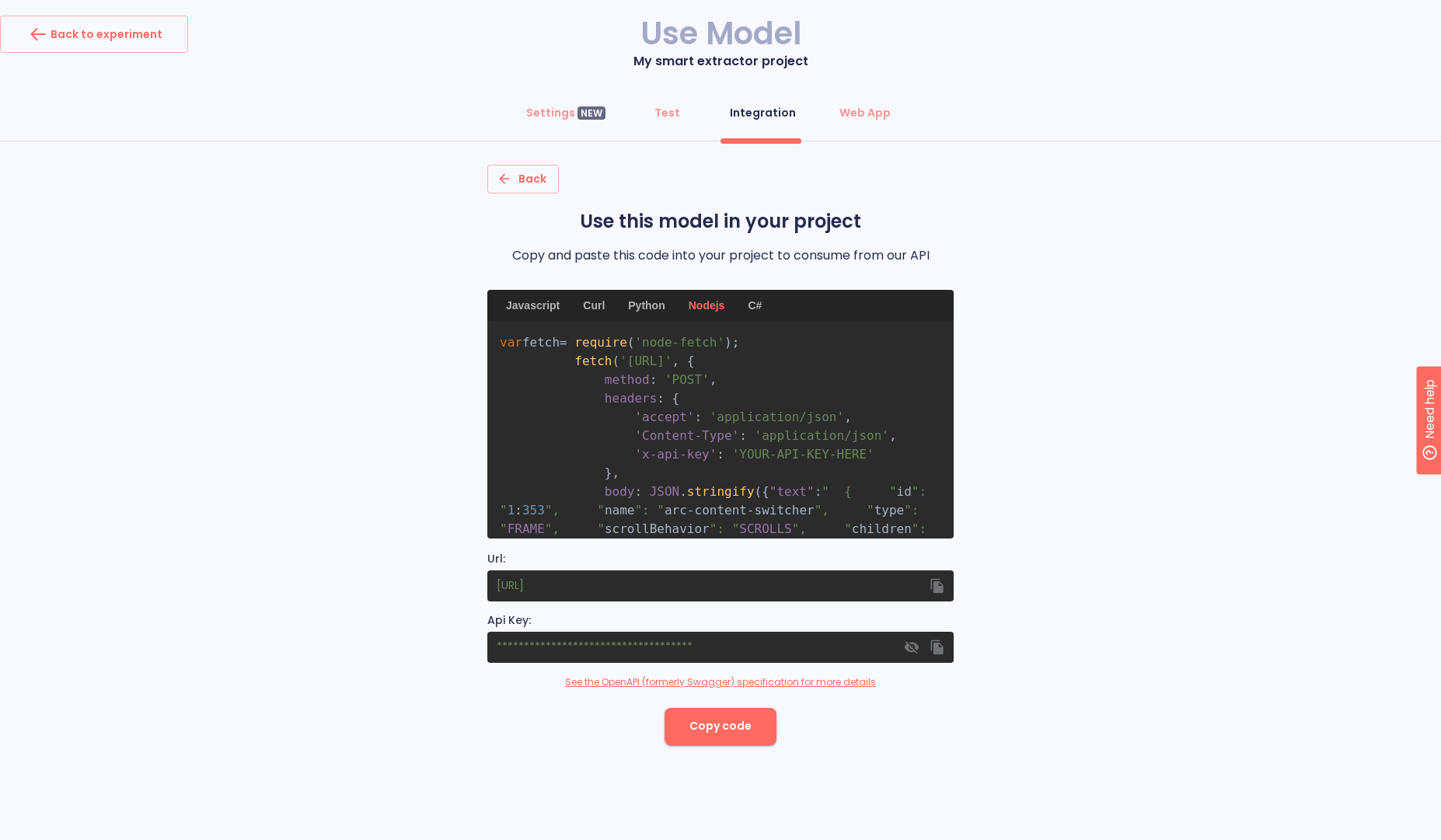
click at [153, 154] on div "Settings NEW Test Integration Web App Back Use this model in your project Copy …" at bounding box center [720, 420] width 1441 height 651
click at [1095, 345] on div "Back Use this model in your project Copy and paste this code into your project …" at bounding box center [720, 454] width 1441 height 580
click at [47, 243] on div "Back Use this model in your project Copy and paste this code into your project …" at bounding box center [720, 454] width 1441 height 580
click at [1238, 422] on div "Back Use this model in your project Copy and paste this code into your project …" at bounding box center [720, 454] width 1441 height 580
click at [872, 115] on div "Web App" at bounding box center [865, 113] width 52 height 16
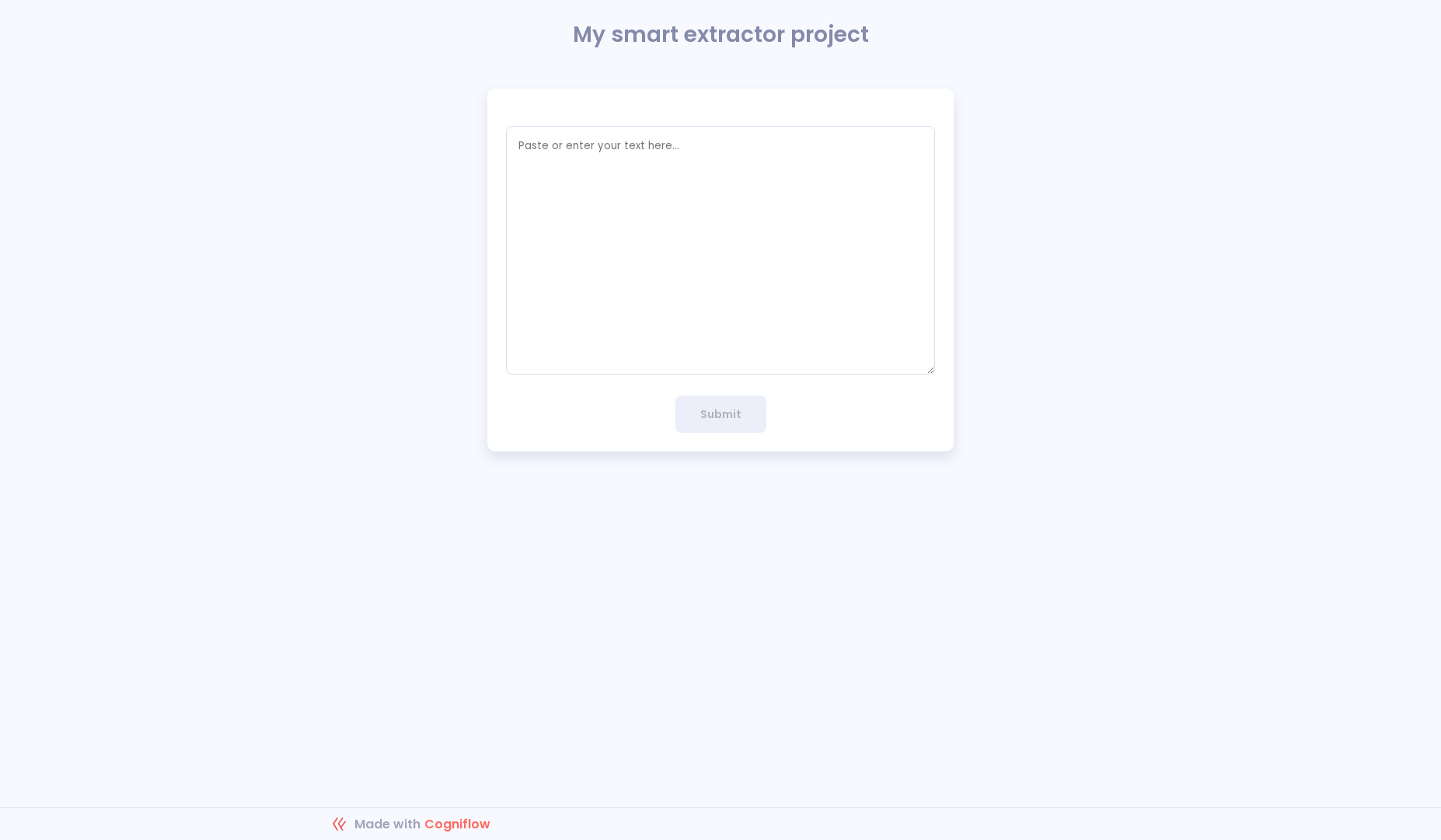
type textarea "x"
drag, startPoint x: 296, startPoint y: 296, endPoint x: 272, endPoint y: 286, distance: 26.0
click at [296, 296] on div "x Submit" at bounding box center [720, 270] width 1441 height 363
click at [963, 271] on div "x Submit" at bounding box center [720, 270] width 1441 height 363
click at [788, 203] on textarea "empty textarea" at bounding box center [720, 250] width 429 height 249
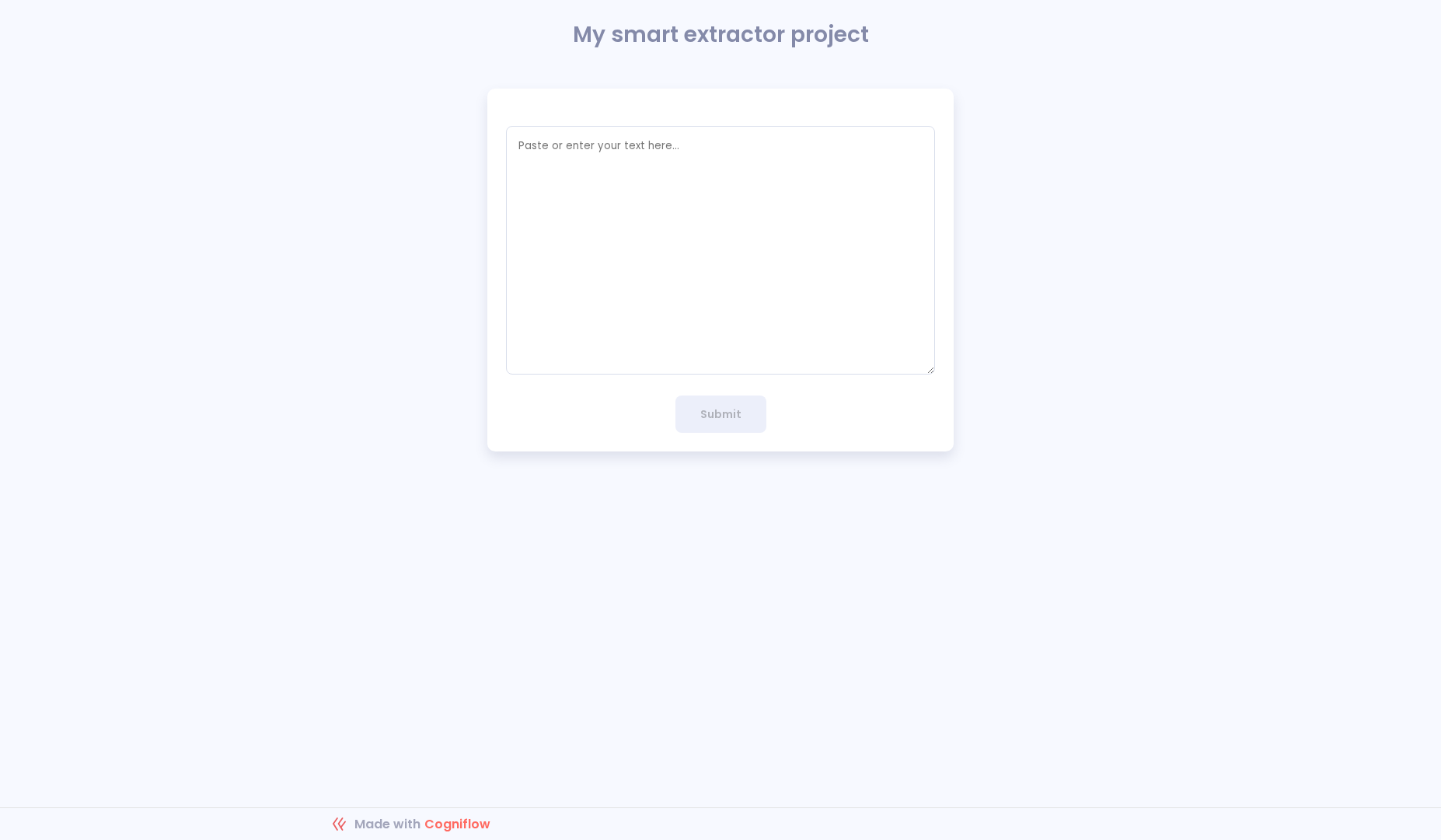
click at [275, 347] on div "x Submit" at bounding box center [720, 270] width 1441 height 363
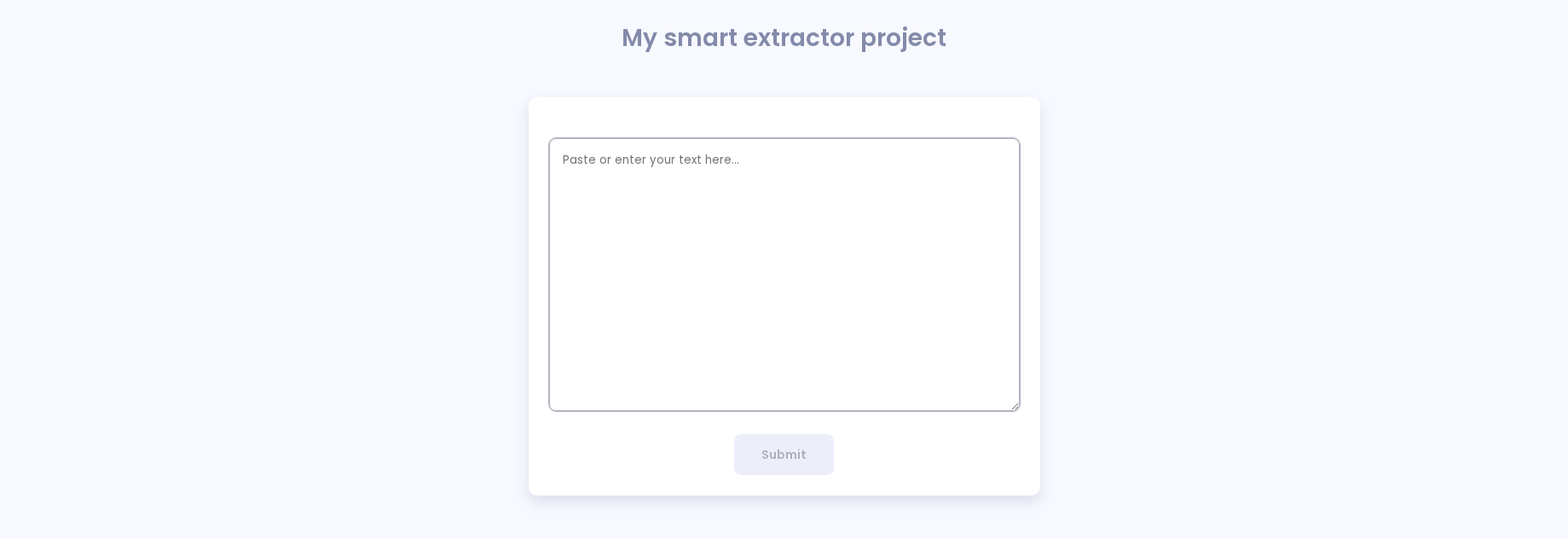
click at [681, 270] on textarea "empty textarea" at bounding box center [785, 274] width 471 height 273
paste textarea "{ "id": "1:353", "name": "arc-content-switcher", "type": "FRAME", "scrollBehavi…"
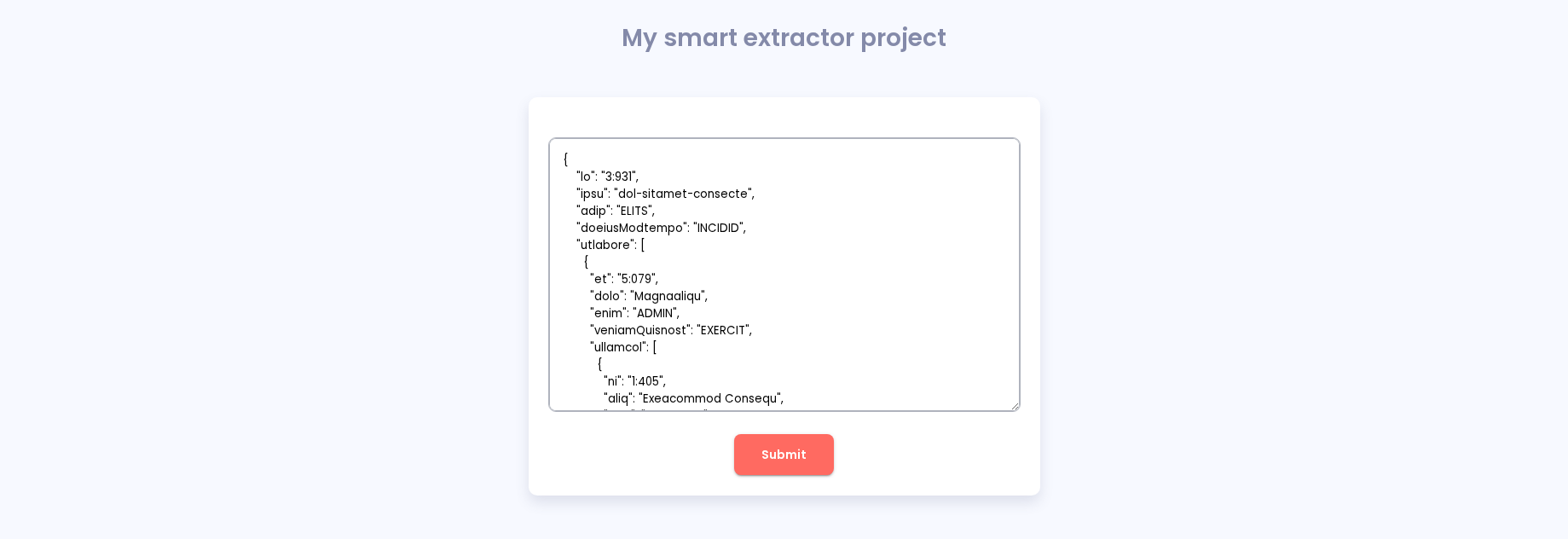
scroll to position [15942, 0]
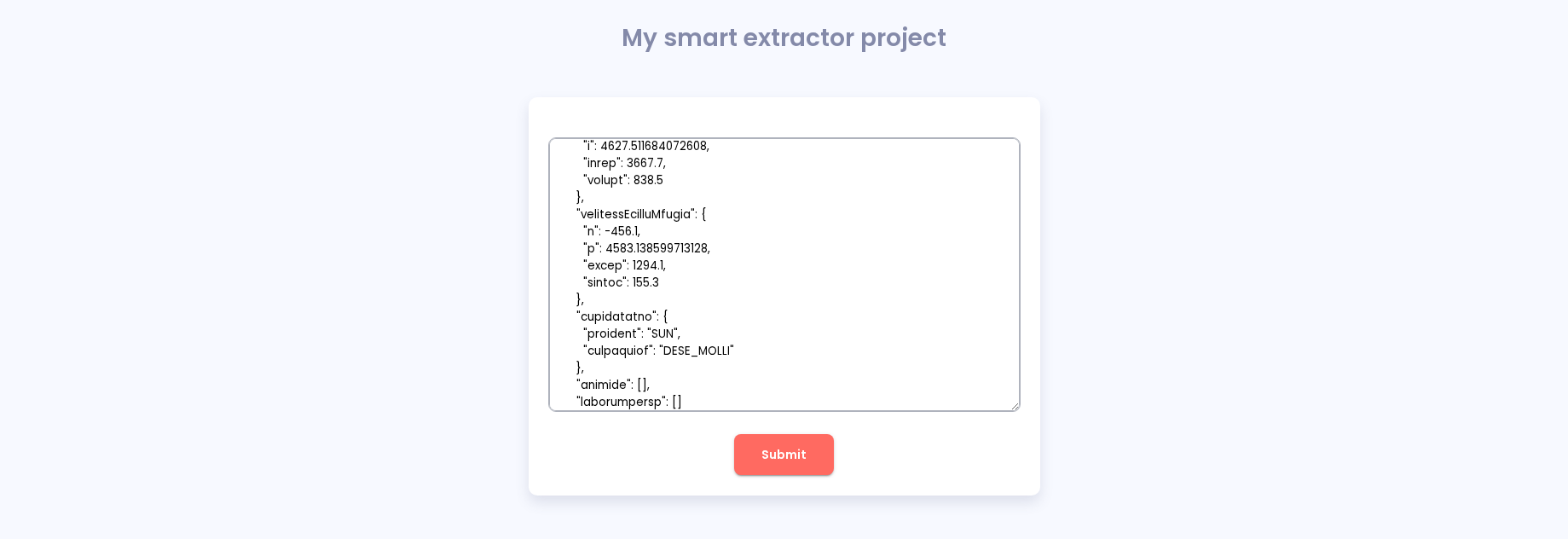
type textarea "{ "id": "1:353", "name": "arc-content-switcher", "type": "FRAME", "scrollBehavi…"
click at [760, 443] on button "Submit" at bounding box center [784, 454] width 100 height 41
